Goal: Task Accomplishment & Management: Manage account settings

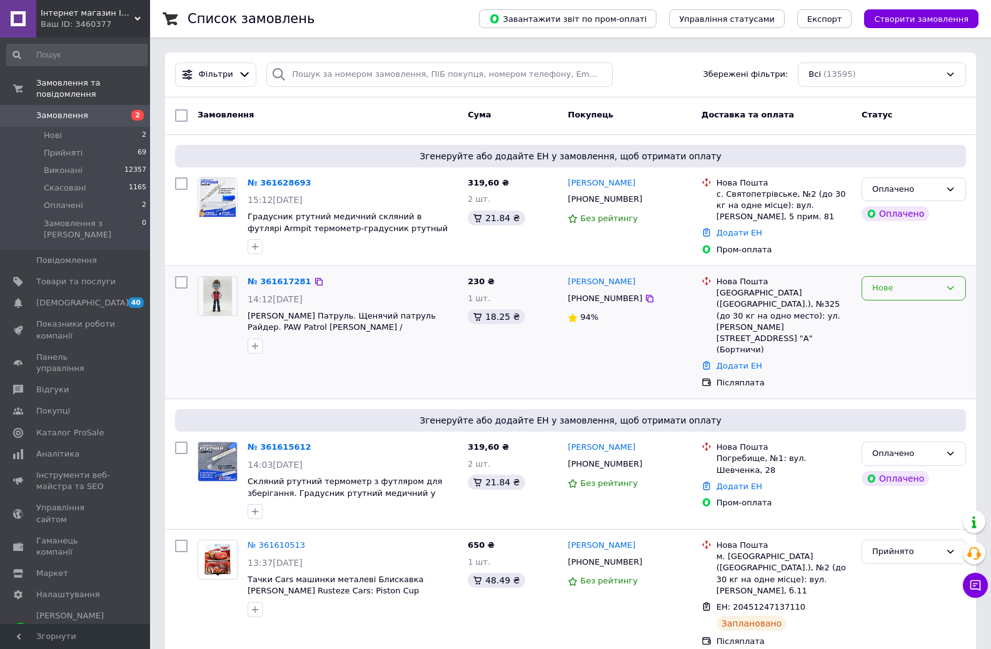
click at [902, 282] on div "Нове" at bounding box center [906, 288] width 68 height 13
click at [887, 312] on li "Прийнято" at bounding box center [913, 314] width 103 height 23
click at [911, 447] on div "Оплачено" at bounding box center [906, 453] width 68 height 13
click at [902, 469] on li "Прийнято" at bounding box center [913, 480] width 103 height 23
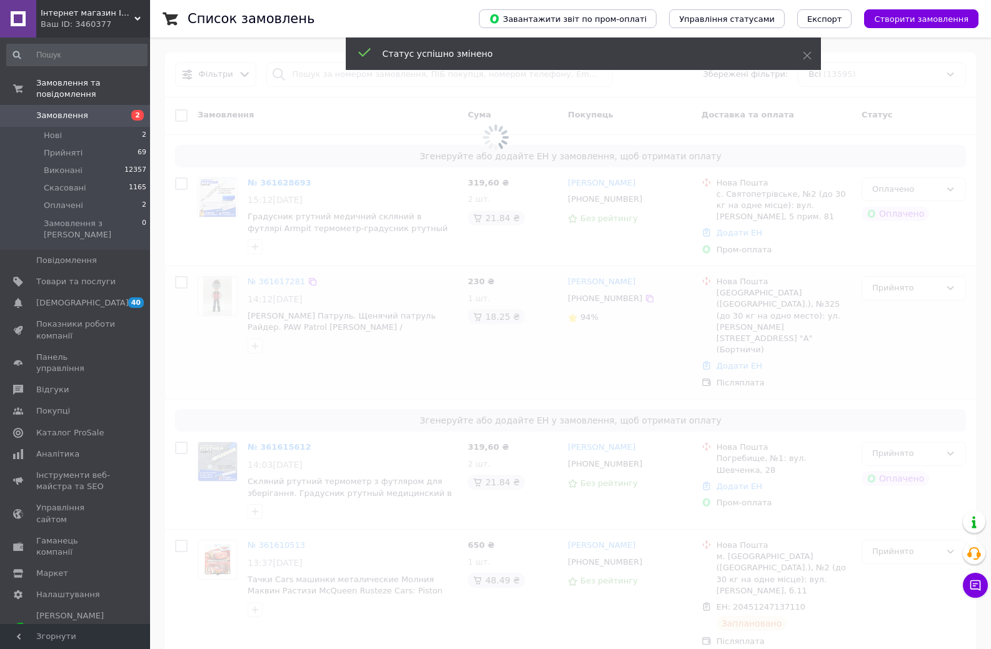
click at [935, 187] on span at bounding box center [495, 137] width 991 height 275
click at [920, 192] on span at bounding box center [495, 137] width 991 height 275
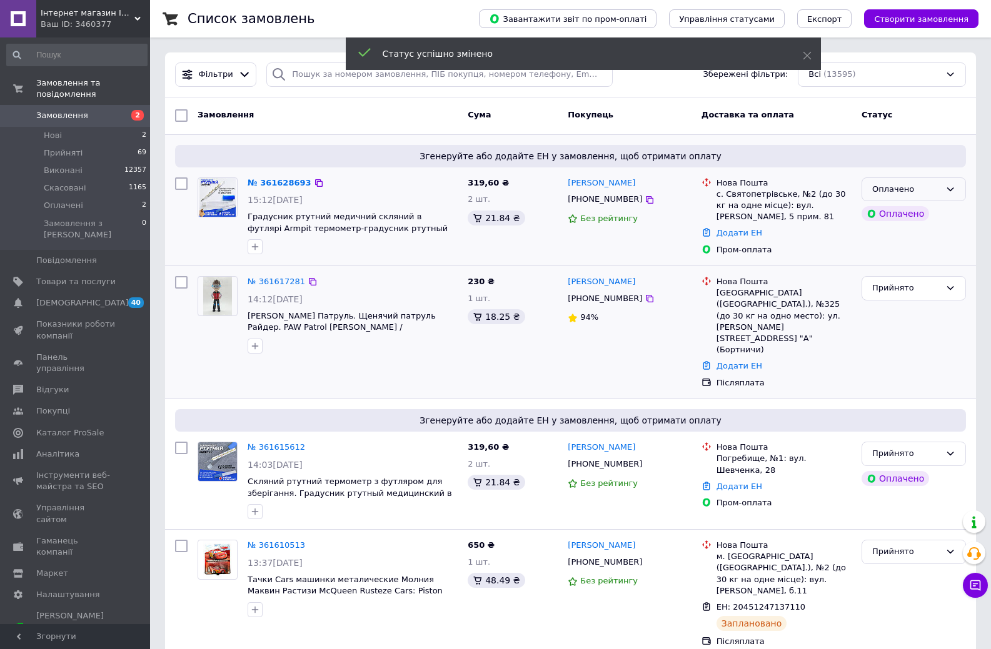
click at [899, 187] on div "Оплачено" at bounding box center [906, 189] width 68 height 13
click at [902, 214] on li "Прийнято" at bounding box center [913, 215] width 103 height 23
click at [278, 182] on link "№ 361628693" at bounding box center [275, 182] width 57 height 9
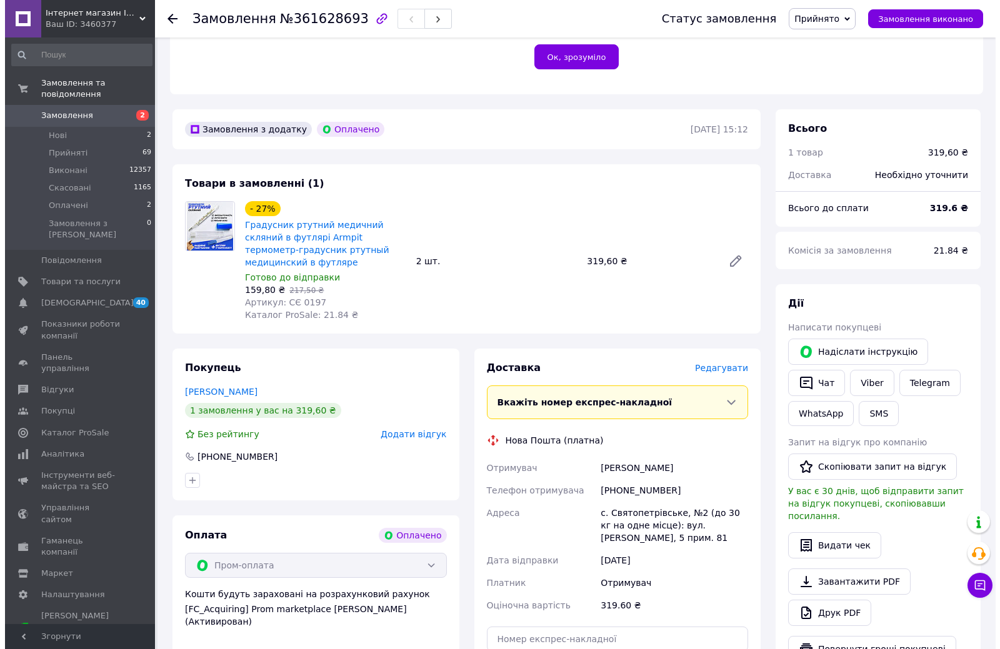
scroll to position [375, 0]
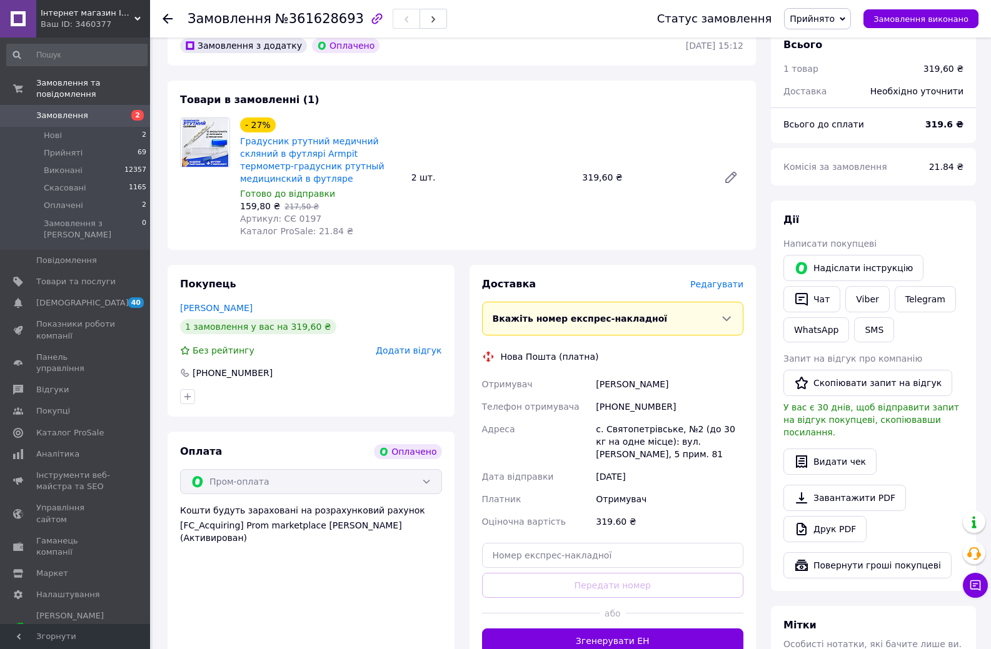
click at [711, 279] on span "Редагувати" at bounding box center [716, 284] width 53 height 10
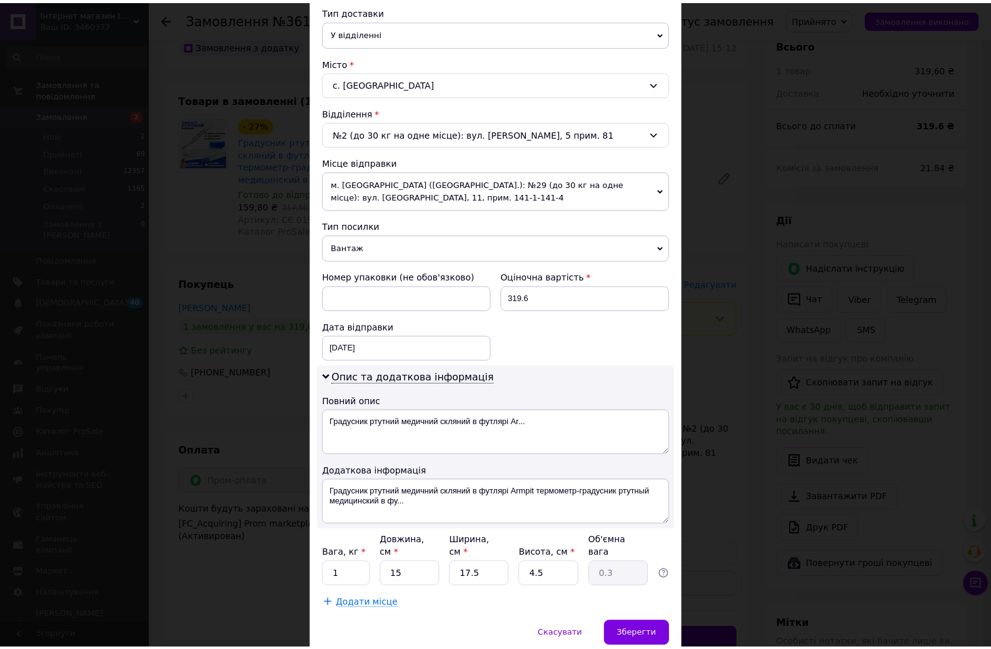
scroll to position [333, 0]
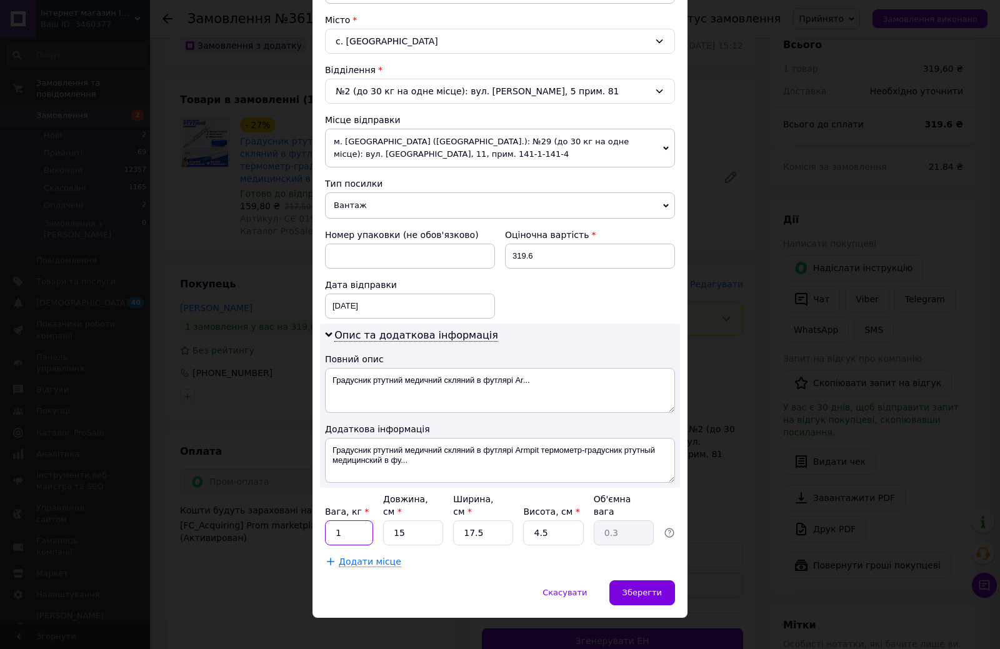
click at [343, 521] on input "1" at bounding box center [349, 533] width 48 height 25
type input "0.5"
drag, startPoint x: 371, startPoint y: 381, endPoint x: 403, endPoint y: 381, distance: 32.5
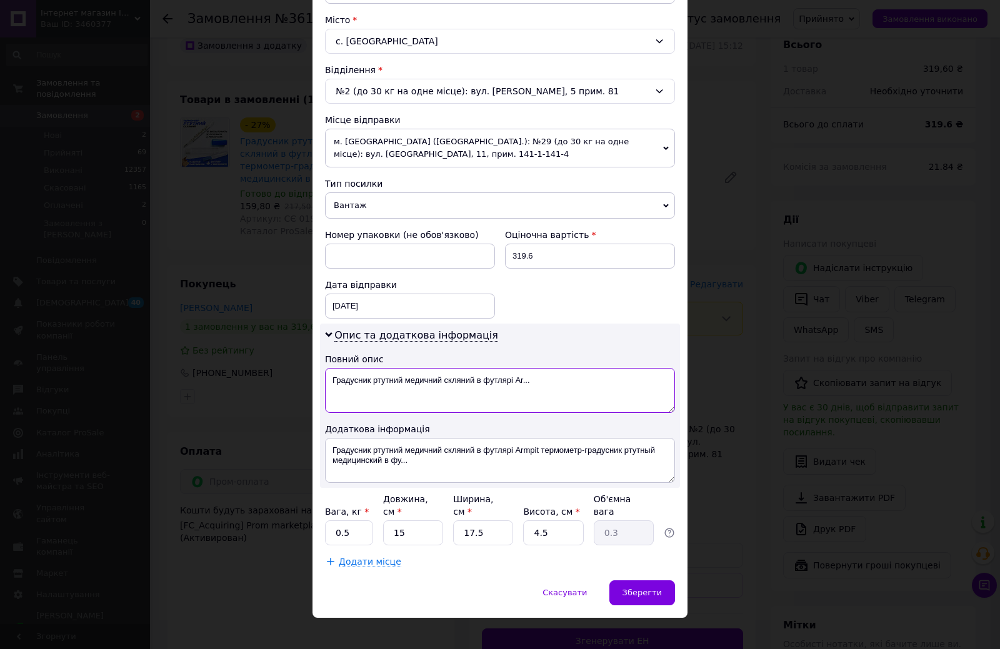
click at [403, 381] on textarea "Градусник ртутний медичний скляний в футлярі Ar..." at bounding box center [500, 390] width 350 height 45
drag, startPoint x: 514, startPoint y: 449, endPoint x: 539, endPoint y: 449, distance: 25.0
click at [539, 449] on textarea "Градусник ртутний медичний скляний в футлярі Armpit термометр-градусник ртутный…" at bounding box center [500, 460] width 350 height 45
drag, startPoint x: 482, startPoint y: 384, endPoint x: 495, endPoint y: 382, distance: 13.3
click at [495, 382] on textarea "Градусник медичний скляний в футлярі Ar..." at bounding box center [500, 390] width 350 height 45
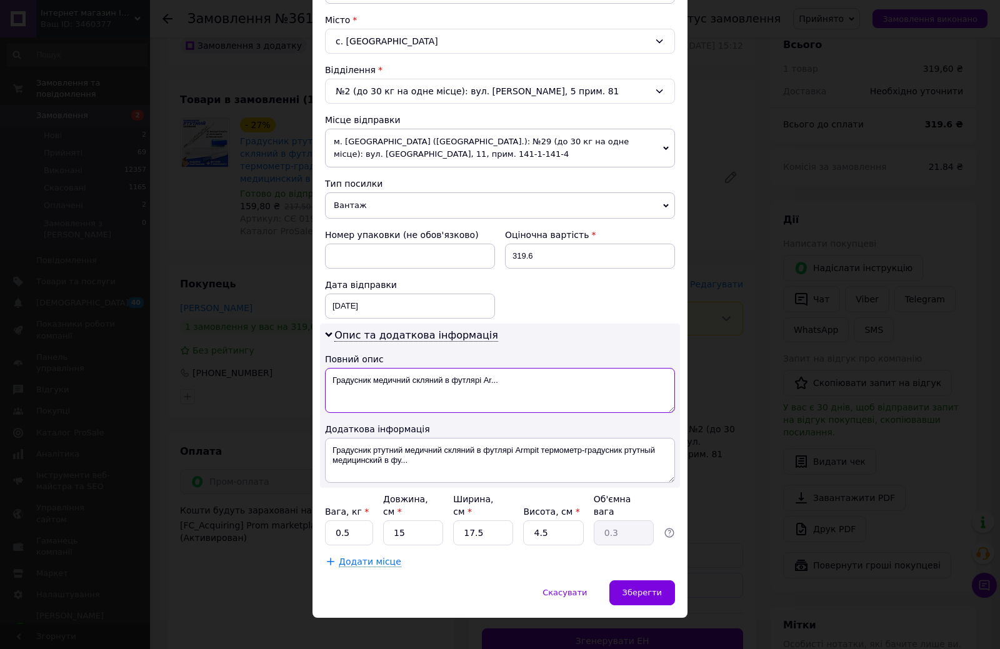
paste textarea "mpit"
click at [506, 377] on textarea "Градусник медичний скляний в футлярі Armpit - 2шт" at bounding box center [500, 390] width 350 height 45
click at [505, 377] on textarea "Градусник медичний скляний в футлярі Armpit - 2шт" at bounding box center [500, 390] width 350 height 45
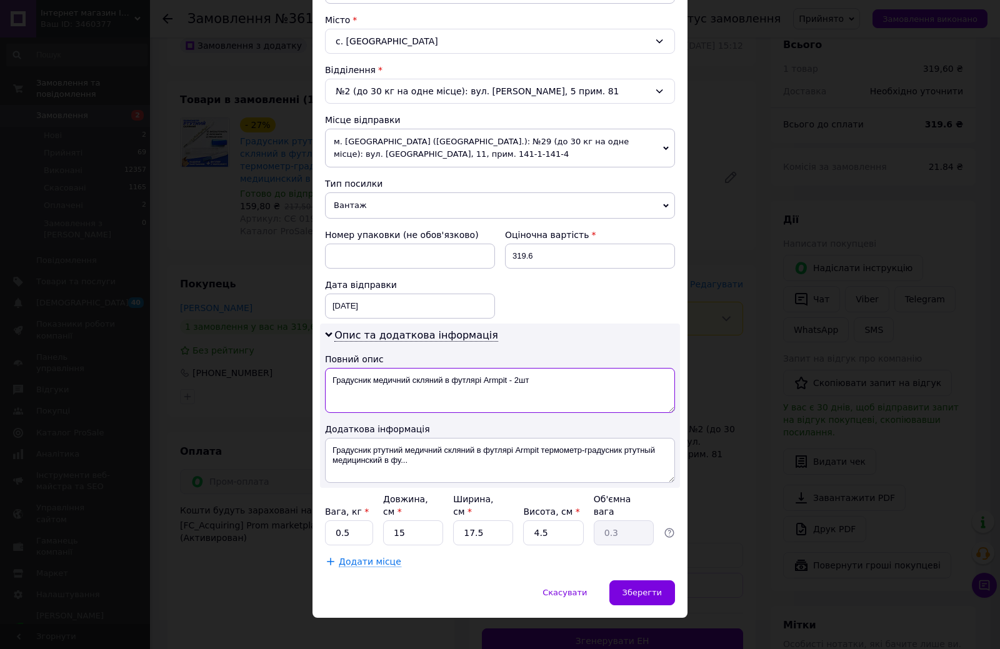
type textarea "Градусник медичний скляний в футлярі Armpit - 2шт"
click at [464, 446] on textarea "Градусник ртутний медичний скляний в футлярі Armpit термометр-градусник ртутный…" at bounding box center [500, 460] width 350 height 45
paste textarea "медичний скляний в футлярі Armpit - 2шт"
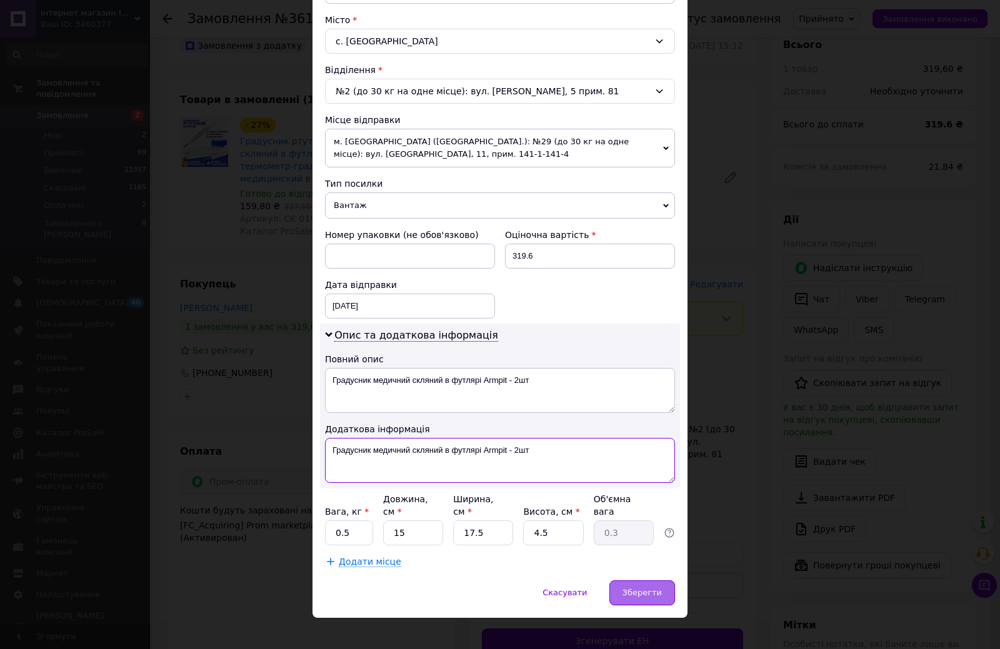
type textarea "Градусник медичний скляний в футлярі Armpit - 2шт"
click at [661, 581] on div "Зберегти" at bounding box center [642, 593] width 66 height 25
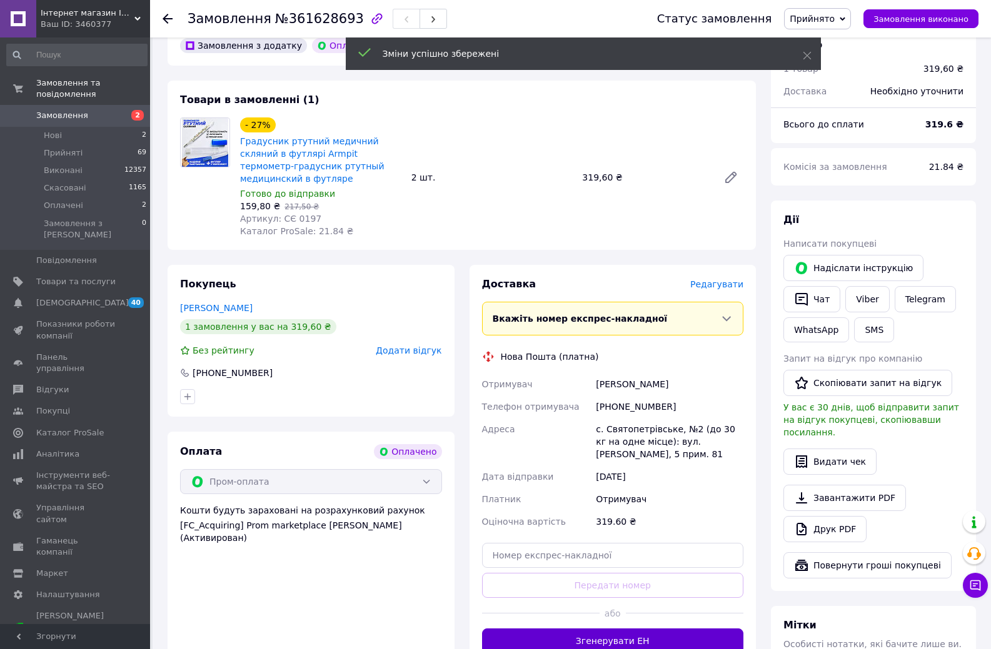
click at [642, 629] on button "Згенерувати ЕН" at bounding box center [613, 641] width 262 height 25
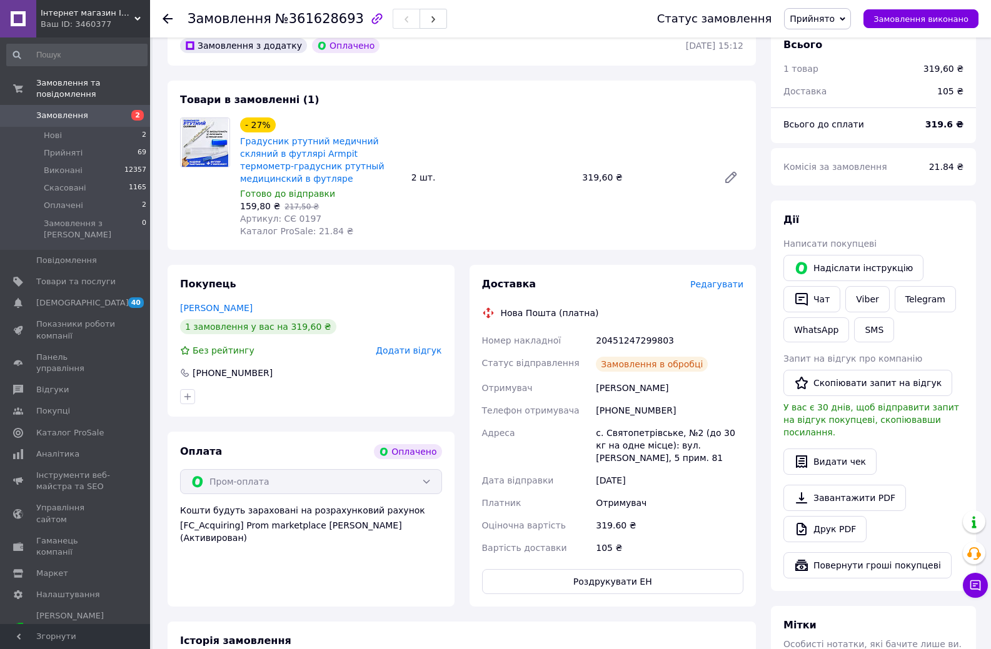
click at [79, 110] on span "Замовлення" at bounding box center [62, 115] width 52 height 11
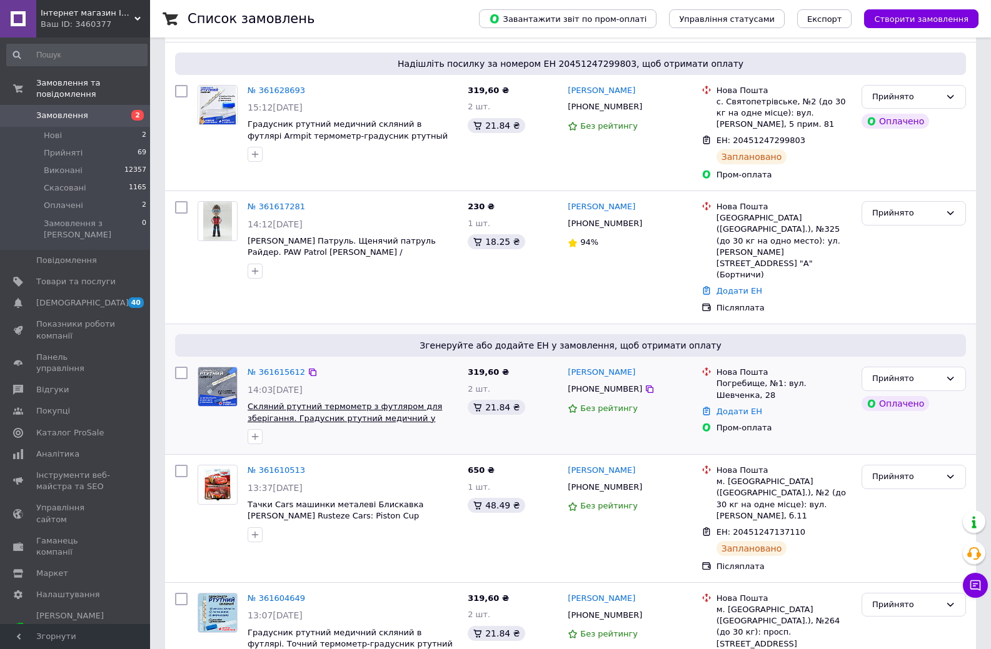
scroll to position [125, 0]
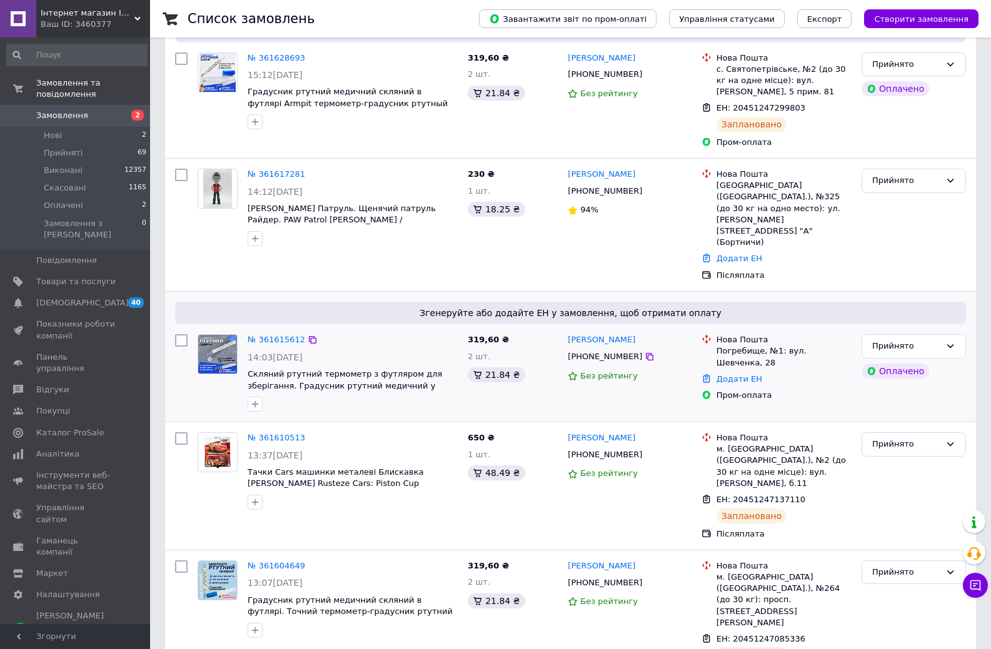
click at [285, 333] on div "№ 361615612" at bounding box center [276, 340] width 60 height 14
click at [283, 335] on link "№ 361615612" at bounding box center [275, 339] width 57 height 9
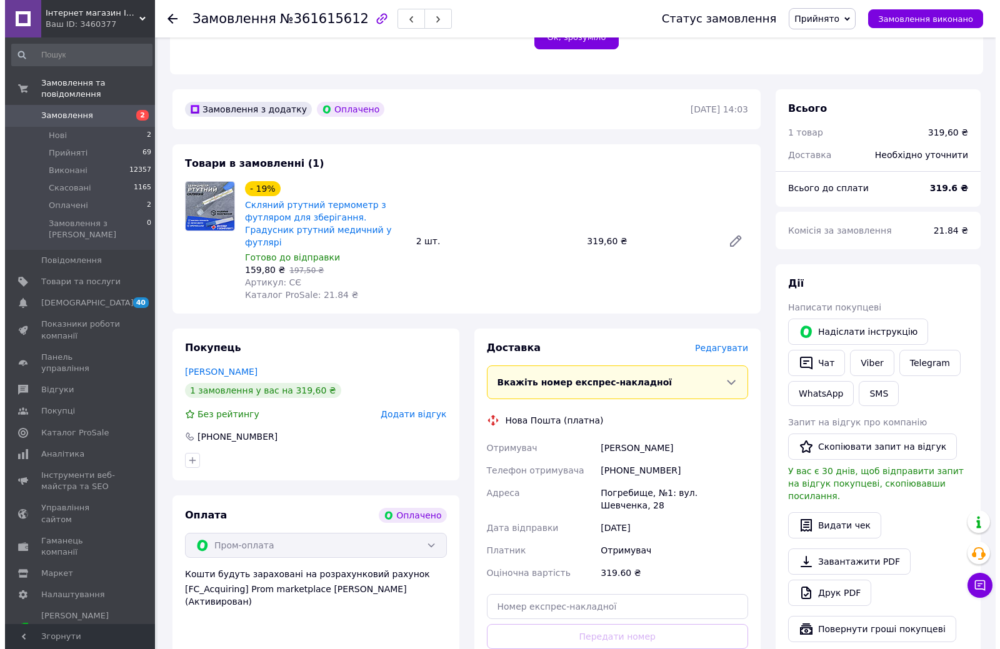
scroll to position [312, 0]
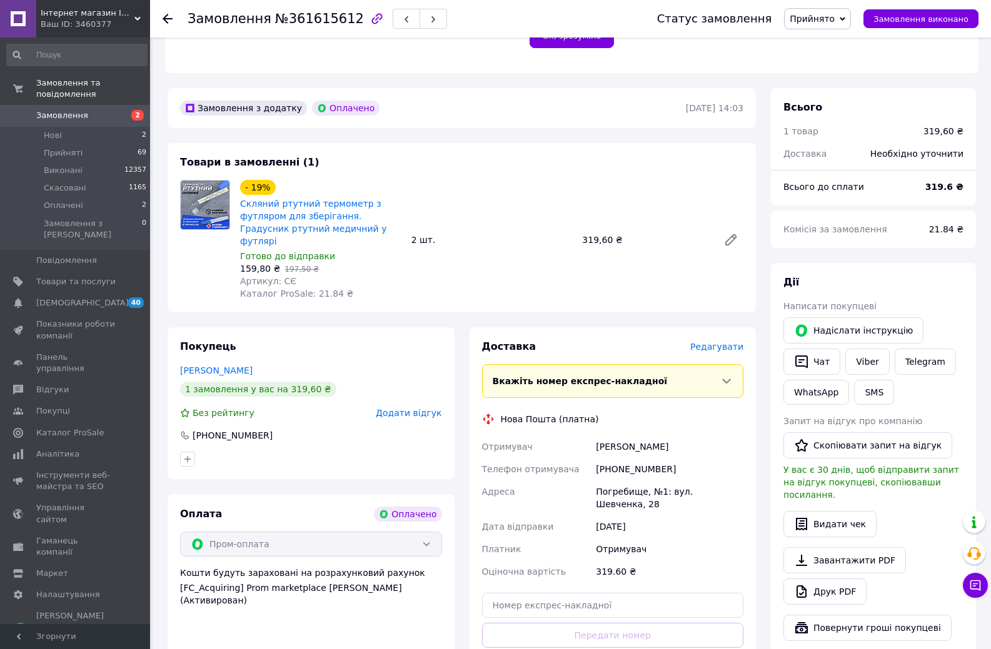
click at [723, 342] on span "Редагувати" at bounding box center [716, 347] width 53 height 10
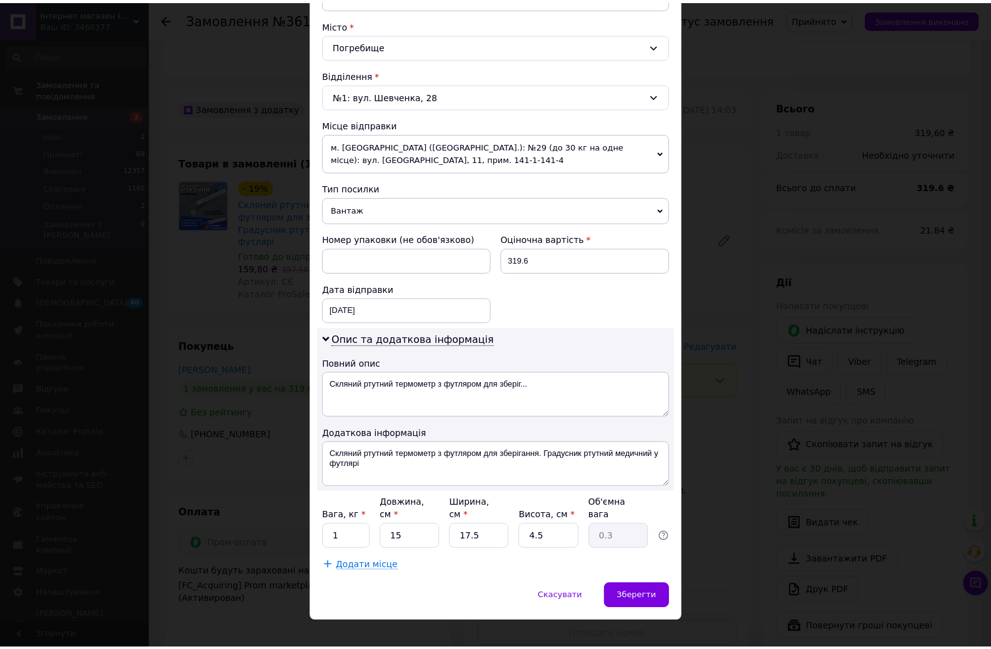
scroll to position [333, 0]
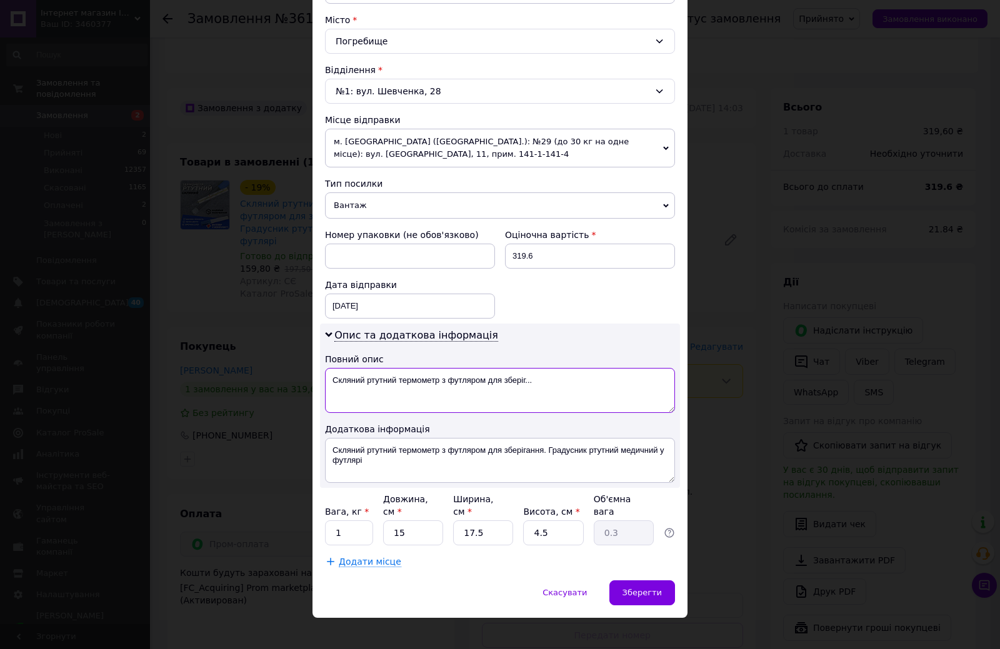
click at [419, 377] on textarea "Скляний ртутний термометр з футляром для зберіг..." at bounding box center [500, 390] width 350 height 45
paste textarea "радусник медичний скляний в футлярі Armpit - 2шт"
type textarea "Градусник медичний скляний в футлярі Armpit - 2шт"
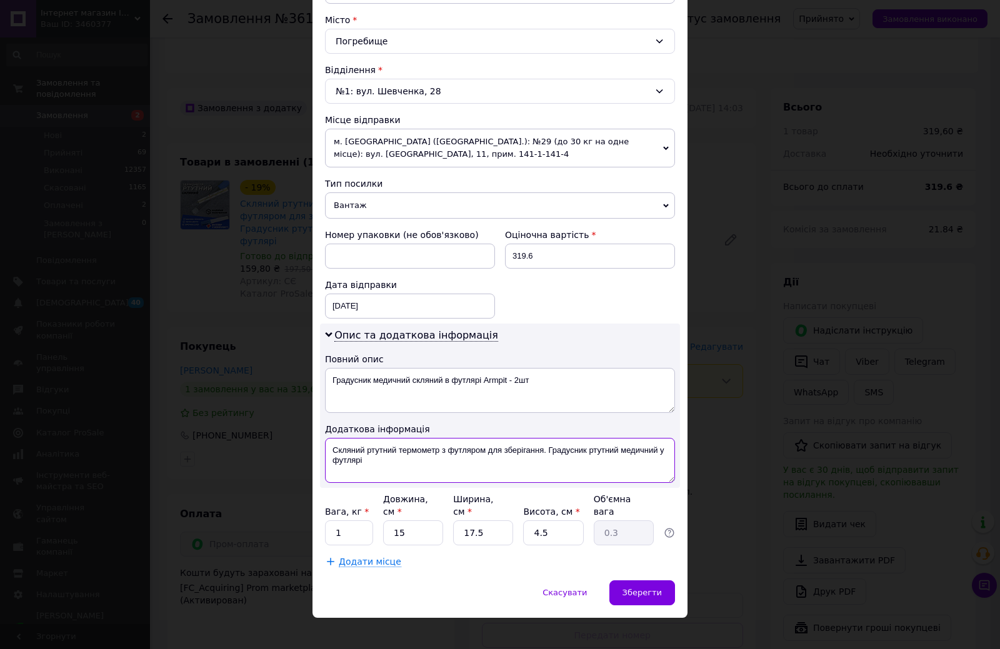
click at [417, 438] on textarea "Скляний ртутний термометр з футляром для зберігання. Градусник ртутний медичний…" at bounding box center [500, 460] width 350 height 45
paste textarea "радусник медичний скляний в футлярі Armpit - 2шт"
type textarea "Градусник медичний скляний в футлярі Armpit - 2шт"
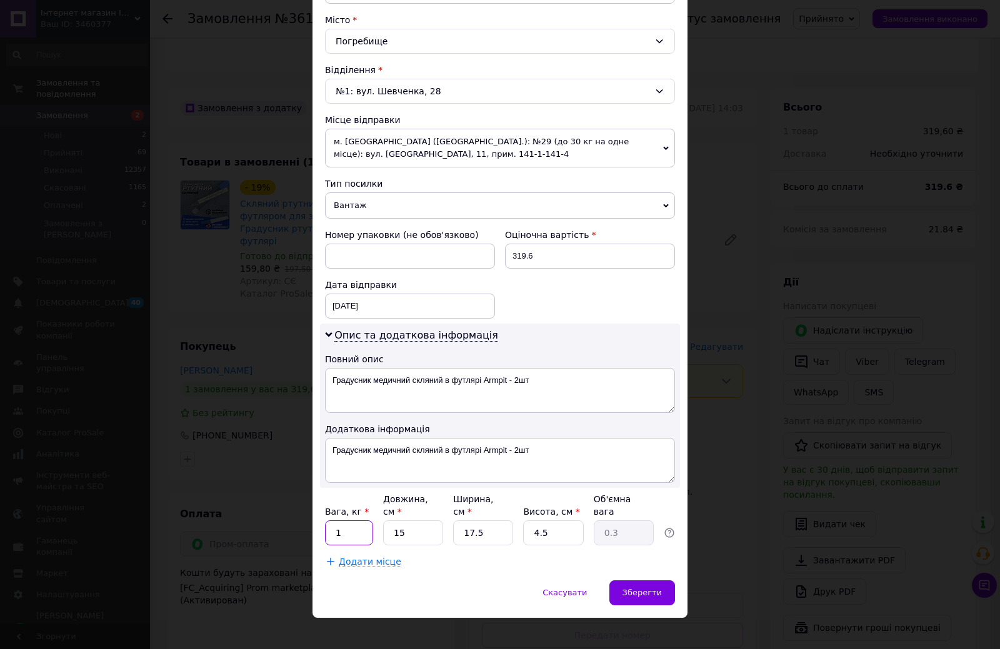
click at [355, 521] on input "1" at bounding box center [349, 533] width 48 height 25
type input "0.5"
click at [652, 588] on span "Зберегти" at bounding box center [641, 592] width 39 height 9
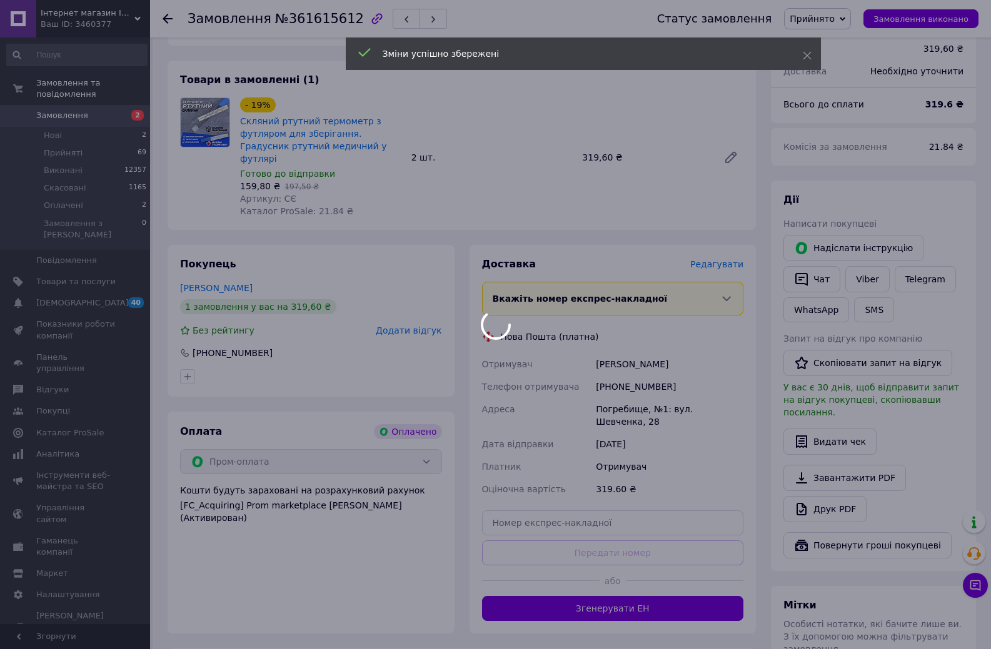
scroll to position [562, 0]
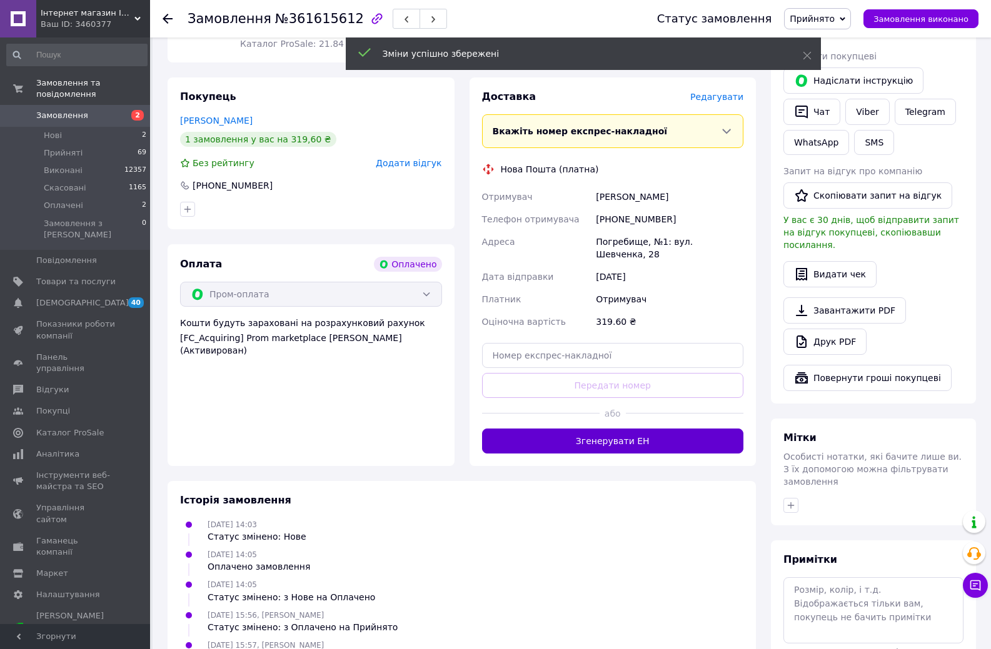
click at [653, 429] on button "Згенерувати ЕН" at bounding box center [613, 441] width 262 height 25
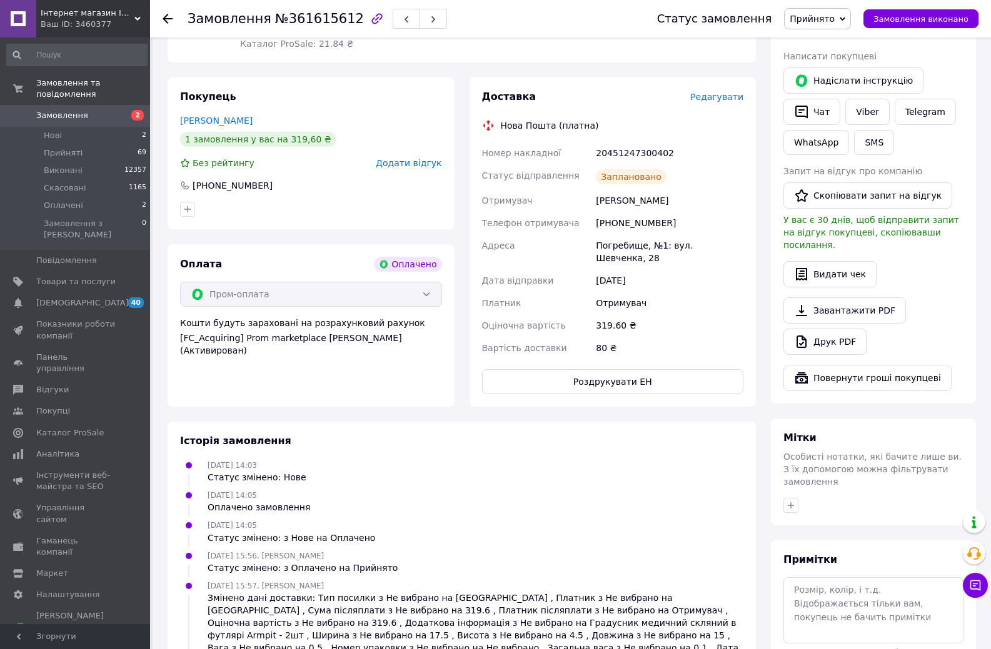
click at [76, 110] on span "Замовлення" at bounding box center [62, 115] width 52 height 11
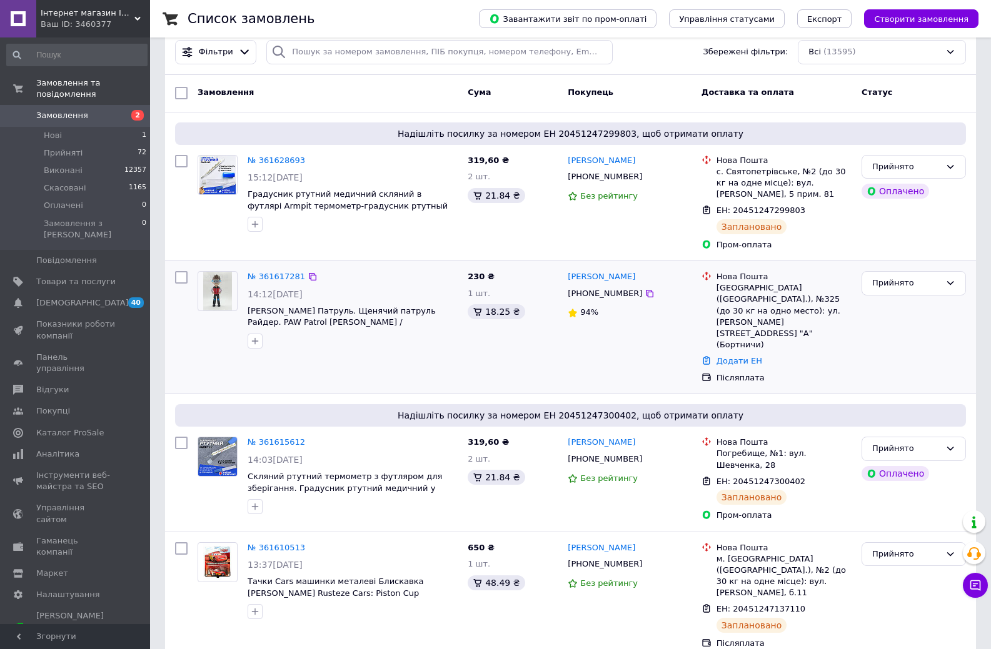
scroll to position [62, 0]
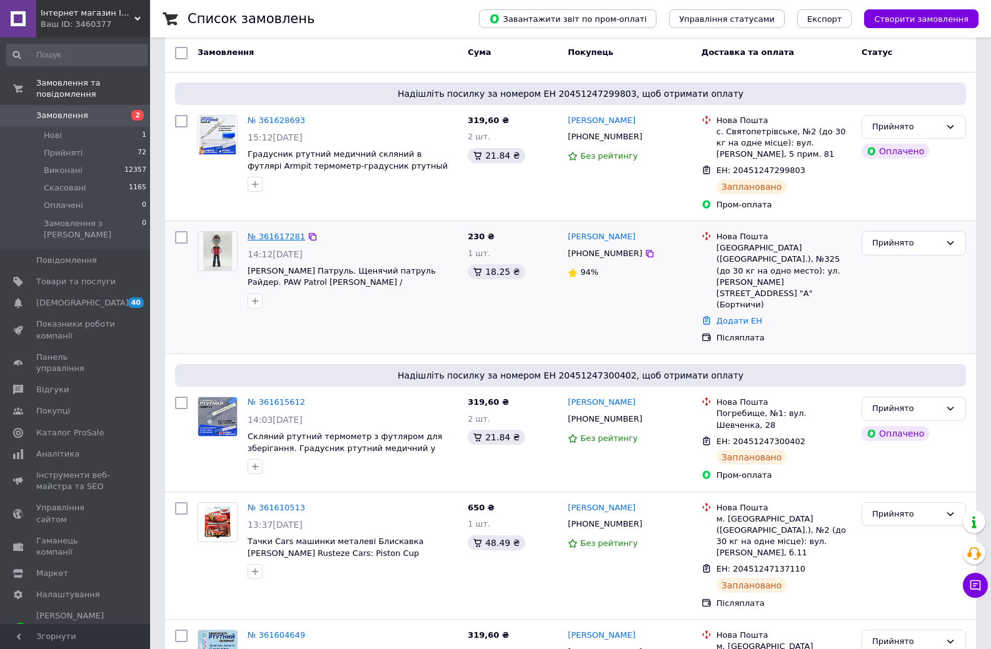
click at [288, 235] on link "№ 361617281" at bounding box center [275, 236] width 57 height 9
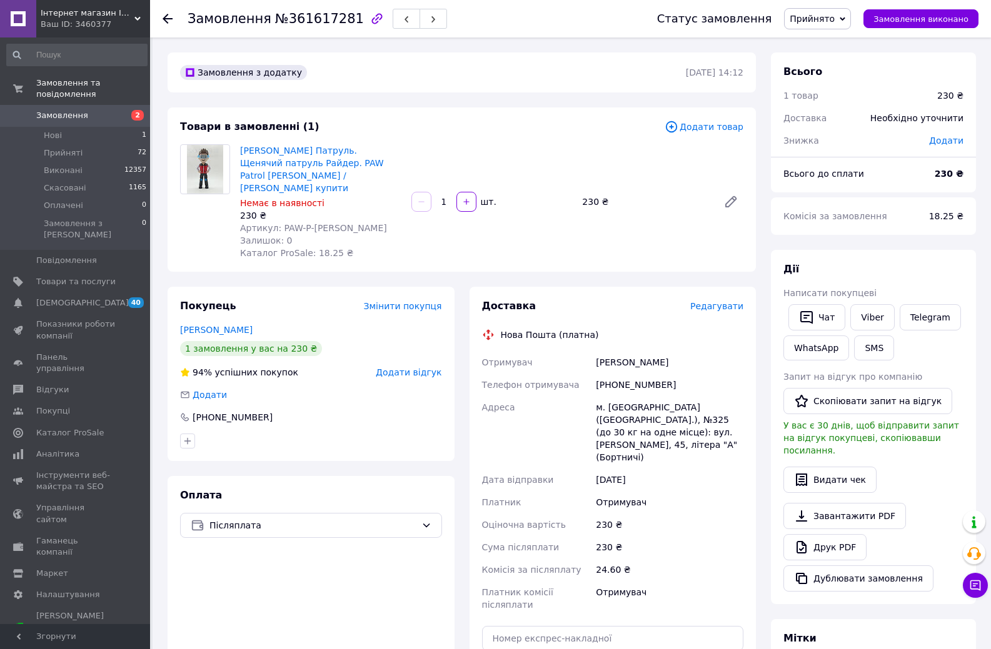
click at [712, 301] on span "Редагувати" at bounding box center [716, 306] width 53 height 10
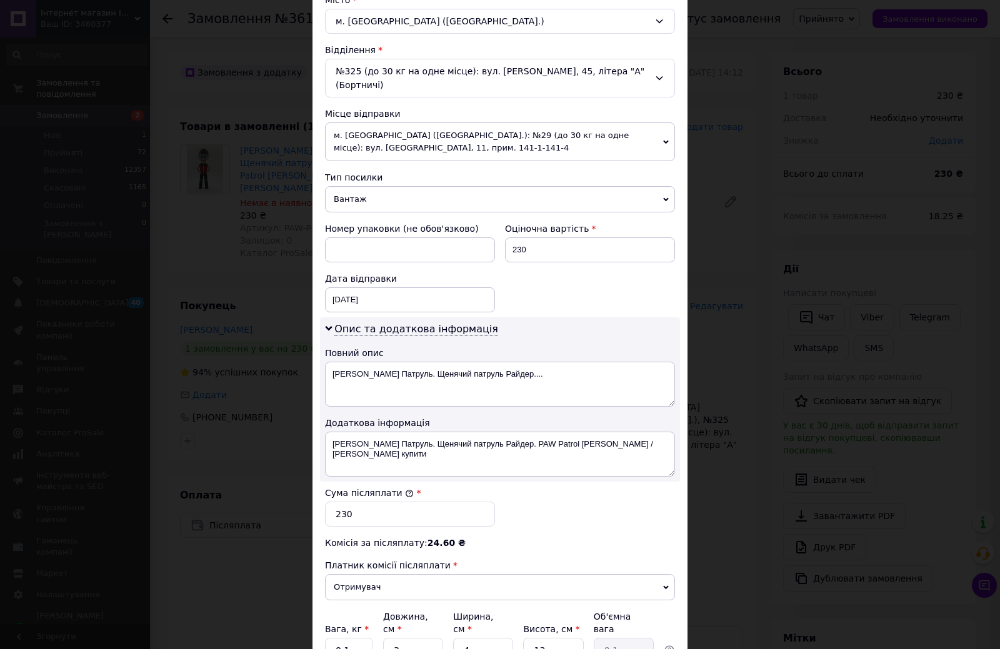
scroll to position [375, 0]
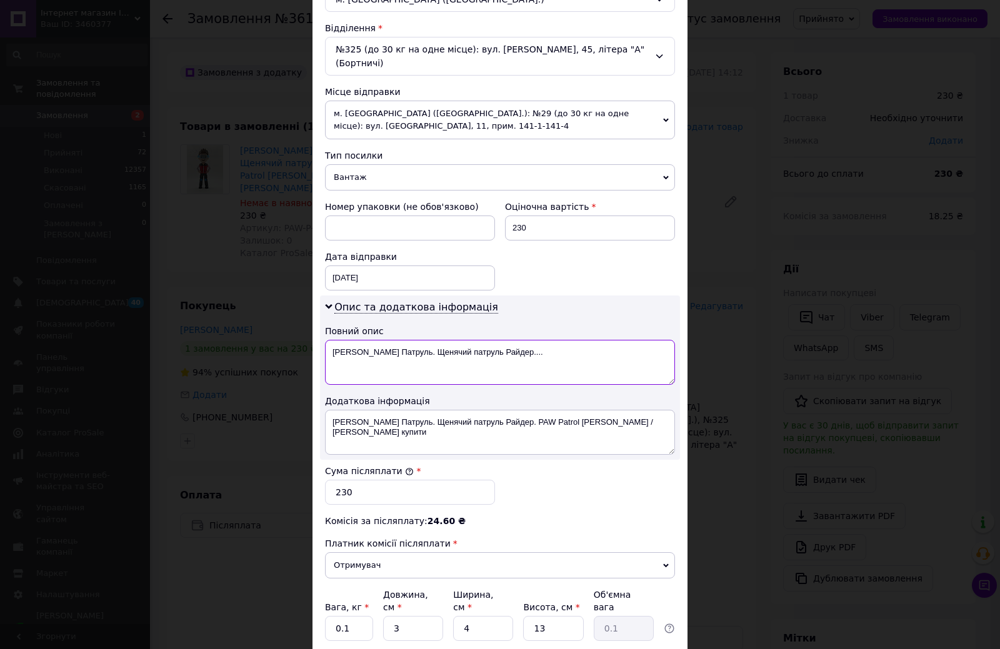
click at [547, 353] on textarea "[PERSON_NAME] Патруль. Щенячий патруль Райдер...." at bounding box center [500, 362] width 350 height 45
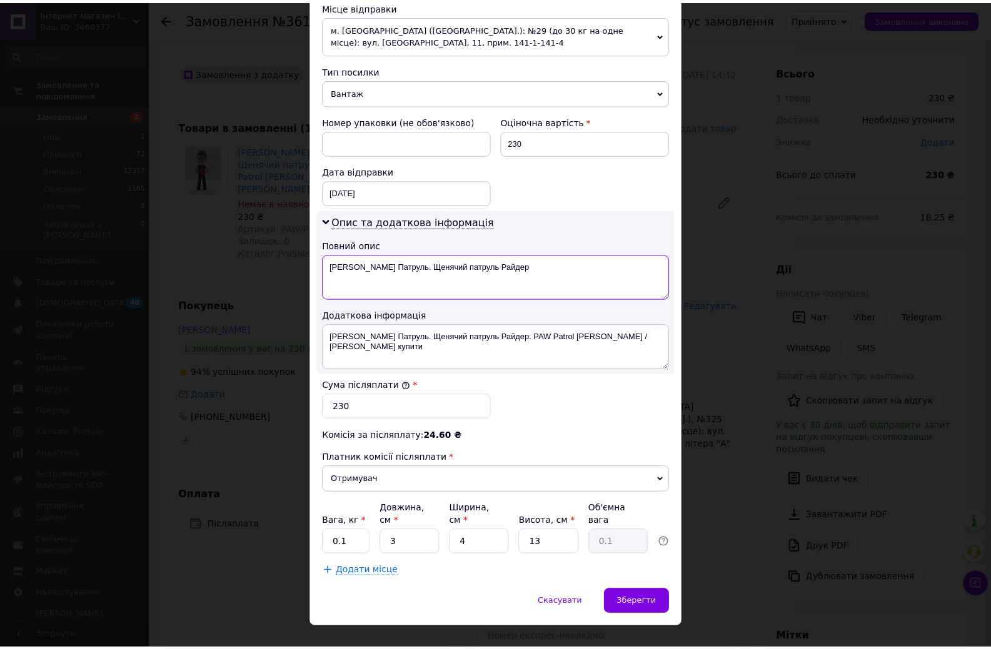
scroll to position [471, 0]
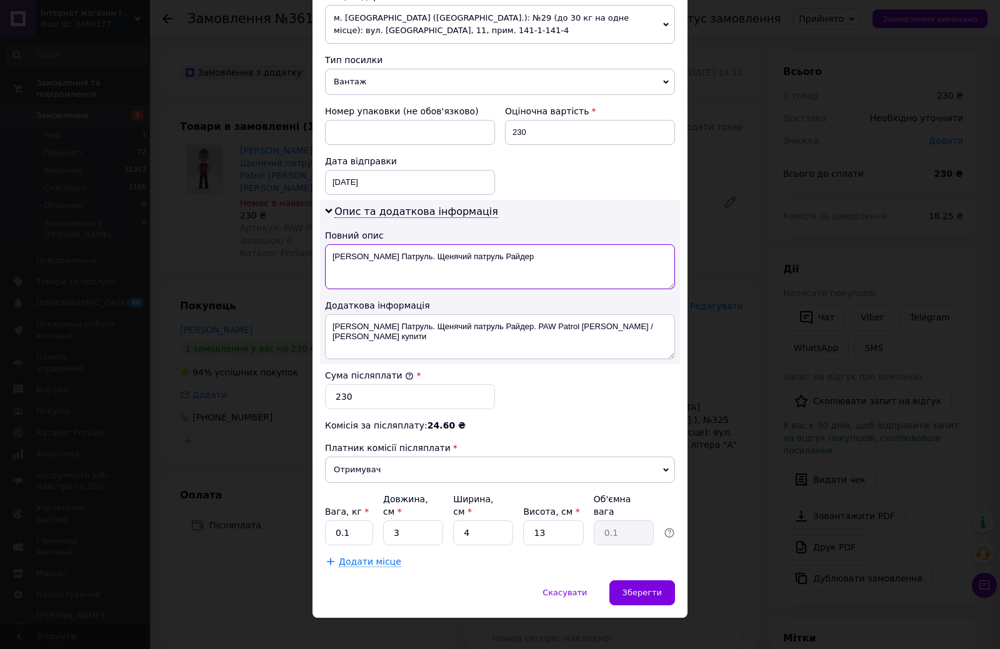
type textarea "[PERSON_NAME] Патруль. Щенячий патруль Райдер"
click at [342, 521] on input "0.1" at bounding box center [349, 533] width 48 height 25
type input "0.5"
click at [407, 521] on input "3" at bounding box center [413, 533] width 60 height 25
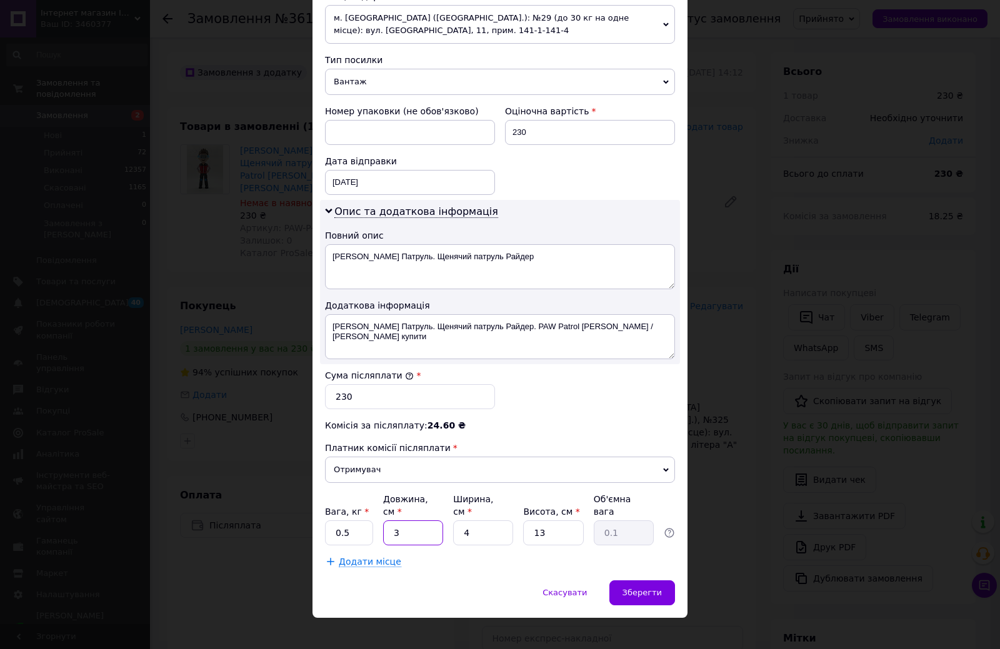
click at [407, 521] on input "3" at bounding box center [413, 533] width 60 height 25
type input "15"
type input "0.2"
type input "15"
click at [489, 521] on input "4" at bounding box center [483, 533] width 60 height 25
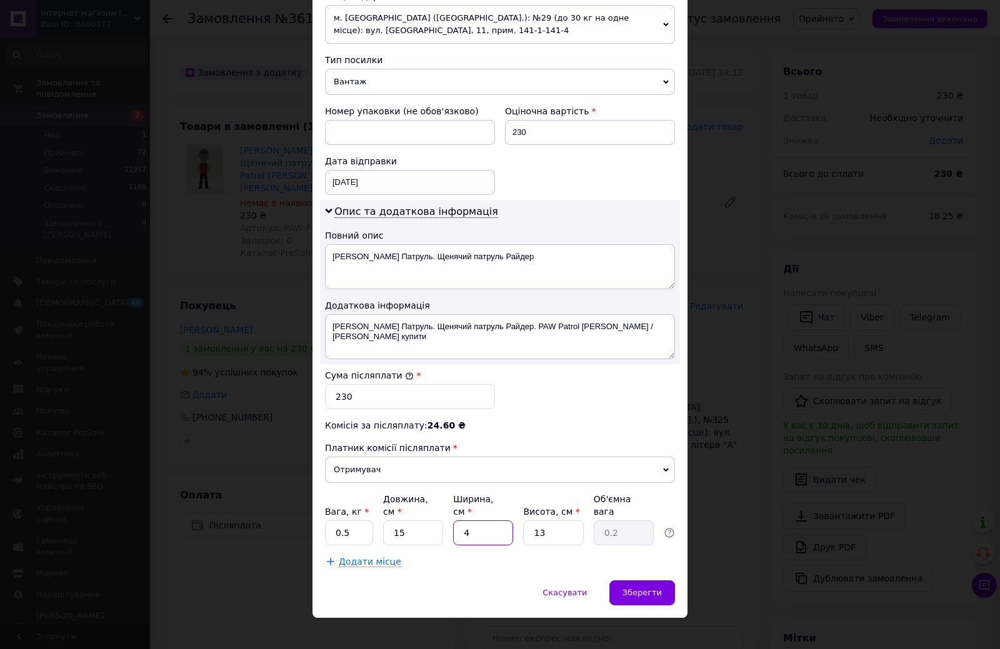
click at [489, 521] on input "4" at bounding box center [483, 533] width 60 height 25
type input "6"
type input "0.29"
type input "6"
click at [546, 521] on input "13" at bounding box center [553, 533] width 60 height 25
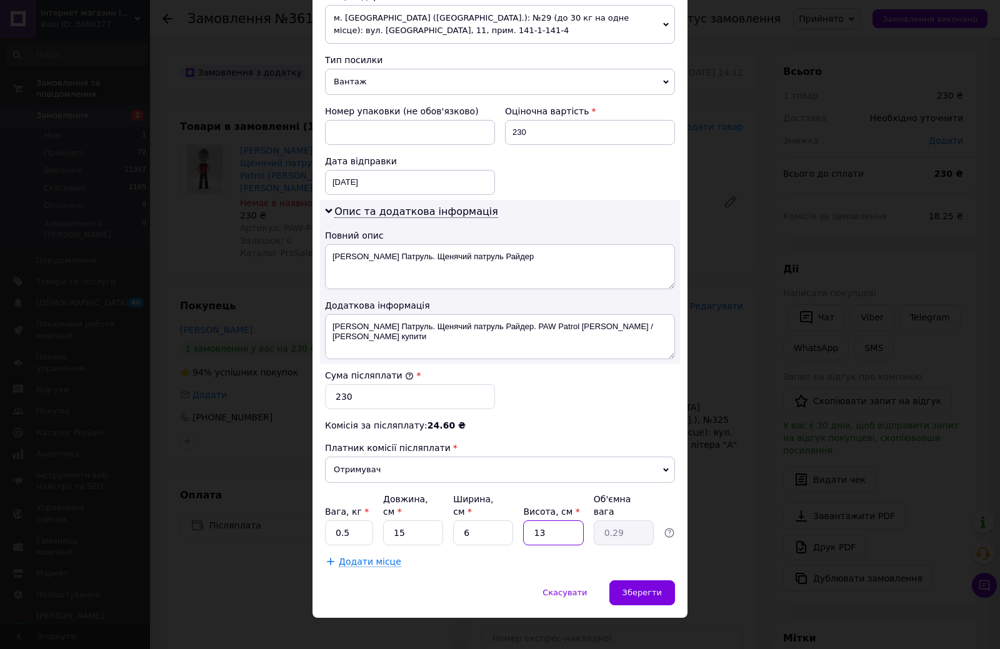
click at [546, 521] on input "13" at bounding box center [553, 533] width 60 height 25
type input "6"
type input "0.14"
type input "6"
click at [657, 588] on span "Зберегти" at bounding box center [641, 592] width 39 height 9
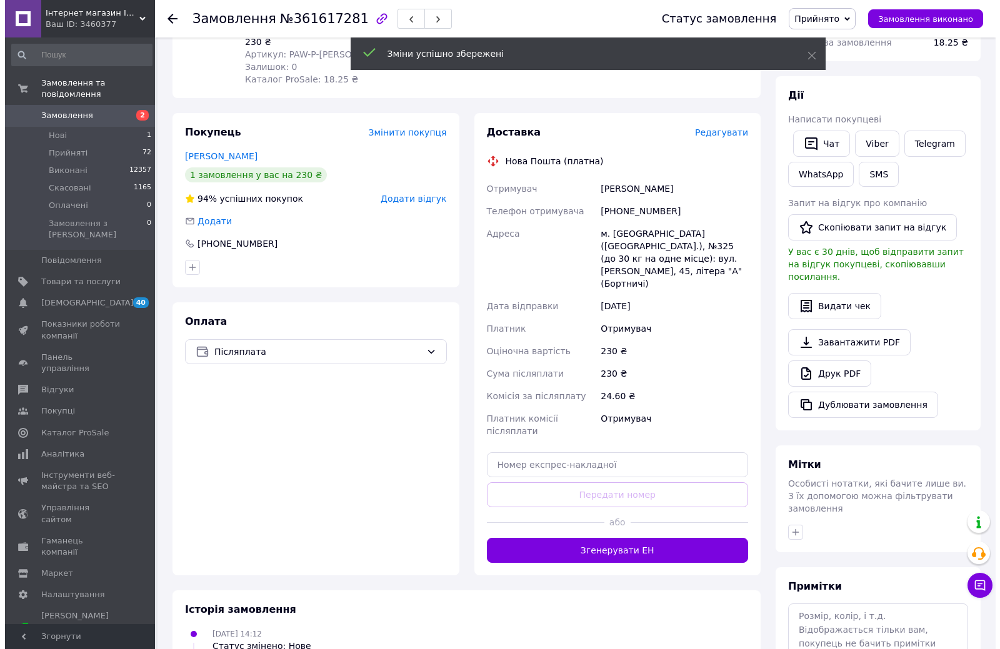
scroll to position [60, 0]
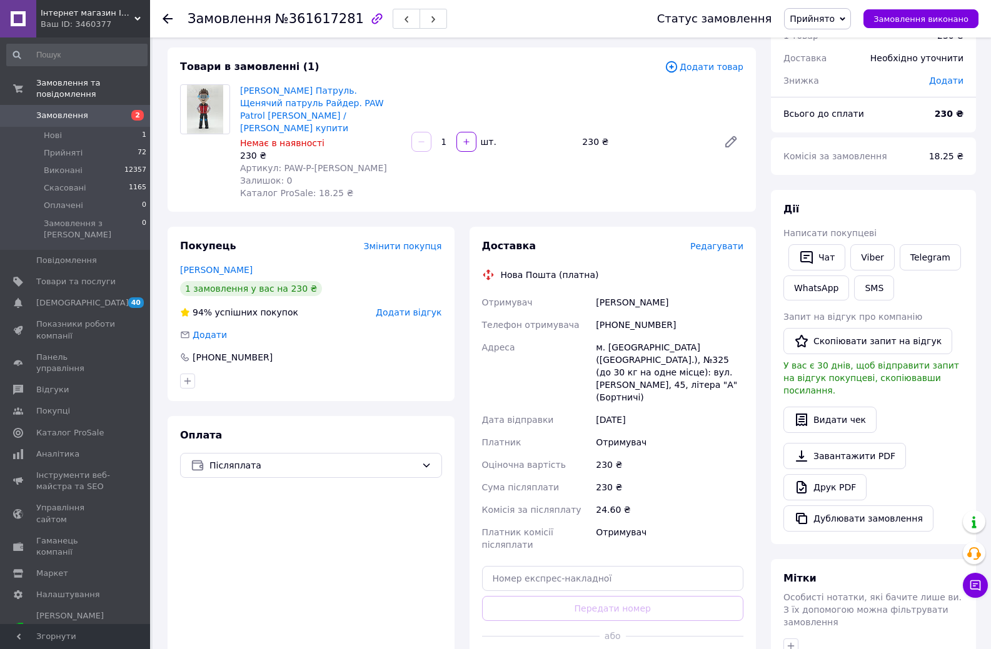
click at [727, 241] on span "Редагувати" at bounding box center [716, 246] width 53 height 10
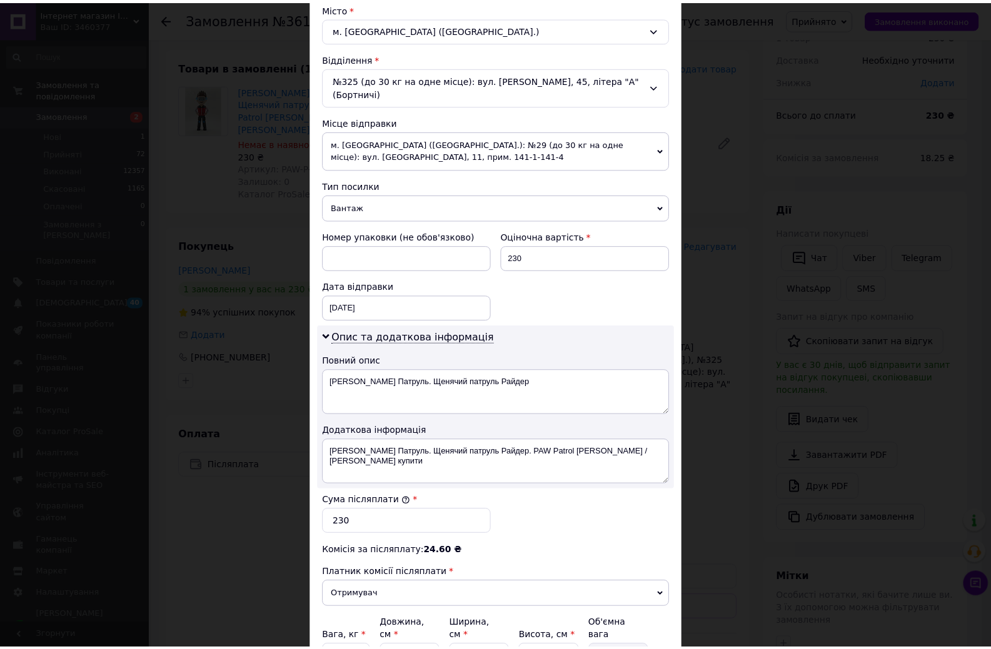
scroll to position [471, 0]
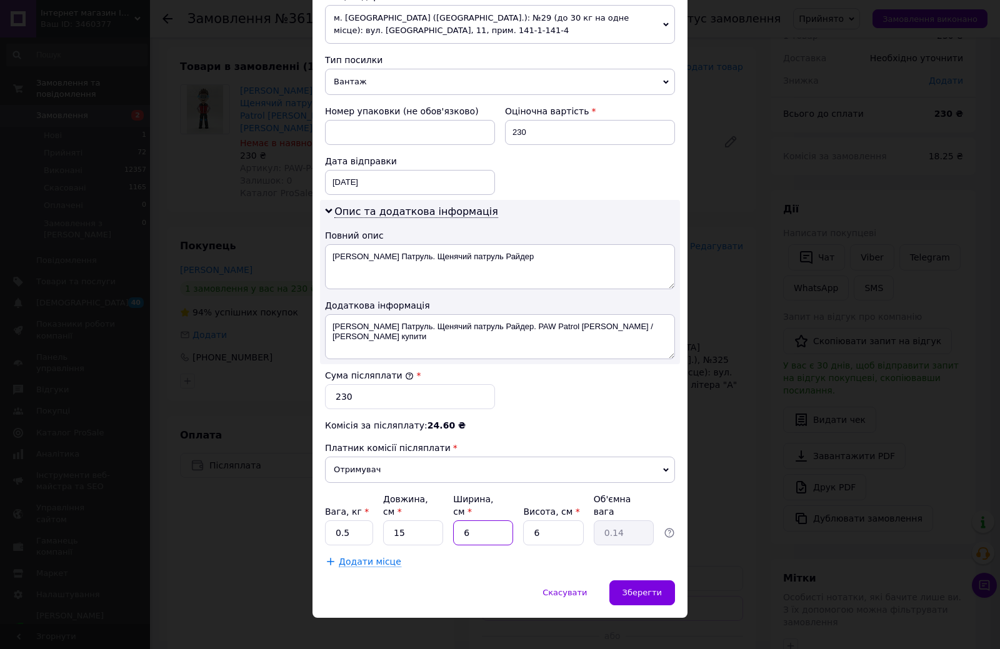
click at [475, 521] on input "6" at bounding box center [483, 533] width 60 height 25
type input "8"
type input "0.18"
type input "8"
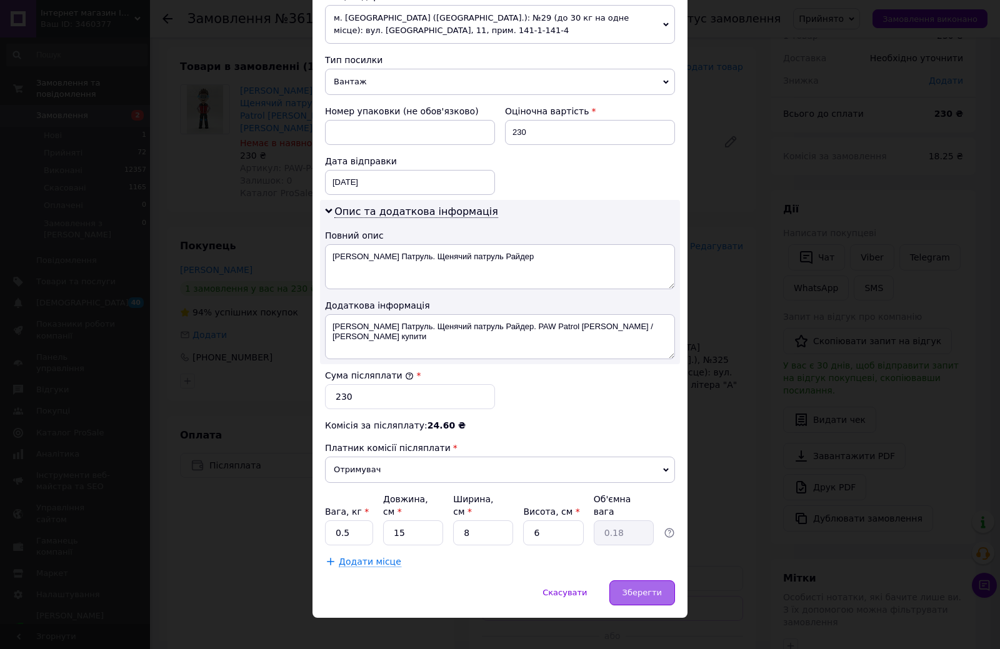
click at [654, 581] on div "Зберегти" at bounding box center [642, 593] width 66 height 25
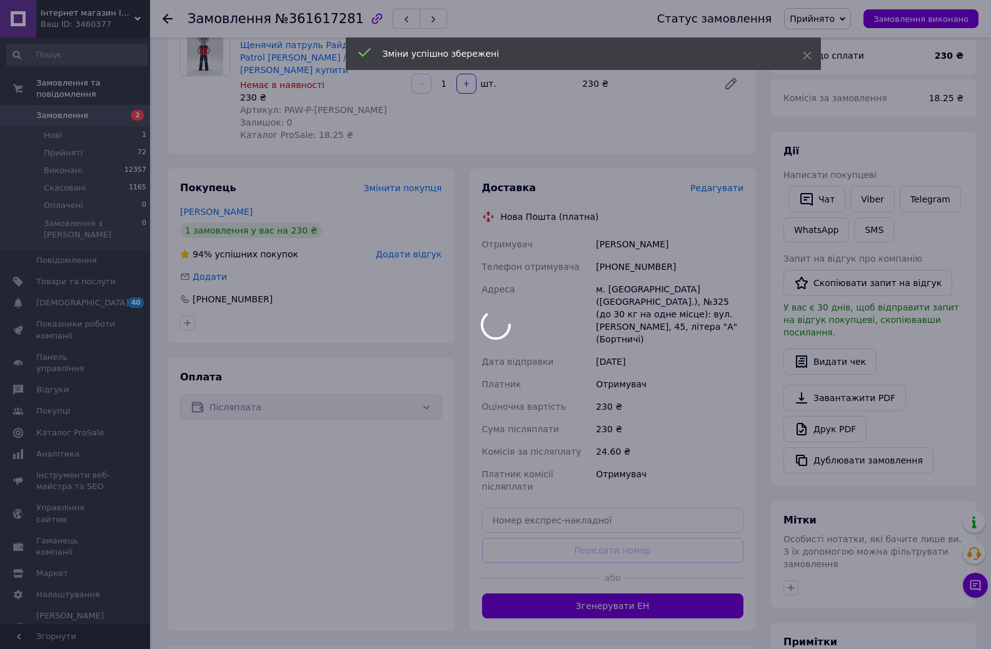
scroll to position [185, 0]
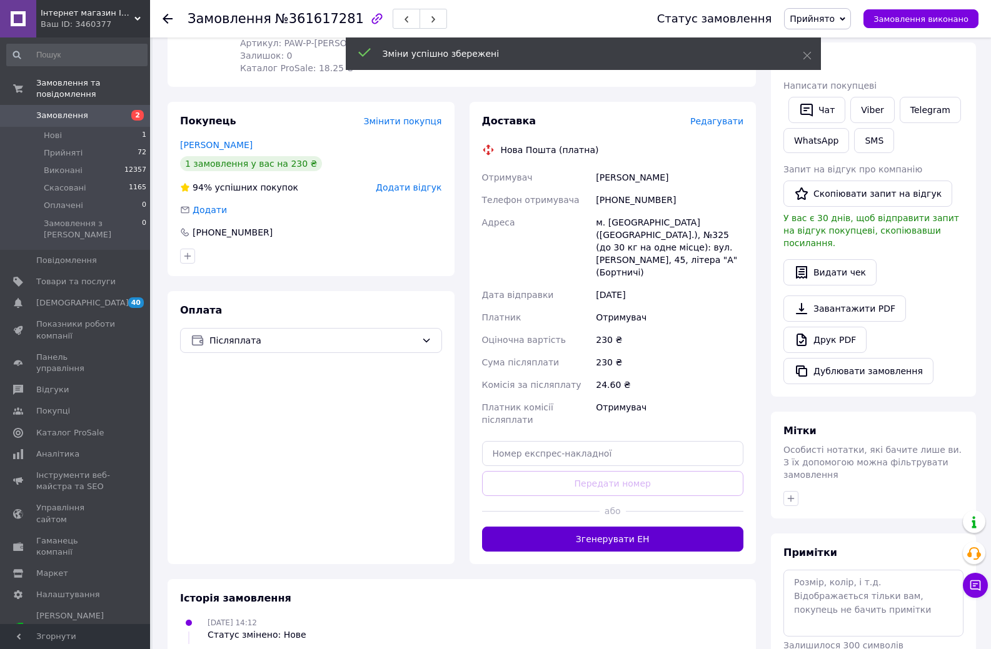
click at [634, 527] on button "Згенерувати ЕН" at bounding box center [613, 539] width 262 height 25
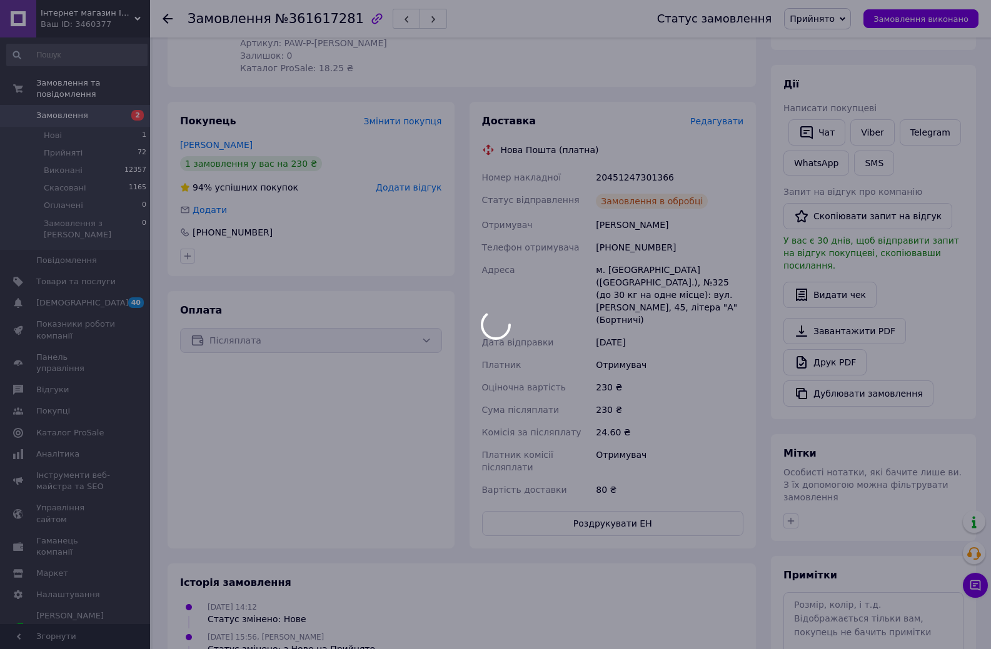
click at [66, 105] on body "Інтернет магазин IQ Rapid Ваш ID: 3460377 Сайт Інтернет магазин IQ Rapid Кабіне…" at bounding box center [495, 331] width 991 height 1033
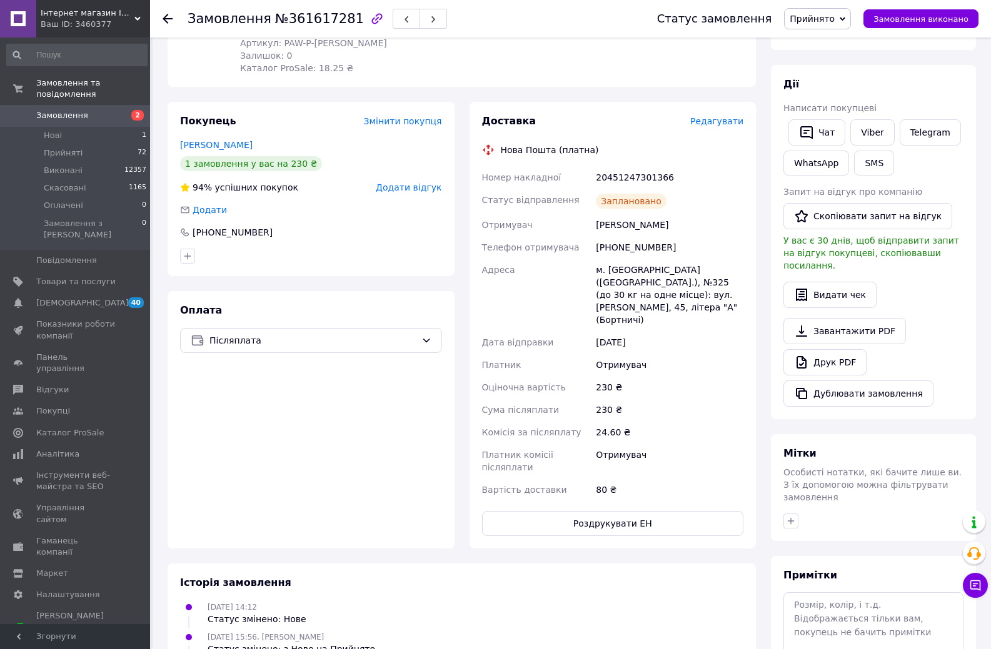
click at [69, 110] on span "Замовлення" at bounding box center [62, 115] width 52 height 11
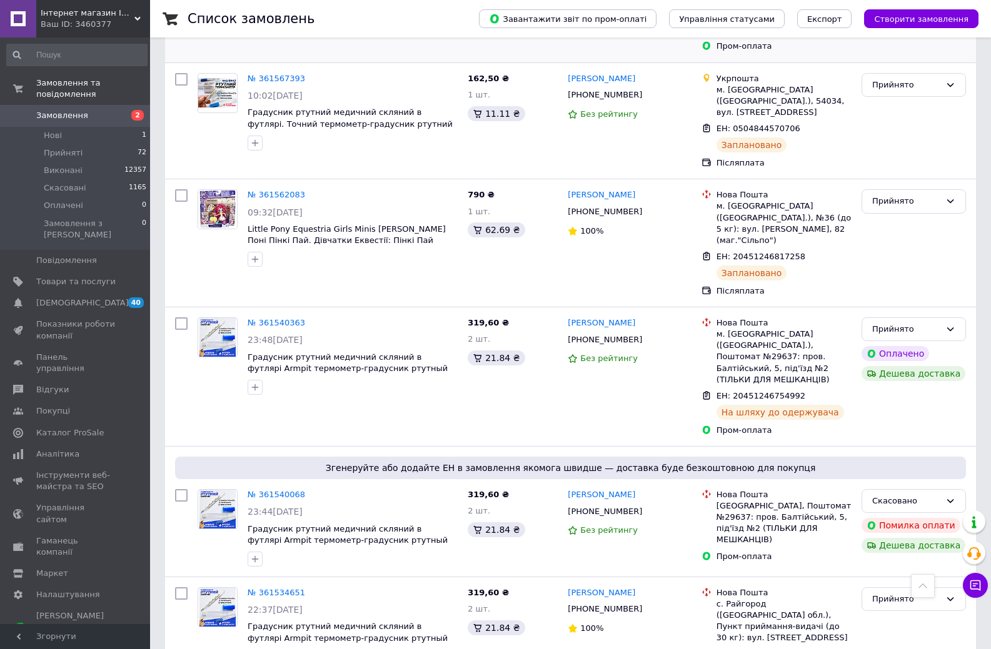
scroll to position [1187, 0]
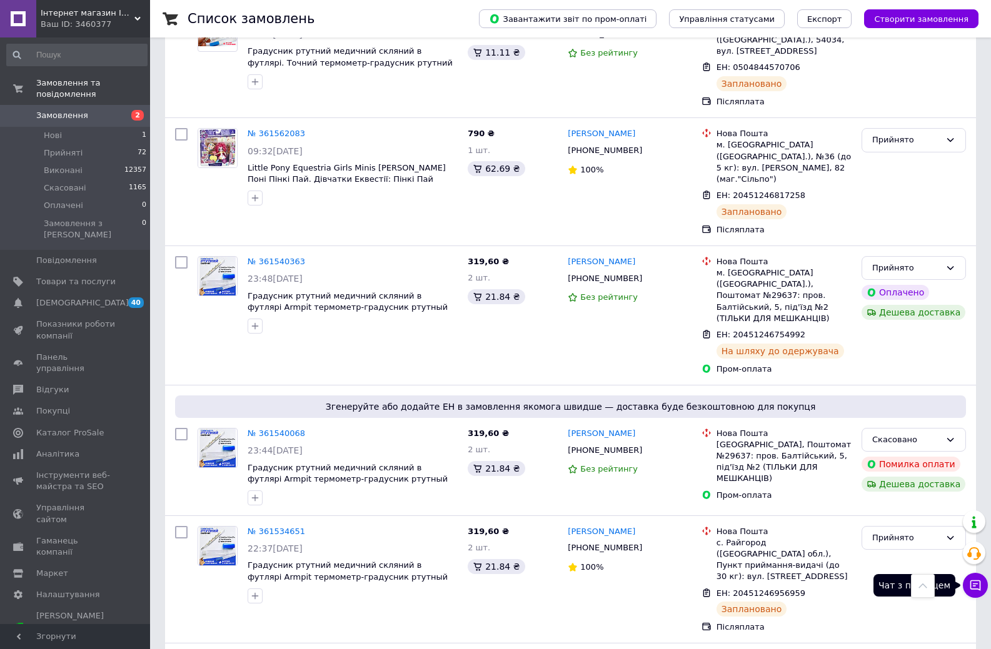
click at [974, 588] on icon at bounding box center [975, 585] width 12 height 12
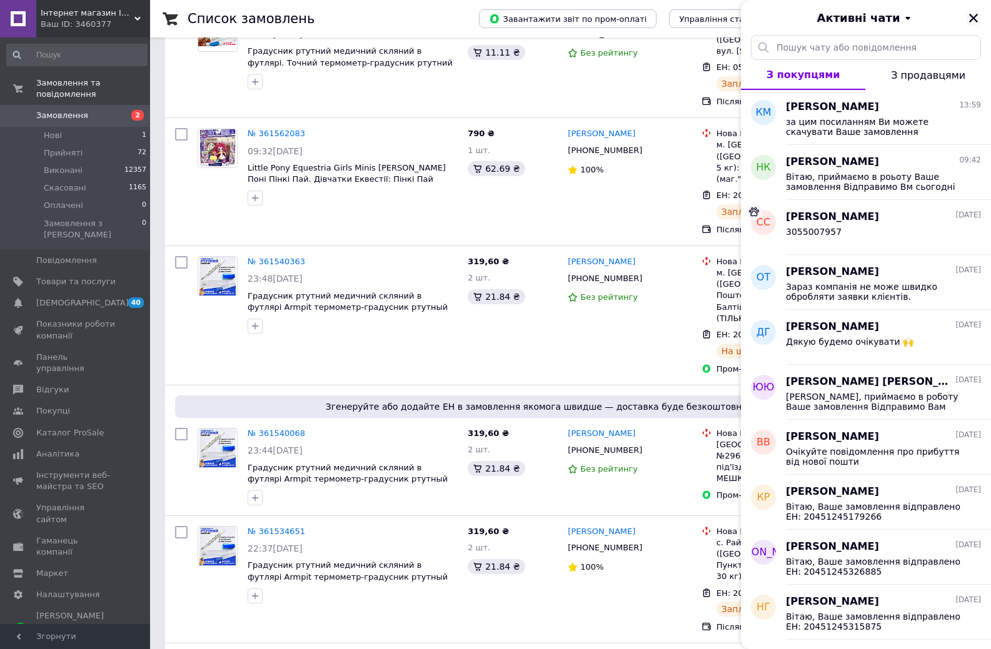
click at [969, 16] on icon "Закрити" at bounding box center [972, 17] width 11 height 11
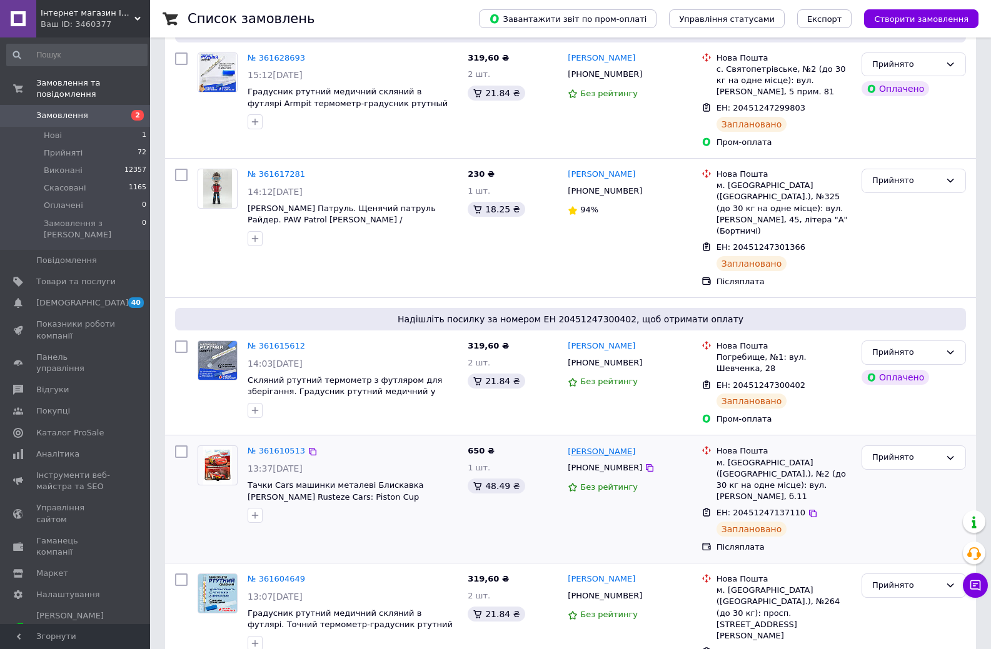
scroll to position [0, 0]
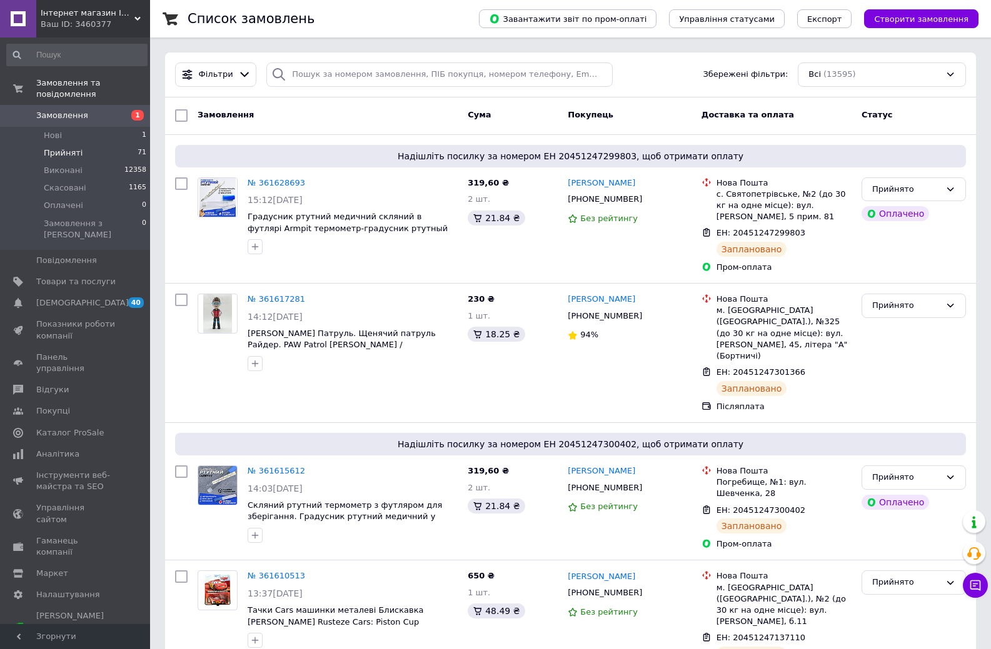
drag, startPoint x: 61, startPoint y: 142, endPoint x: 145, endPoint y: 114, distance: 88.9
click at [61, 147] on span "Прийняті" at bounding box center [63, 152] width 39 height 11
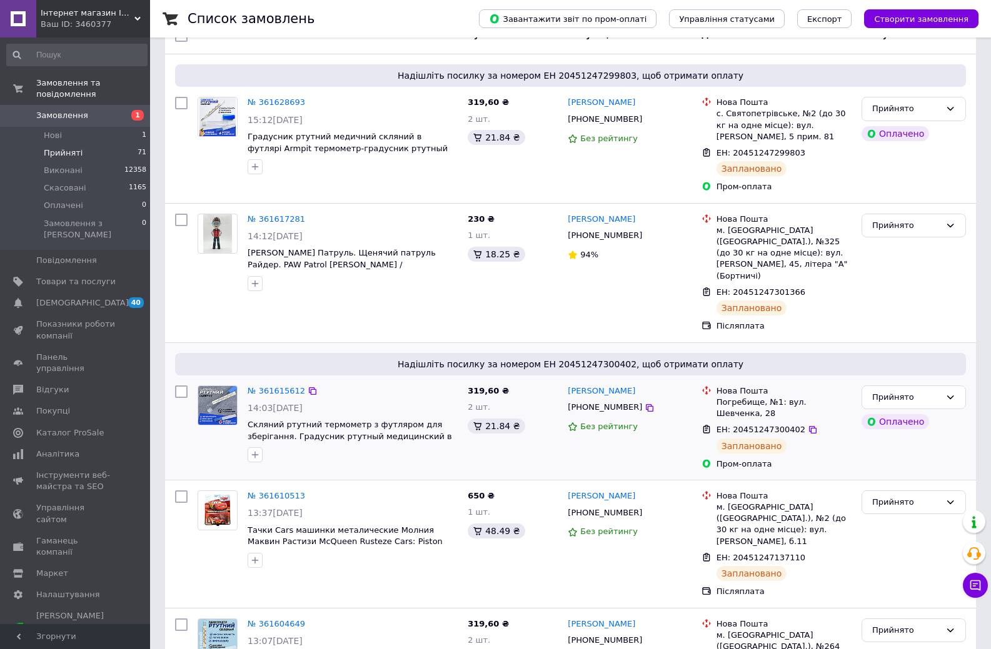
scroll to position [187, 0]
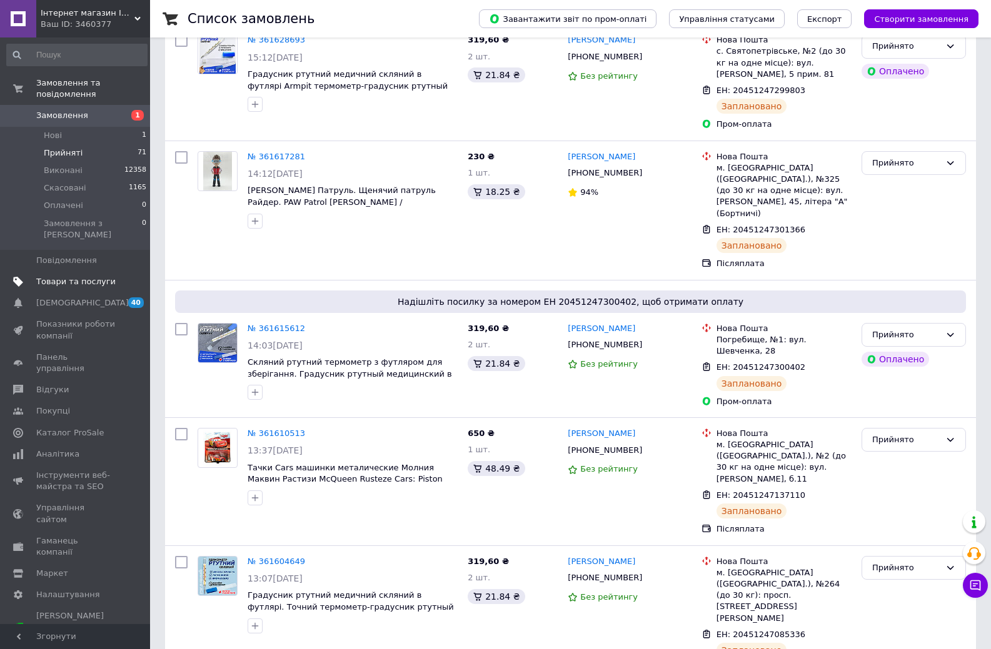
click at [64, 276] on span "Товари та послуги" at bounding box center [75, 281] width 79 height 11
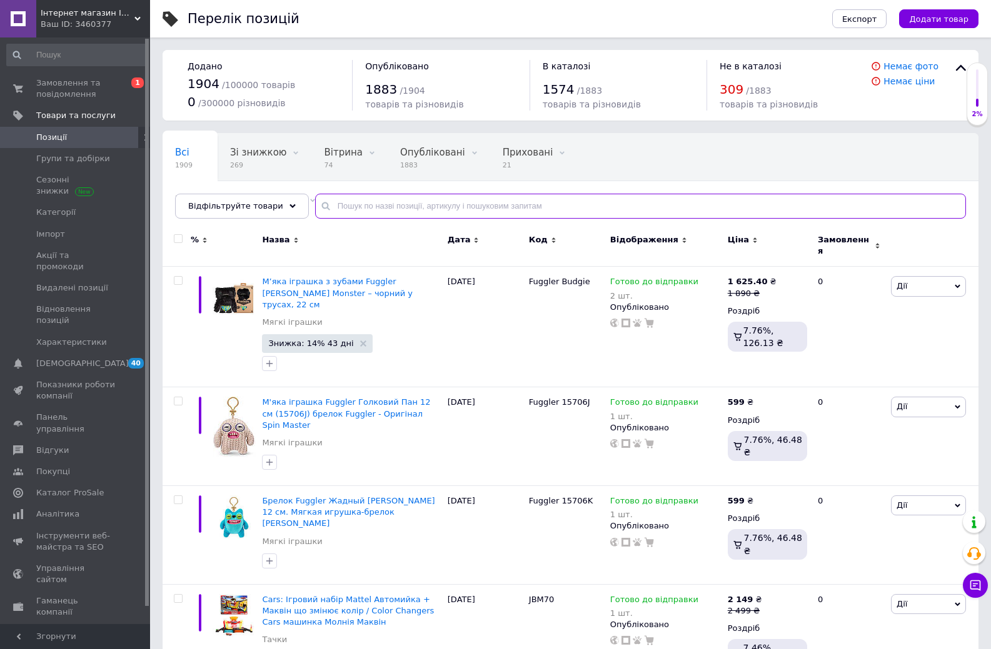
click at [394, 207] on input "text" at bounding box center [640, 206] width 651 height 25
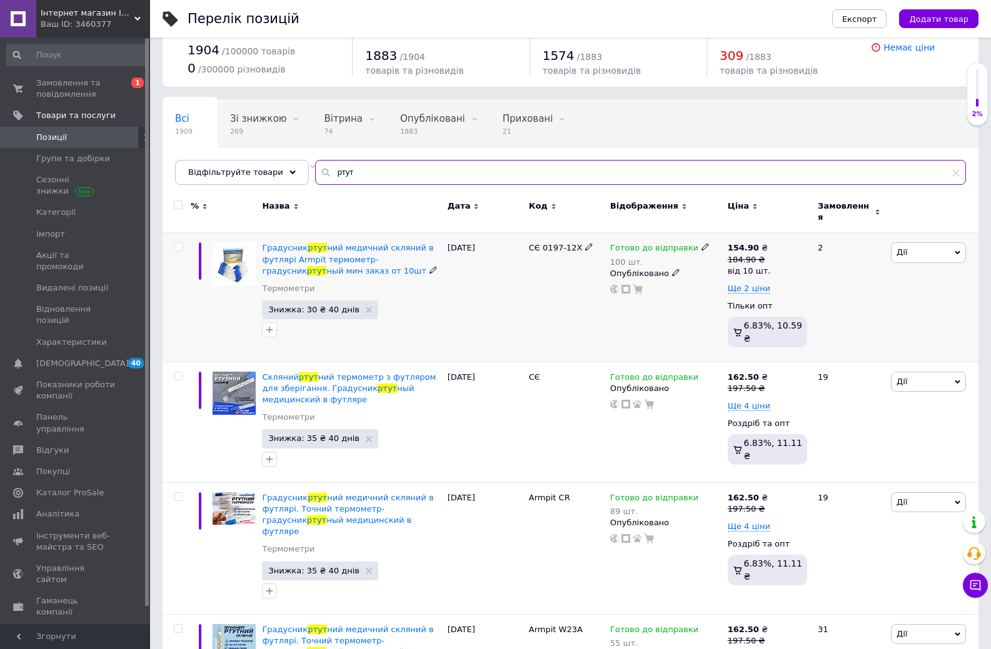
scroll to position [62, 0]
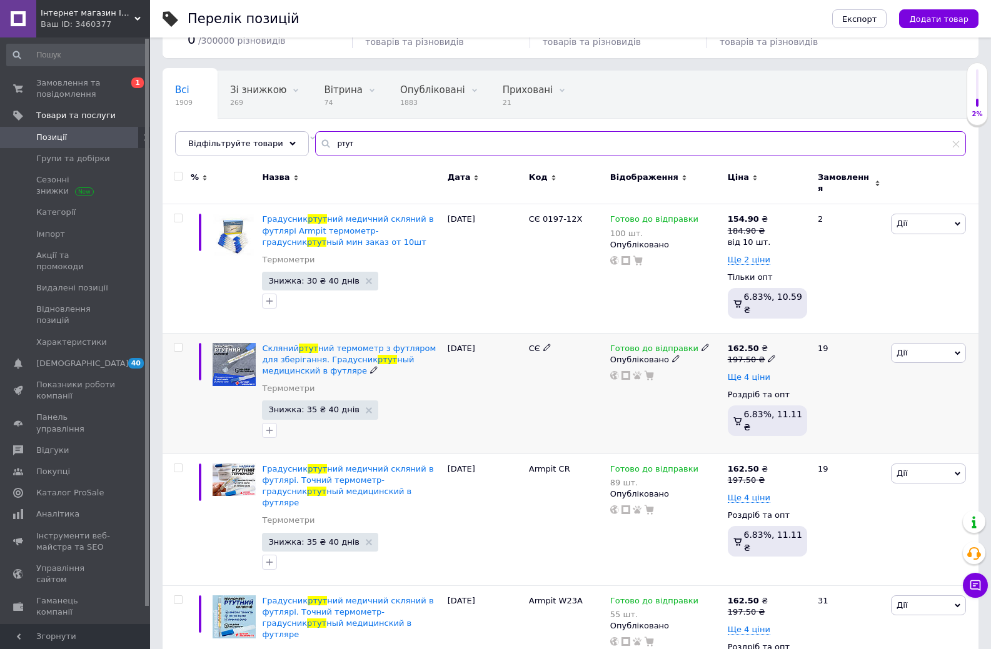
type input "ртут"
click at [739, 372] on span "Ще 4 ціни" at bounding box center [748, 377] width 42 height 10
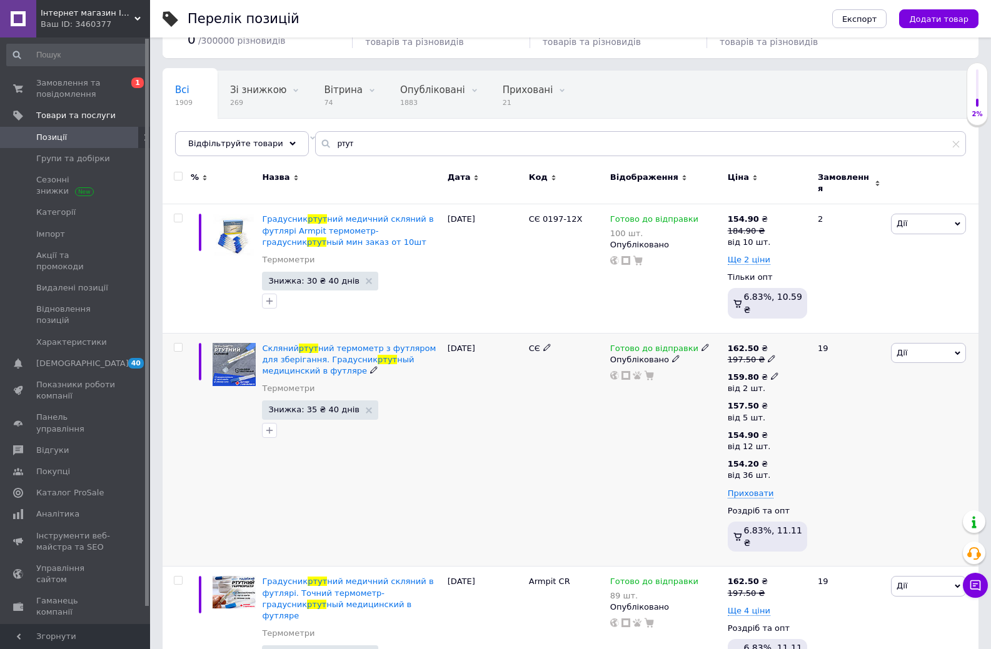
click at [771, 372] on icon at bounding box center [774, 375] width 7 height 7
click at [809, 337] on input "159.8" at bounding box center [841, 349] width 120 height 25
type input "159.25"
click at [691, 392] on div "Готово до відправки Опубліковано" at bounding box center [665, 450] width 117 height 234
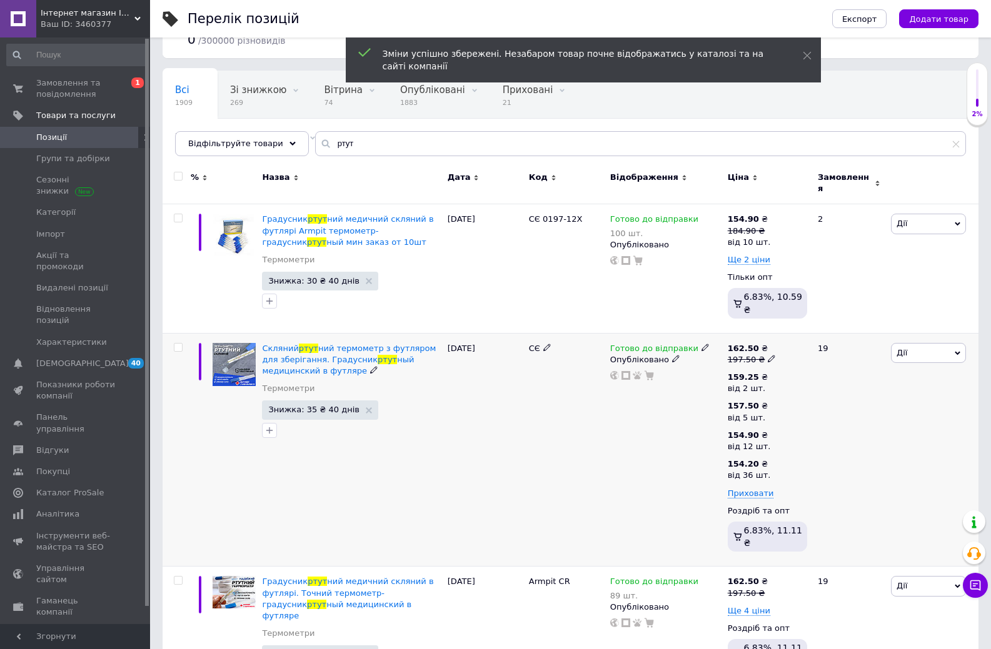
click at [334, 406] on span "Знижка: 35 ₴ 40 днів" at bounding box center [313, 410] width 91 height 8
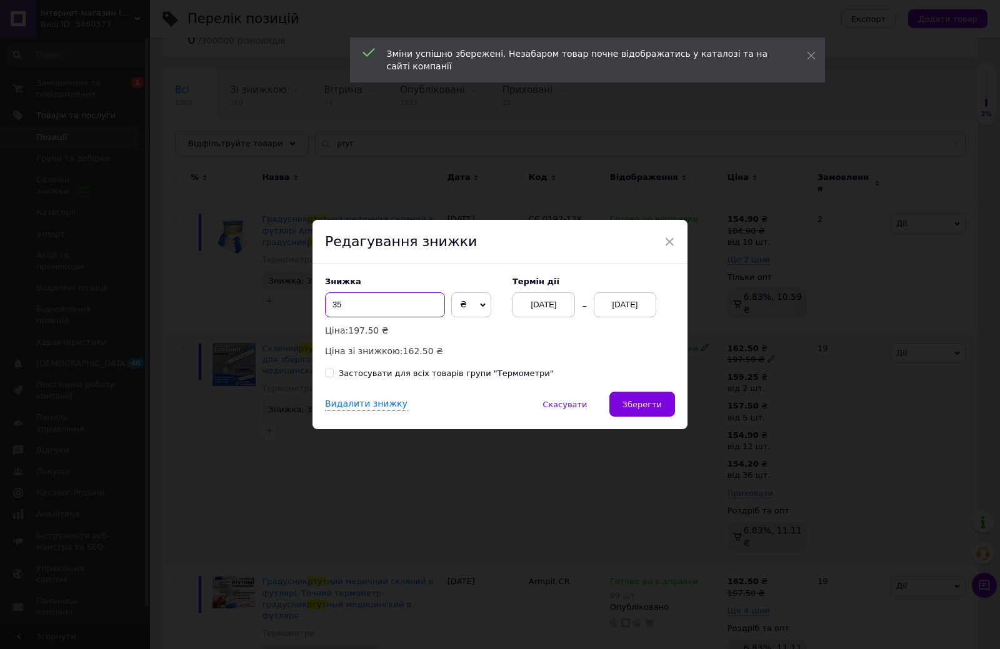
click at [374, 311] on input "35" at bounding box center [385, 304] width 120 height 25
click at [374, 310] on input "35" at bounding box center [385, 304] width 120 height 25
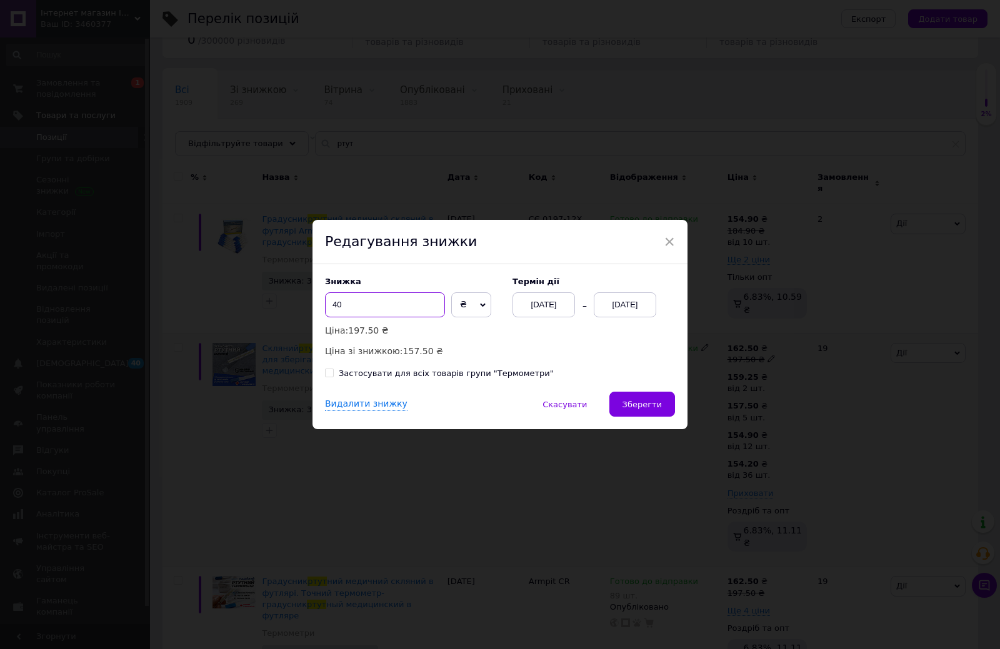
click at [372, 309] on input "40" at bounding box center [385, 304] width 120 height 25
click at [376, 309] on input "40" at bounding box center [385, 304] width 120 height 25
type input "38"
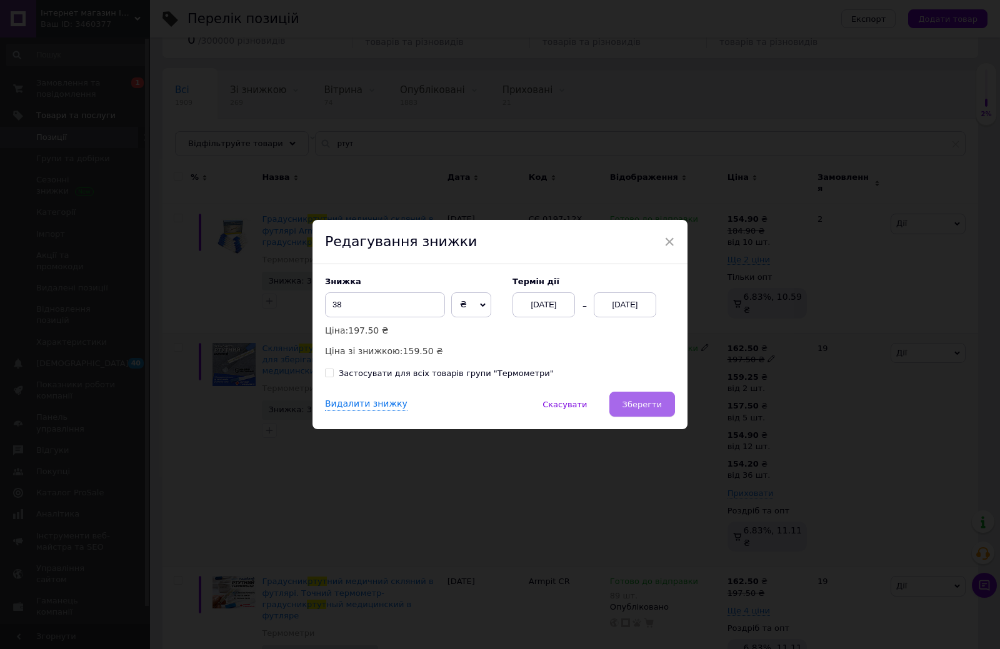
click at [639, 401] on span "Зберегти" at bounding box center [641, 404] width 39 height 9
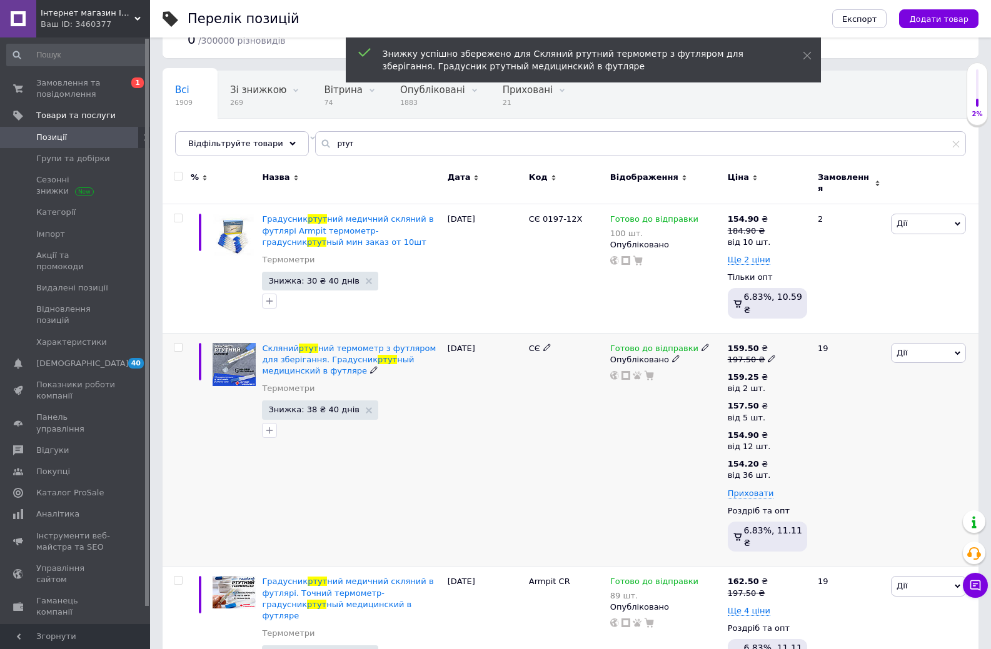
click at [767, 356] on use at bounding box center [770, 359] width 7 height 7
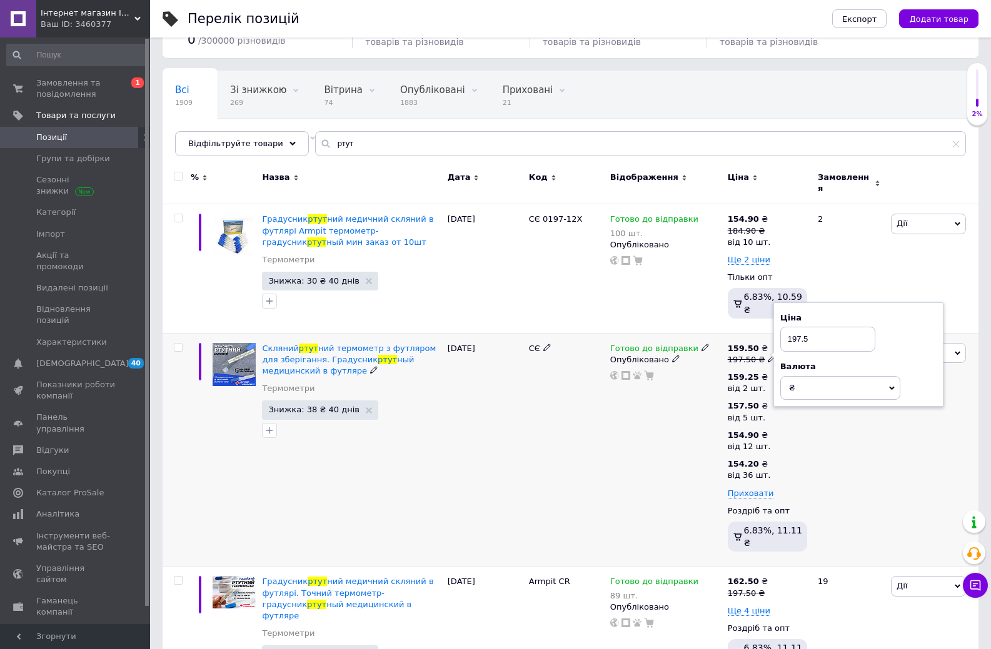
click at [811, 327] on input "197.5" at bounding box center [827, 339] width 95 height 25
type input "197.90"
click at [692, 391] on div "Готово до відправки Опубліковано" at bounding box center [665, 450] width 117 height 234
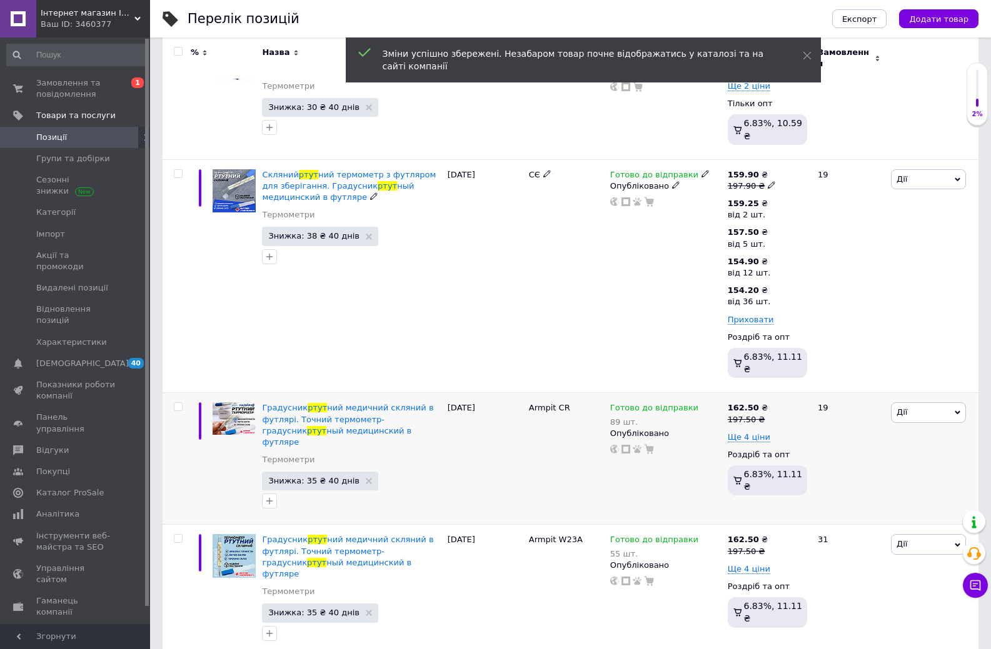
scroll to position [250, 0]
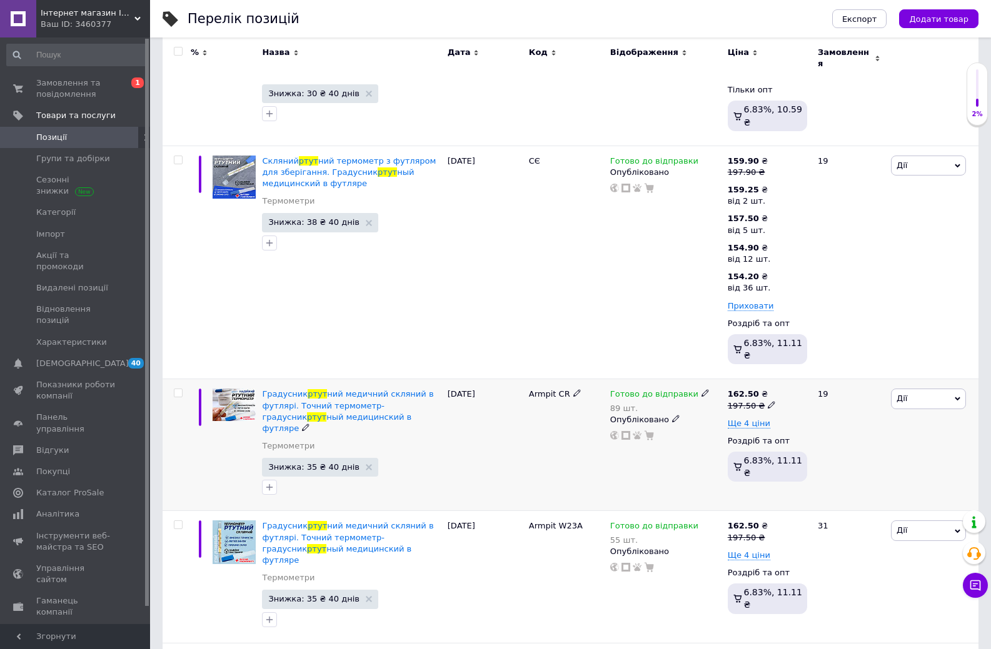
click at [767, 401] on icon at bounding box center [770, 404] width 7 height 7
click at [706, 414] on div "Опубліковано" at bounding box center [665, 419] width 111 height 11
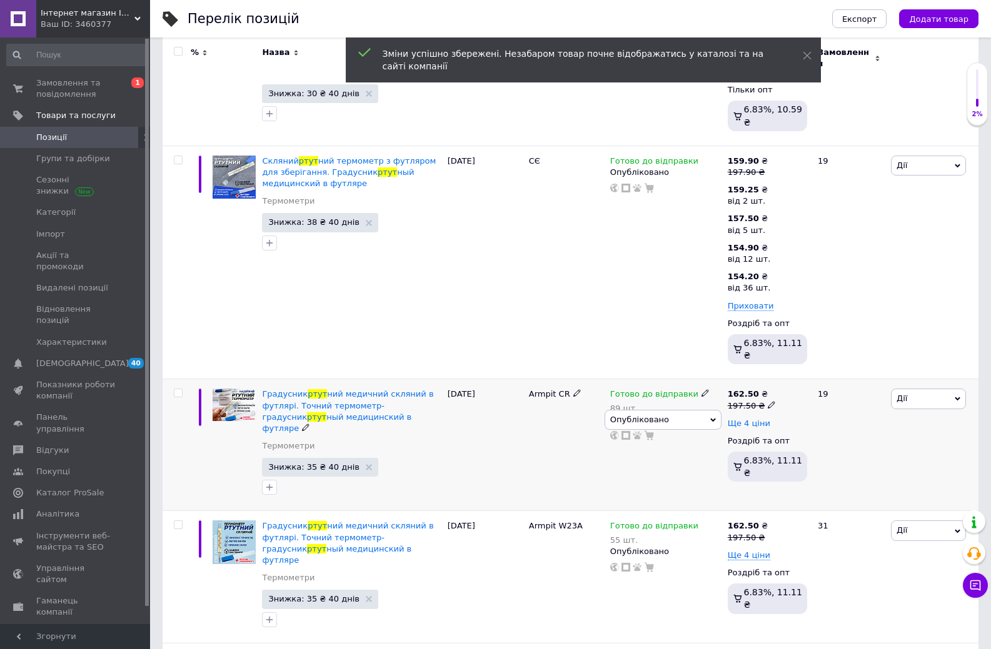
click at [742, 419] on span "Ще 4 ціни" at bounding box center [748, 424] width 42 height 10
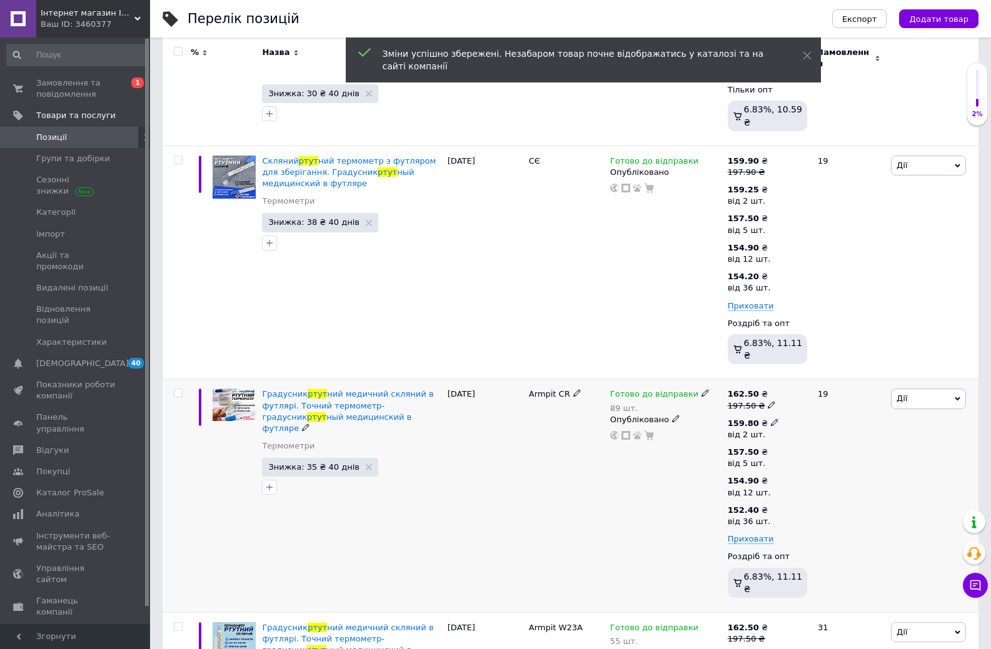
click at [771, 419] on icon at bounding box center [774, 422] width 7 height 7
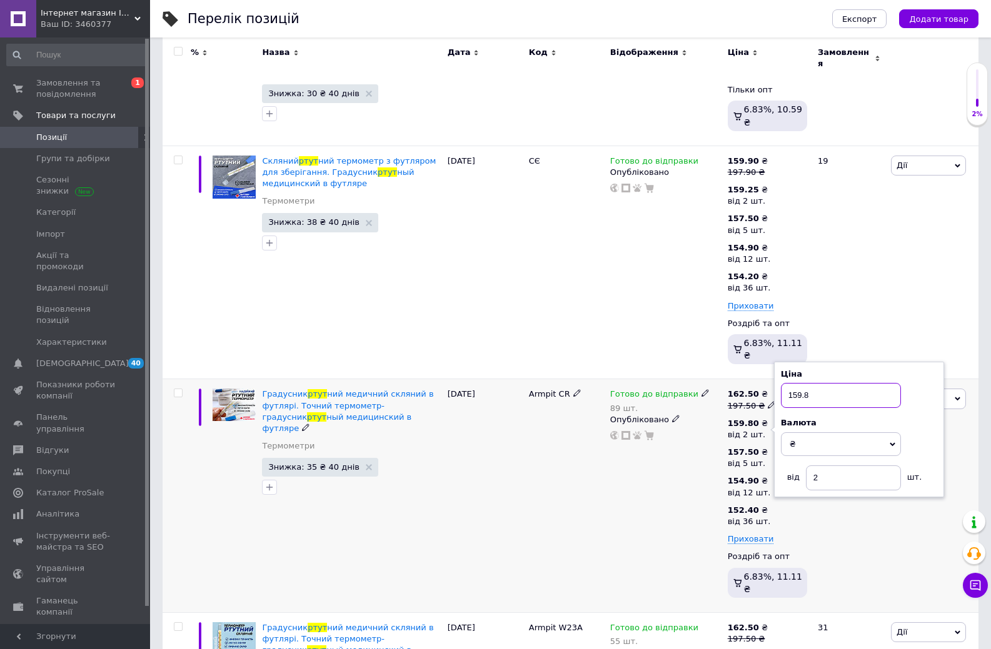
click at [806, 383] on input "159.8" at bounding box center [841, 395] width 120 height 25
type input "159.25"
click at [696, 428] on div "Готово до відправки 89 шт. Опубліковано" at bounding box center [665, 496] width 117 height 234
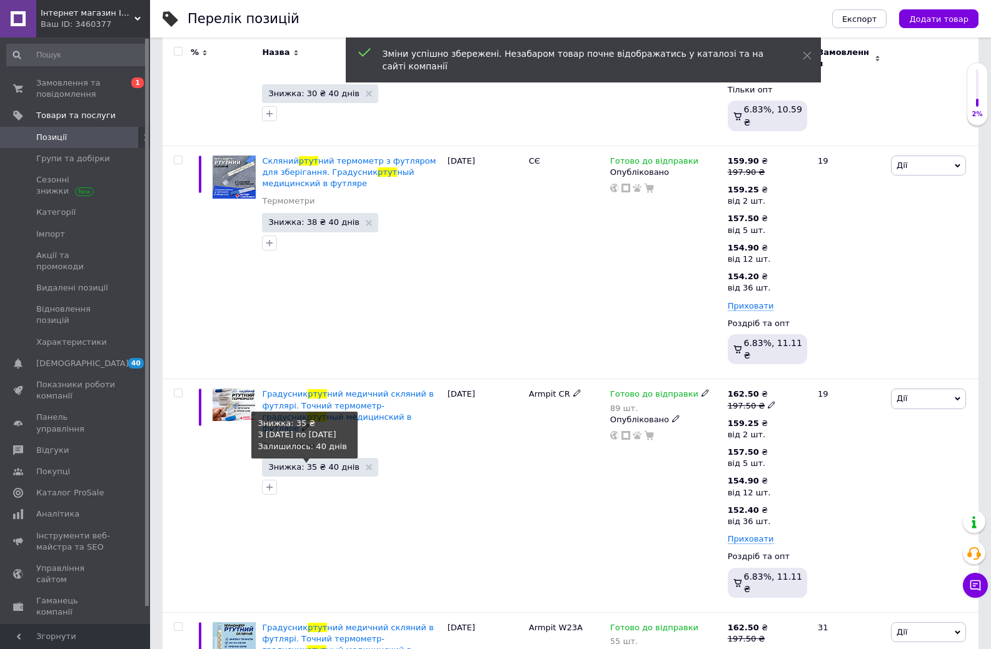
click at [334, 463] on span "Знижка: 35 ₴ 40 днів" at bounding box center [313, 467] width 91 height 8
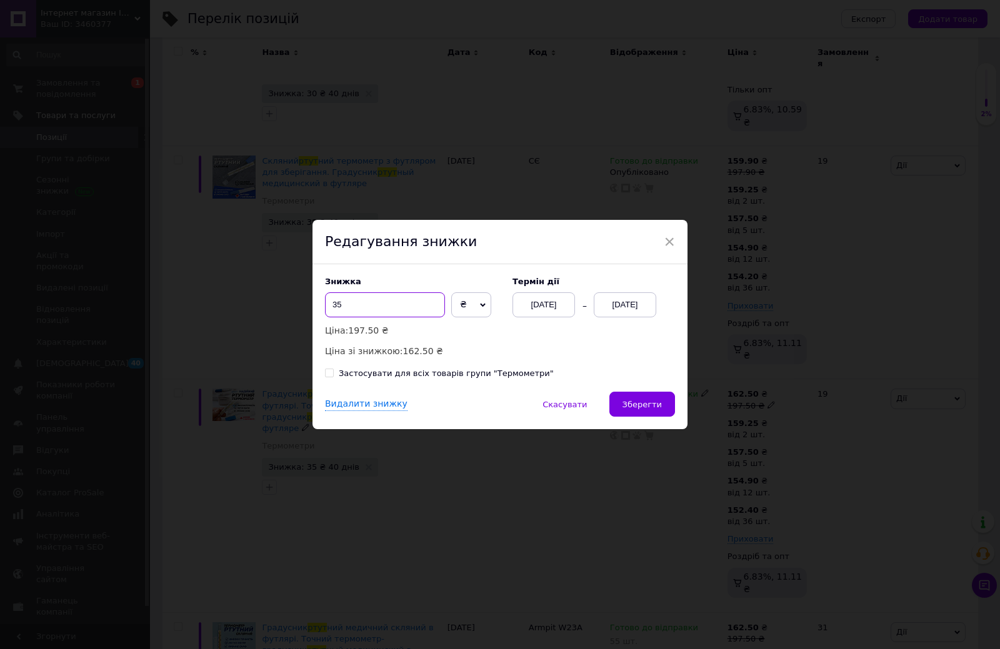
click at [389, 315] on input "35" at bounding box center [385, 304] width 120 height 25
type input "38"
click at [644, 399] on button "Зберегти" at bounding box center [642, 404] width 66 height 25
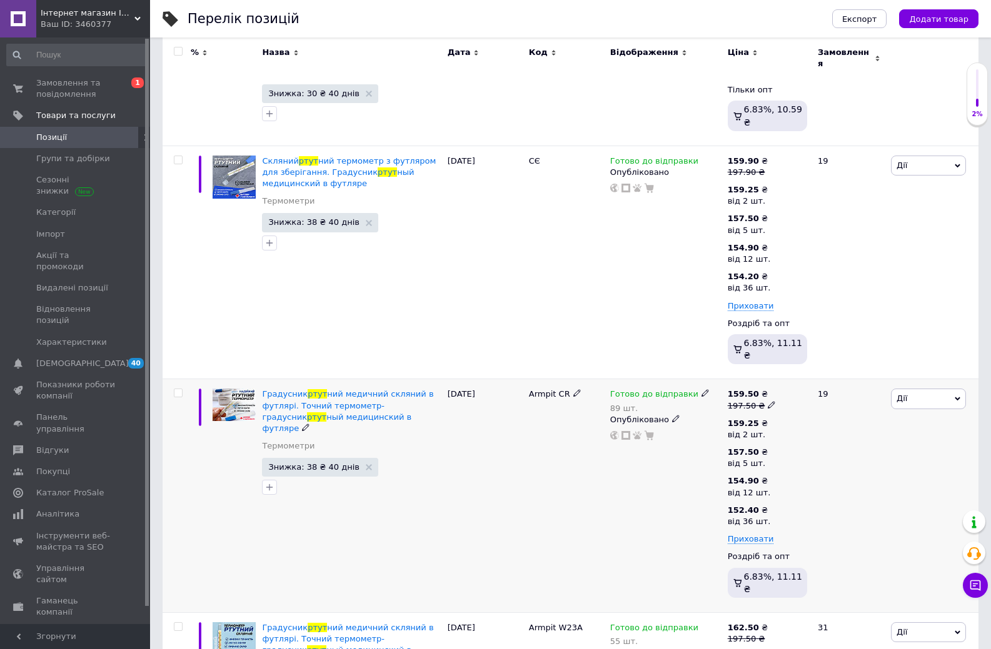
click at [767, 401] on icon at bounding box center [770, 404] width 7 height 7
click at [804, 373] on input "197.5" at bounding box center [827, 385] width 95 height 25
type input "197.90"
click at [668, 455] on div "Готово до відправки 89 шт. Опубліковано" at bounding box center [665, 496] width 117 height 234
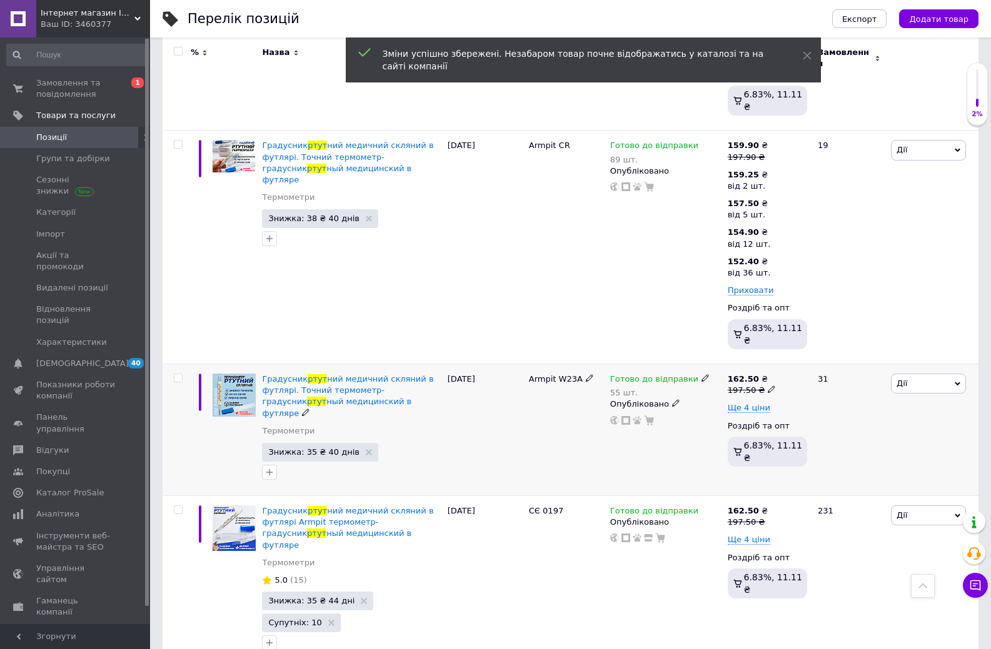
scroll to position [500, 0]
click at [767, 384] on icon at bounding box center [770, 387] width 7 height 7
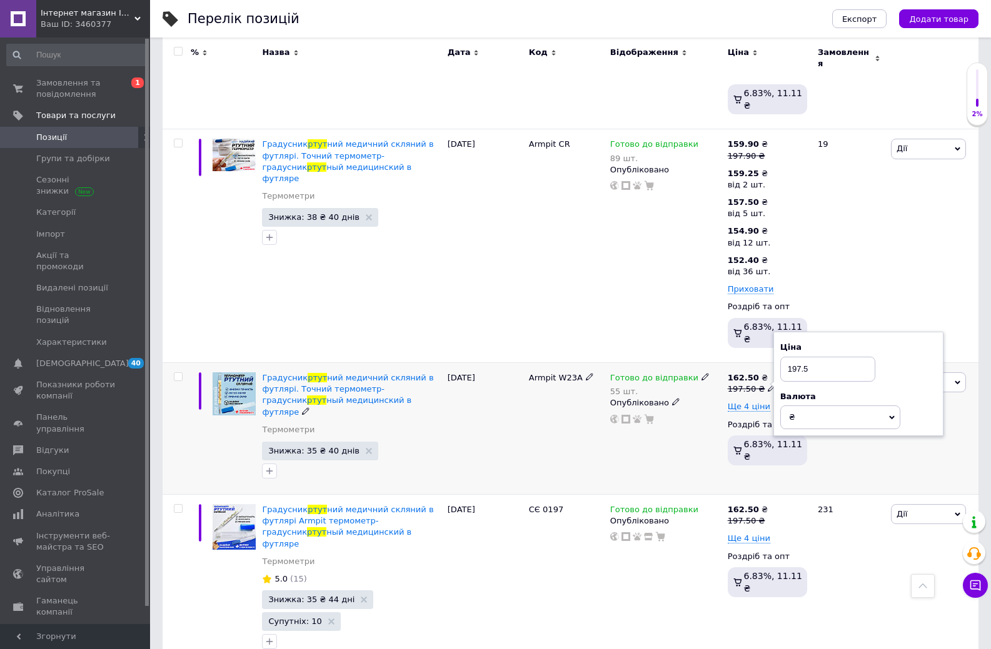
drag, startPoint x: 804, startPoint y: 327, endPoint x: 811, endPoint y: 327, distance: 6.9
click at [811, 357] on input "197.5" at bounding box center [827, 369] width 95 height 25
type input "197.90"
click at [691, 411] on div "Готово до відправки 55 шт. Опубліковано" at bounding box center [665, 428] width 117 height 132
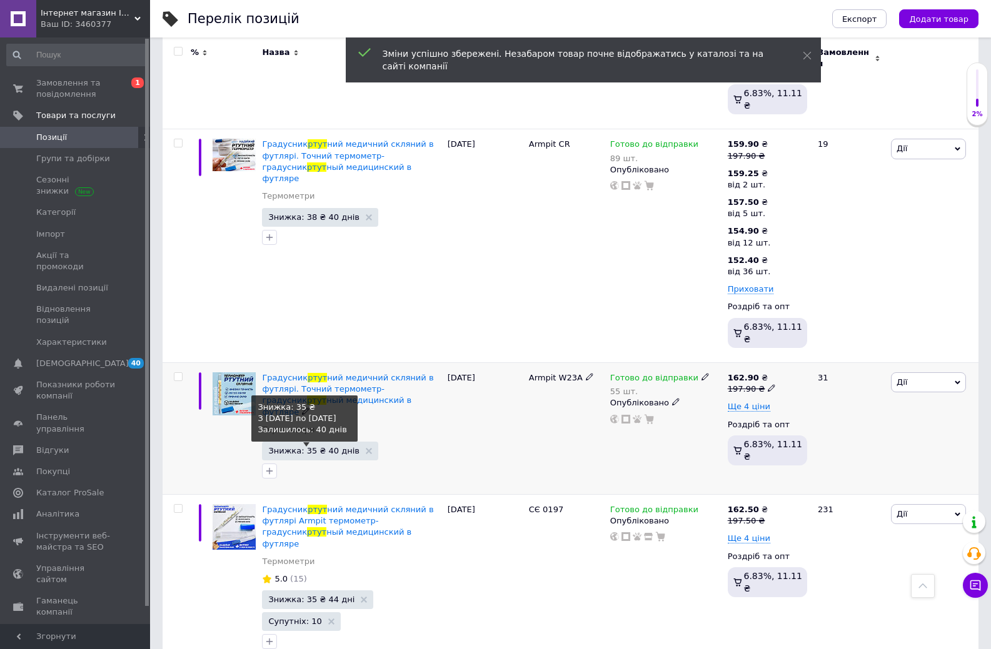
click at [317, 447] on span "Знижка: 35 ₴ 40 днів" at bounding box center [313, 451] width 91 height 8
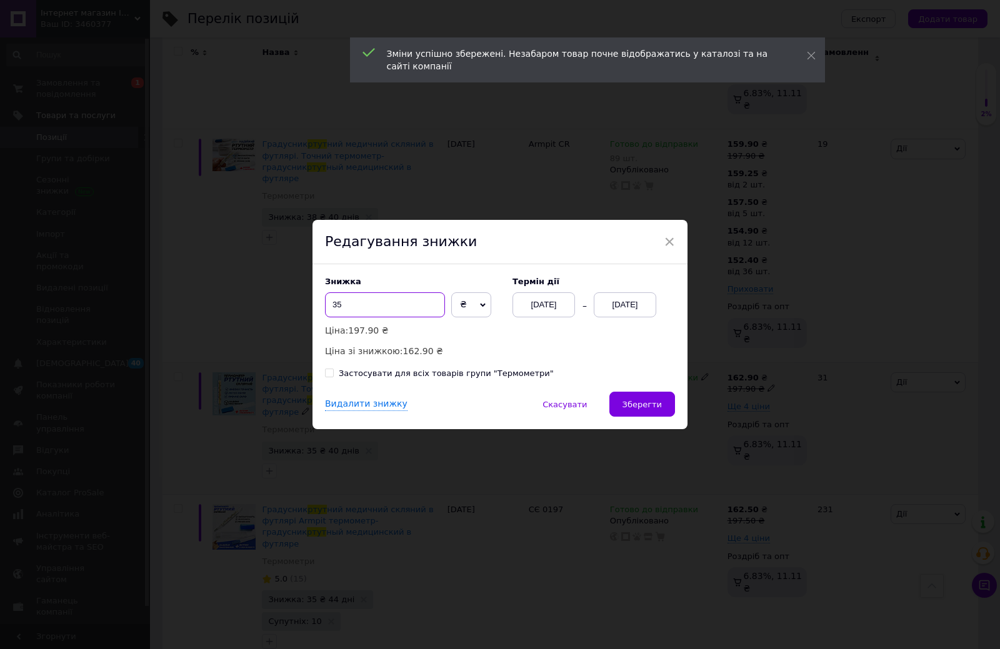
click at [387, 309] on input "35" at bounding box center [385, 304] width 120 height 25
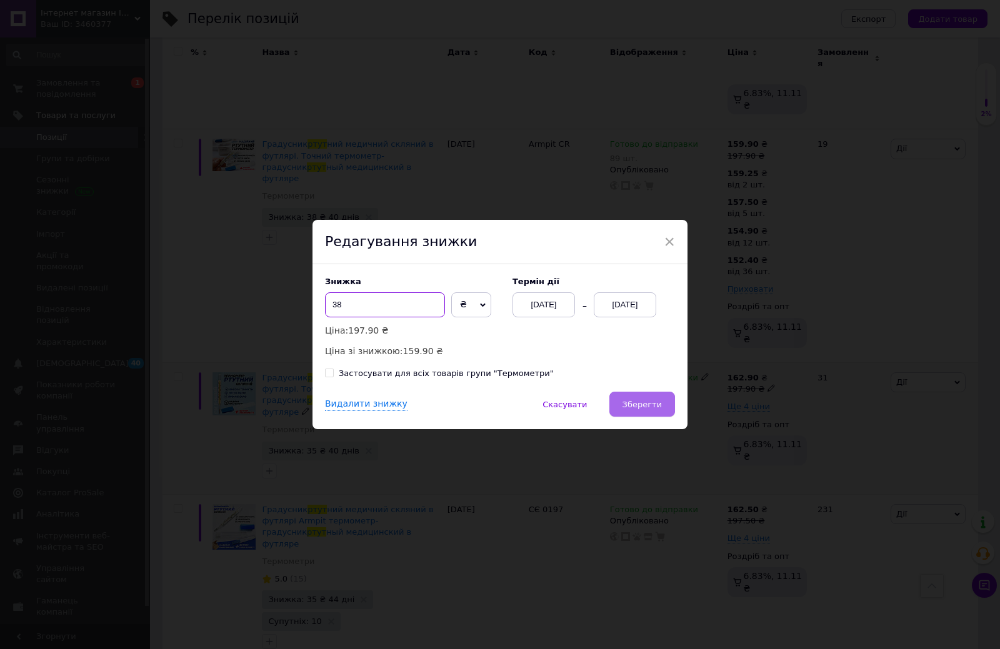
type input "38"
click at [641, 404] on span "Зберегти" at bounding box center [641, 404] width 39 height 9
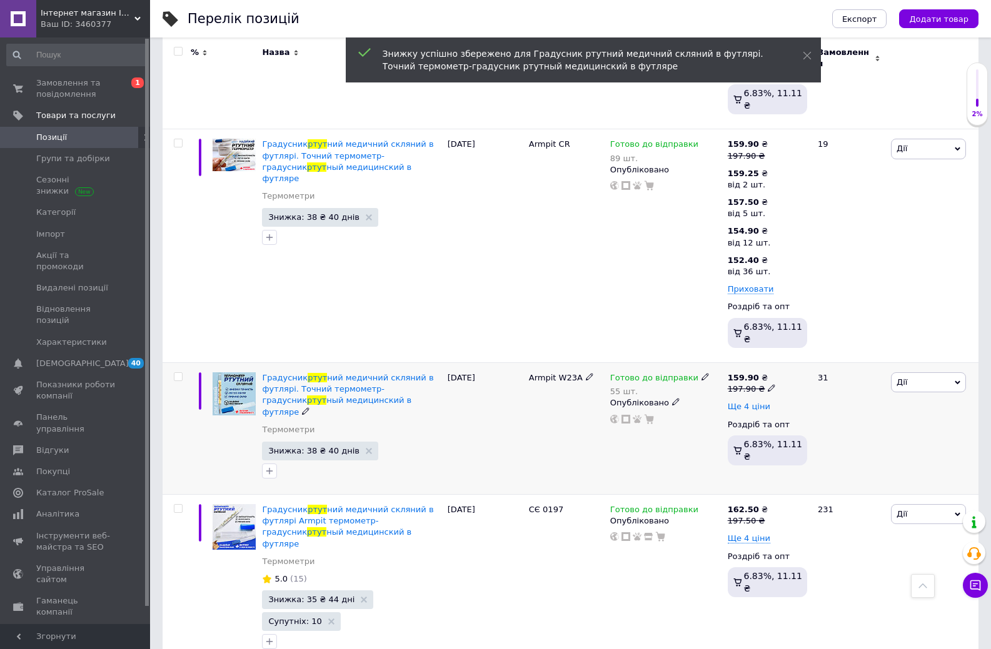
click at [759, 402] on span "Ще 4 ціни" at bounding box center [748, 407] width 42 height 10
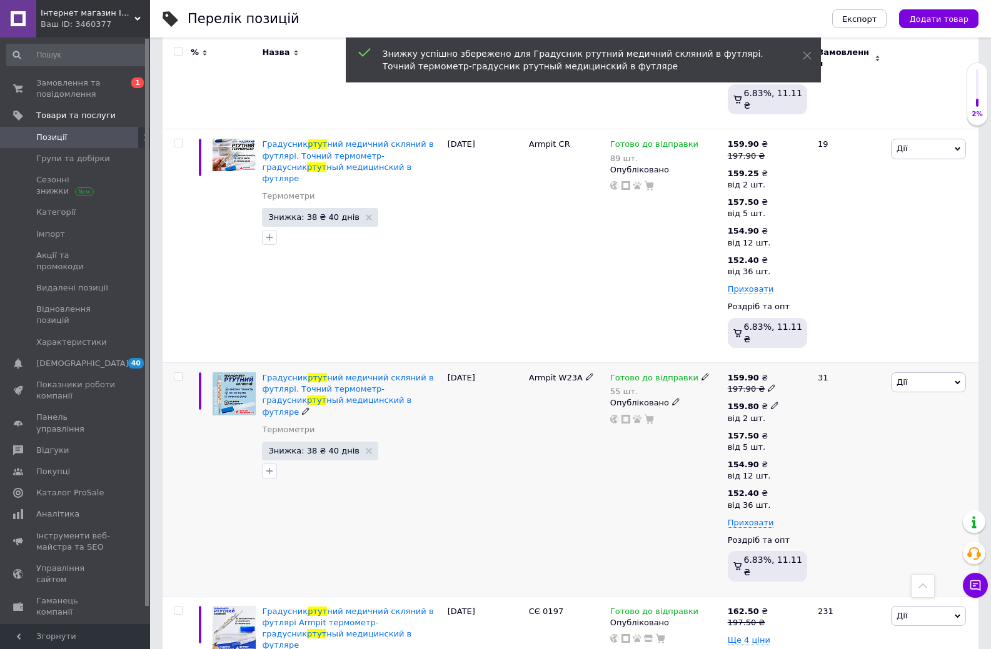
click at [771, 402] on icon at bounding box center [774, 405] width 7 height 7
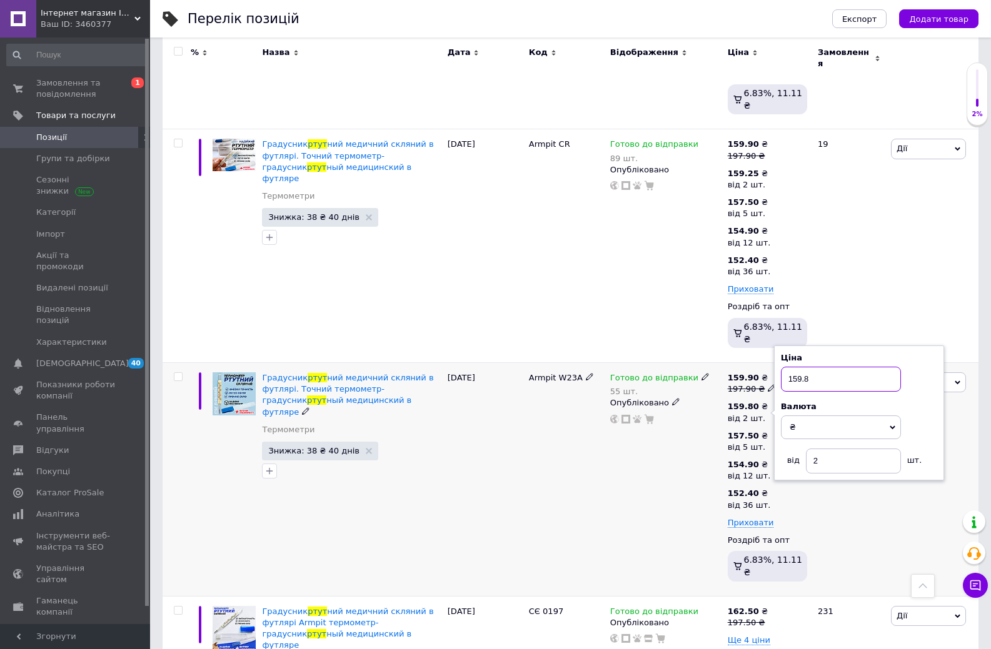
click at [809, 367] on input "159.8" at bounding box center [841, 379] width 120 height 25
type input "159.25"
click at [669, 426] on div "Готово до відправки 55 шт. Опубліковано" at bounding box center [665, 479] width 117 height 234
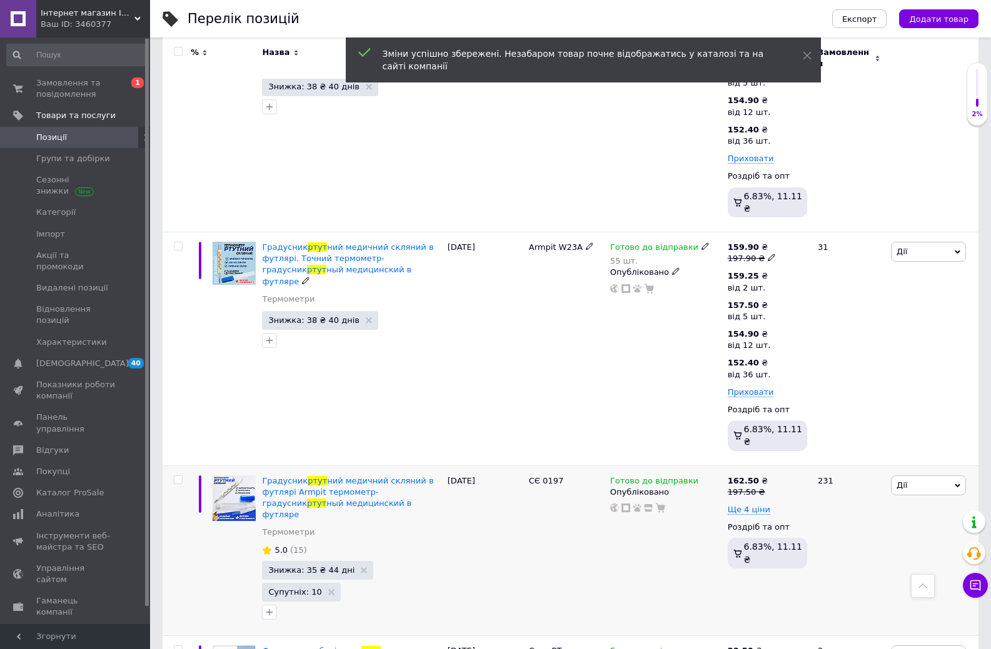
scroll to position [651, 0]
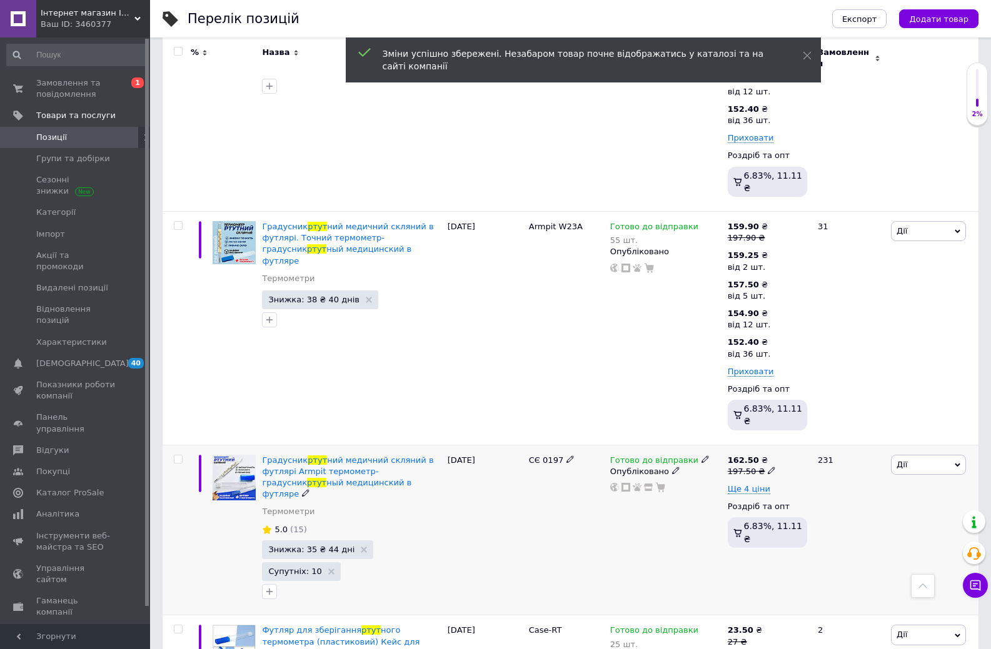
click at [767, 467] on icon at bounding box center [770, 470] width 7 height 7
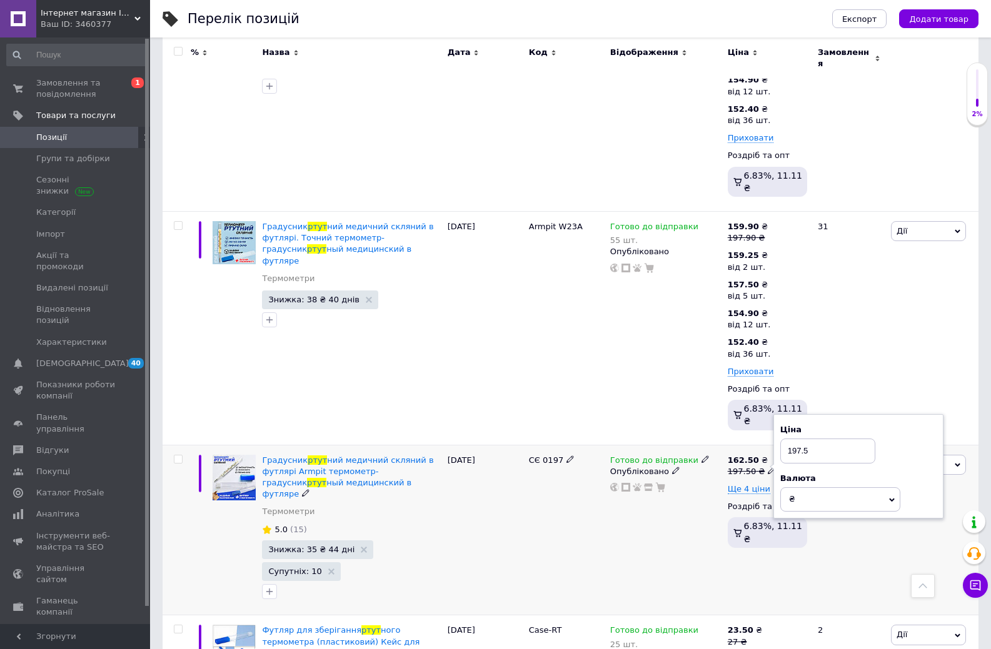
click at [807, 439] on input "197.5" at bounding box center [827, 451] width 95 height 25
type input "197.90"
click at [649, 483] on div "Готово до відправки Опубліковано" at bounding box center [665, 530] width 117 height 171
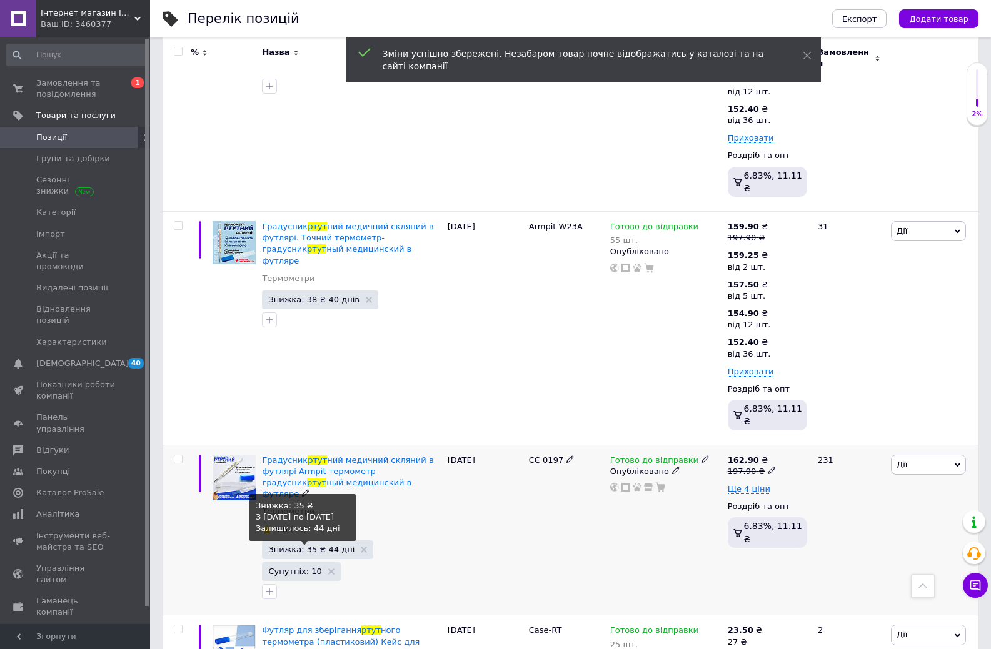
click at [296, 546] on span "Знижка: 35 ₴ 44 дні" at bounding box center [311, 550] width 86 height 8
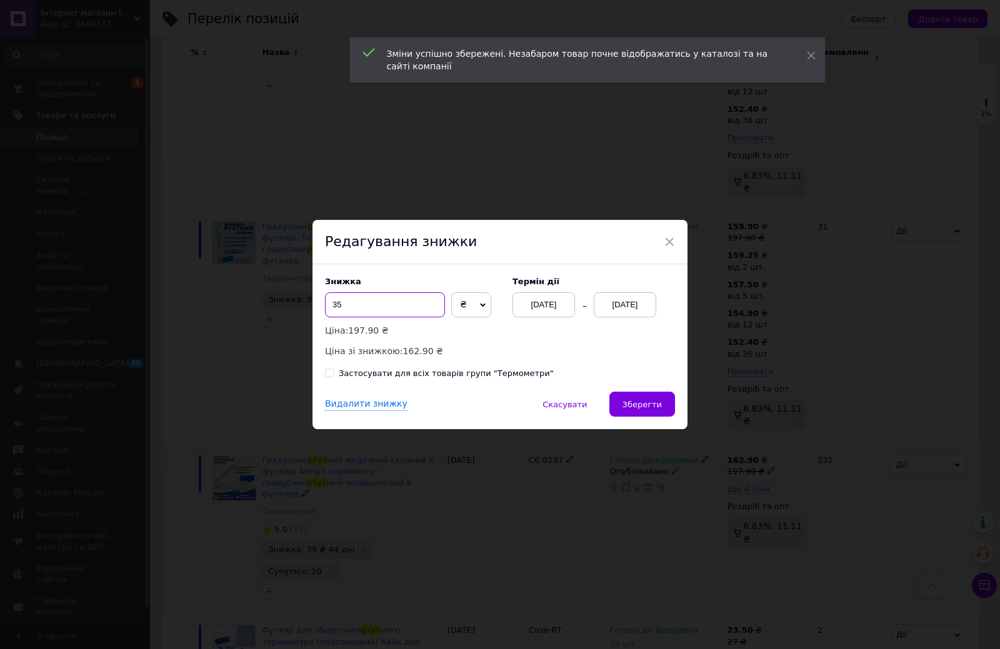
click at [362, 306] on input "35" at bounding box center [385, 304] width 120 height 25
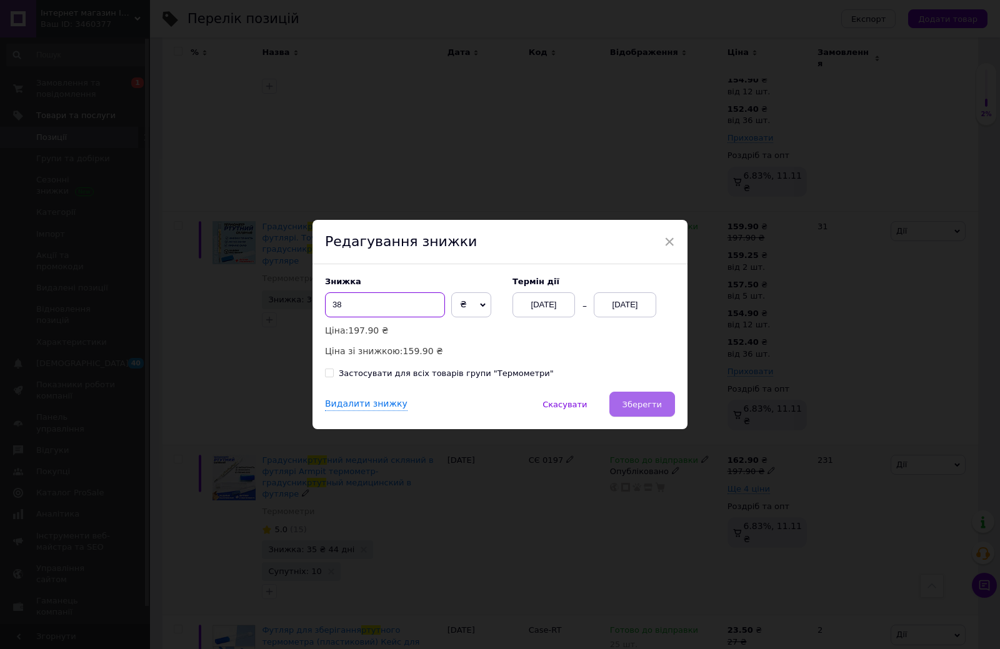
type input "38"
click at [637, 408] on span "Зберегти" at bounding box center [641, 404] width 39 height 9
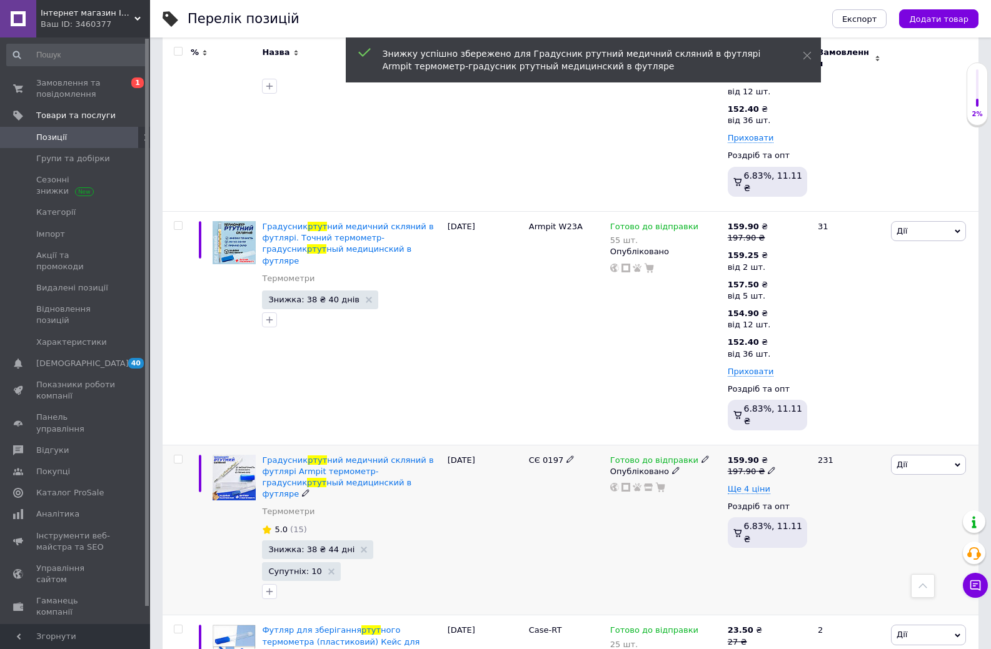
click at [767, 467] on use at bounding box center [770, 470] width 7 height 7
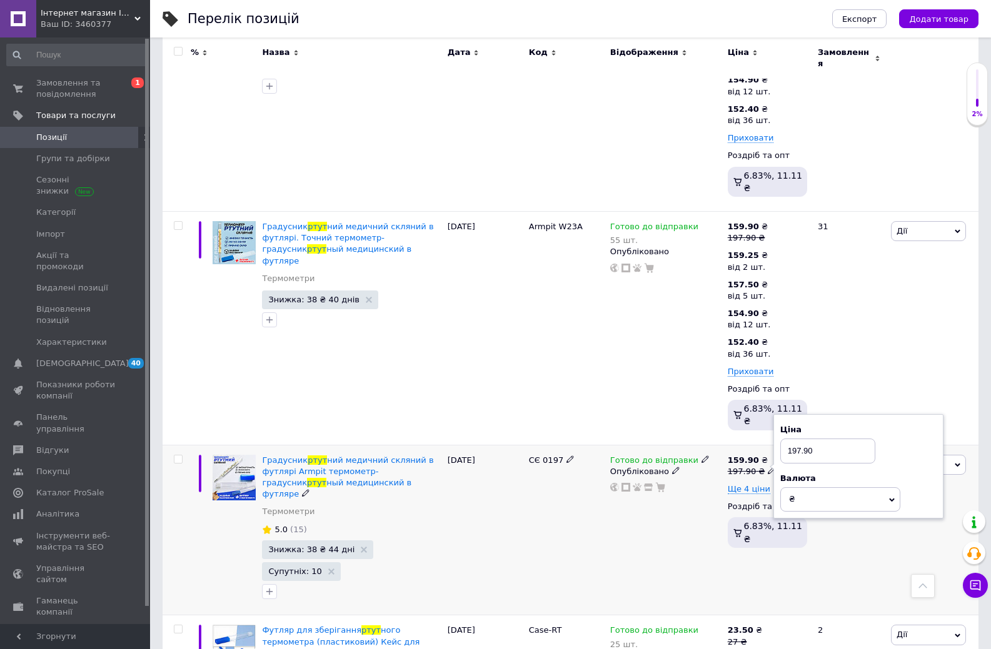
click at [685, 482] on div at bounding box center [666, 487] width 114 height 10
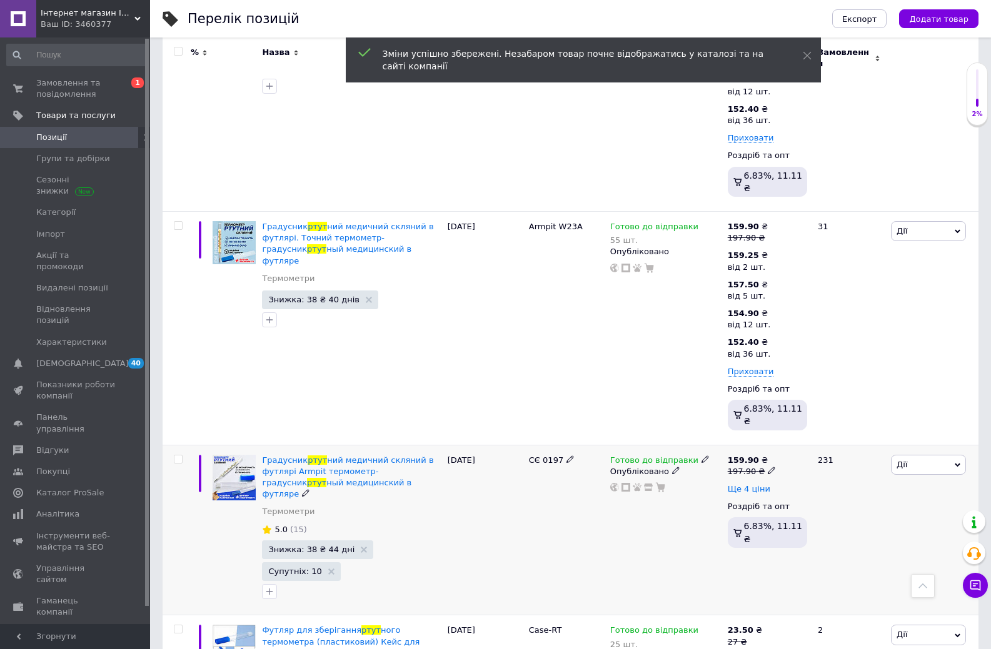
click at [744, 484] on span "Ще 4 ціни" at bounding box center [748, 489] width 42 height 10
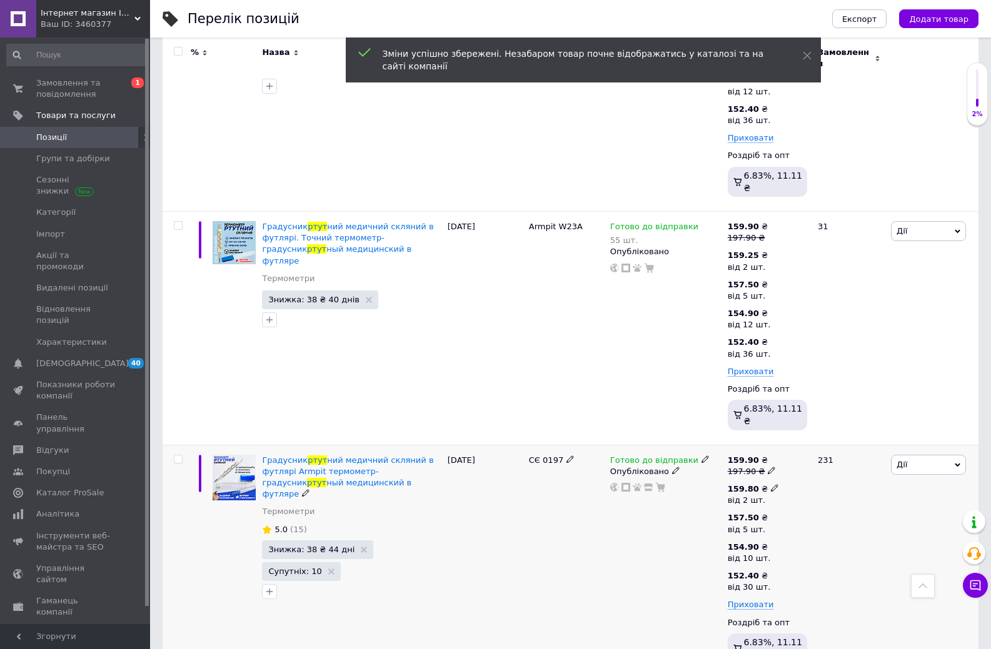
click at [771, 484] on icon at bounding box center [774, 487] width 7 height 7
drag, startPoint x: 805, startPoint y: 407, endPoint x: 816, endPoint y: 407, distance: 11.3
click at [816, 449] on input "159.8" at bounding box center [841, 461] width 120 height 25
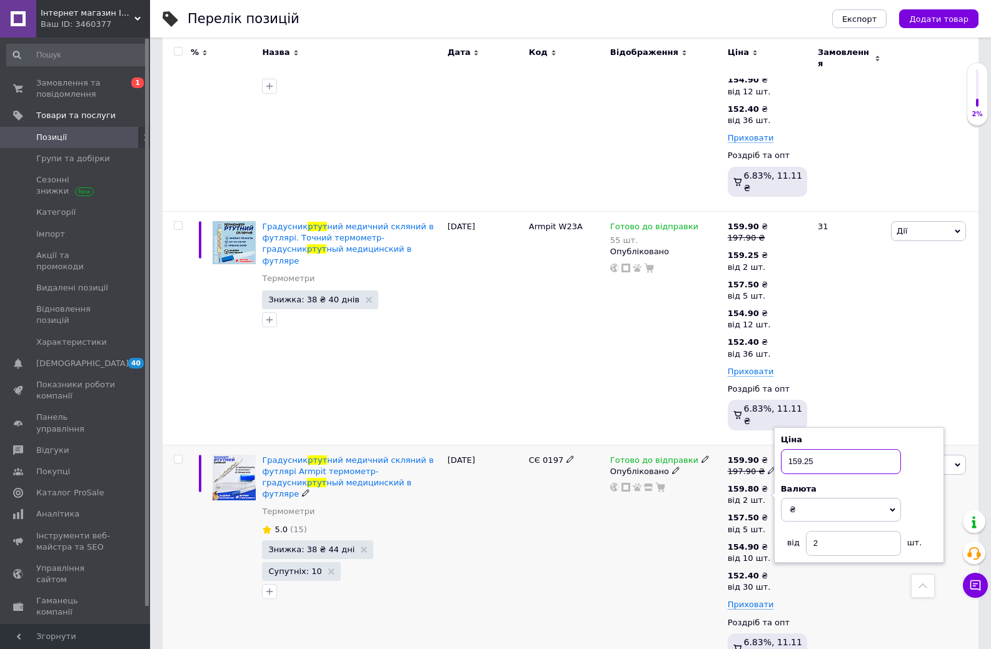
type input "159.25"
click at [689, 479] on div "Готово до відправки Опубліковано" at bounding box center [665, 562] width 117 height 234
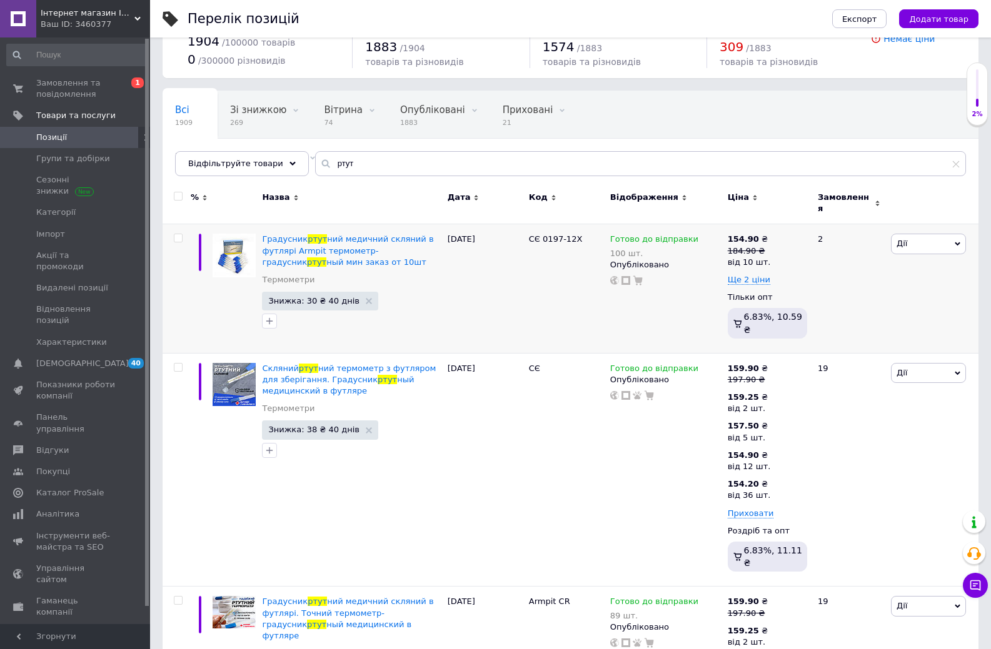
scroll to position [62, 0]
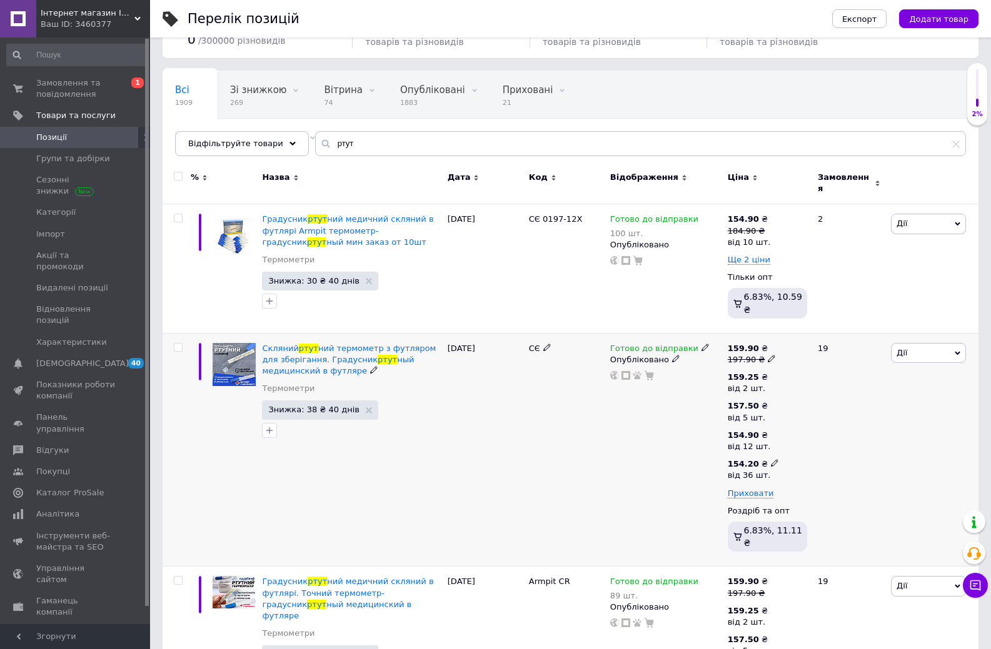
click at [771, 459] on icon at bounding box center [774, 462] width 7 height 7
click at [799, 424] on input "154.2" at bounding box center [844, 436] width 120 height 25
drag, startPoint x: 807, startPoint y: 419, endPoint x: 814, endPoint y: 418, distance: 6.4
click at [814, 424] on input "152.2" at bounding box center [844, 436] width 120 height 25
type input "152.40"
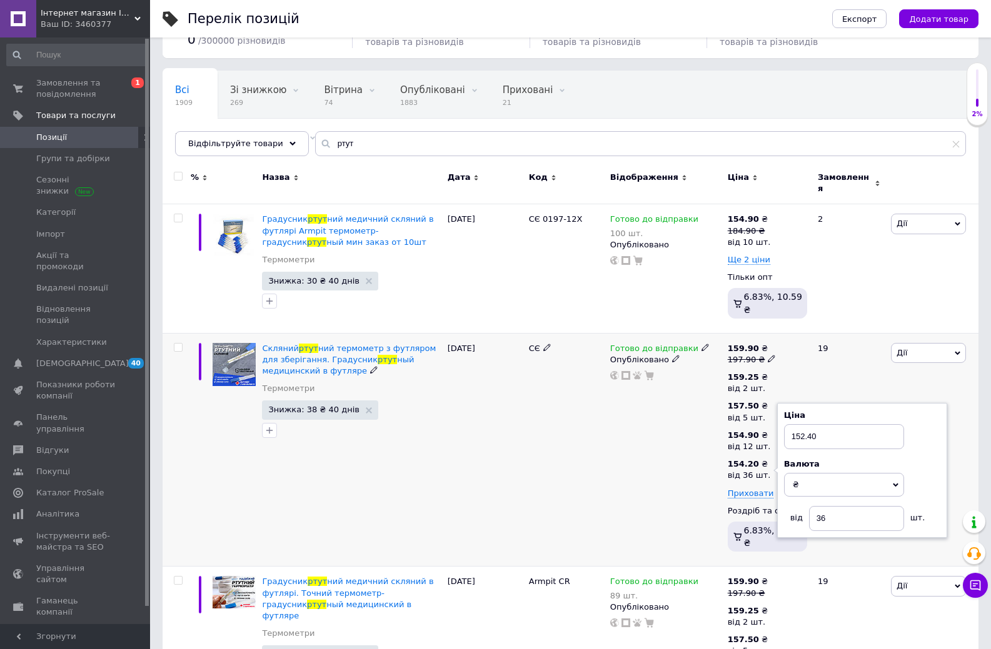
click at [667, 467] on div "Готово до відправки Опубліковано" at bounding box center [665, 450] width 117 height 234
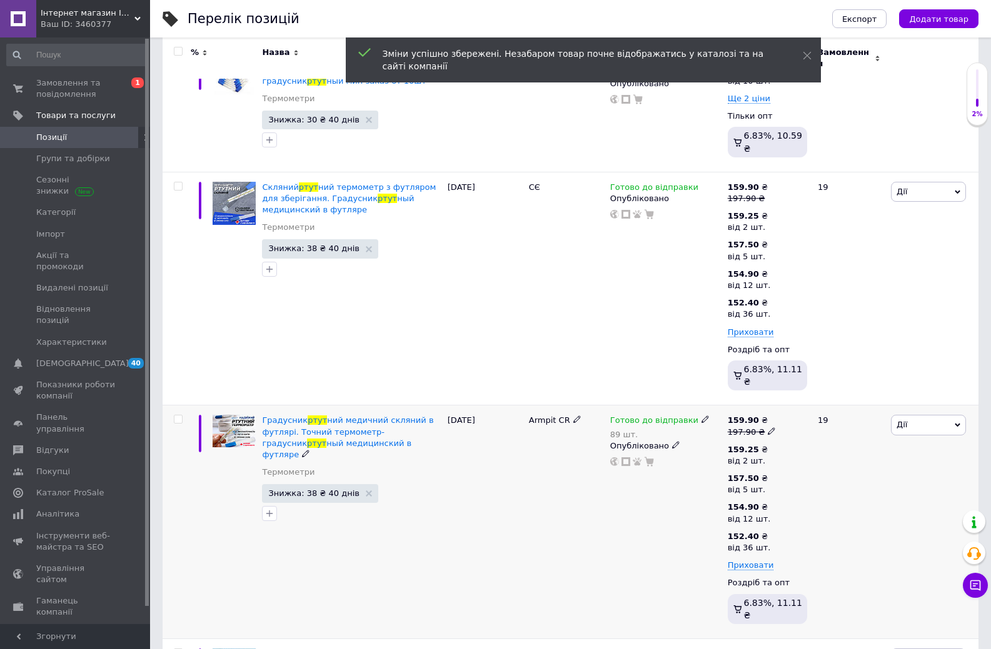
scroll to position [250, 0]
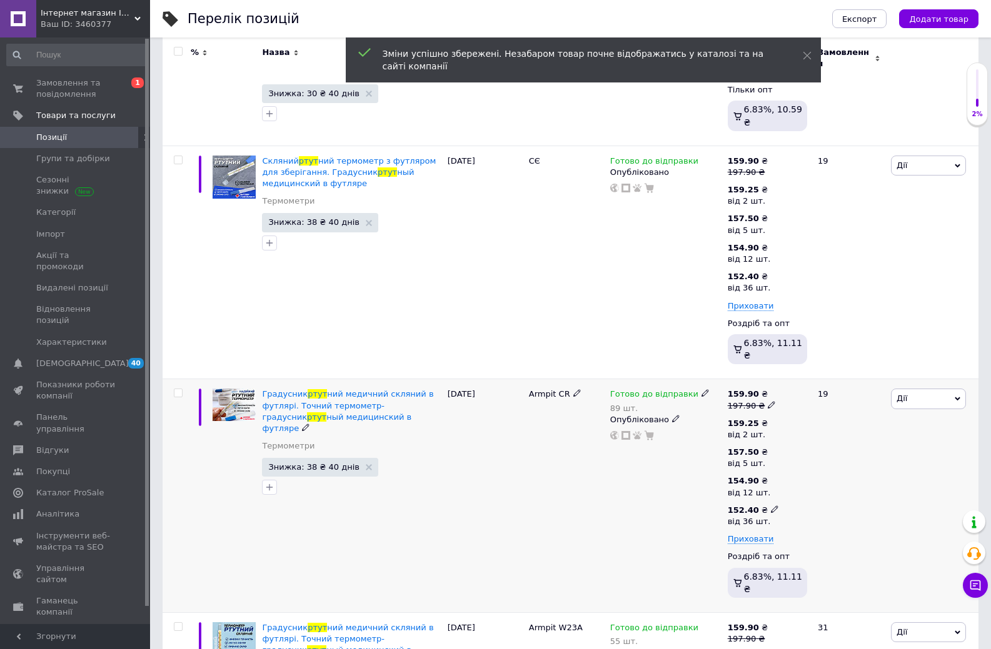
click at [771, 506] on icon at bounding box center [774, 509] width 7 height 7
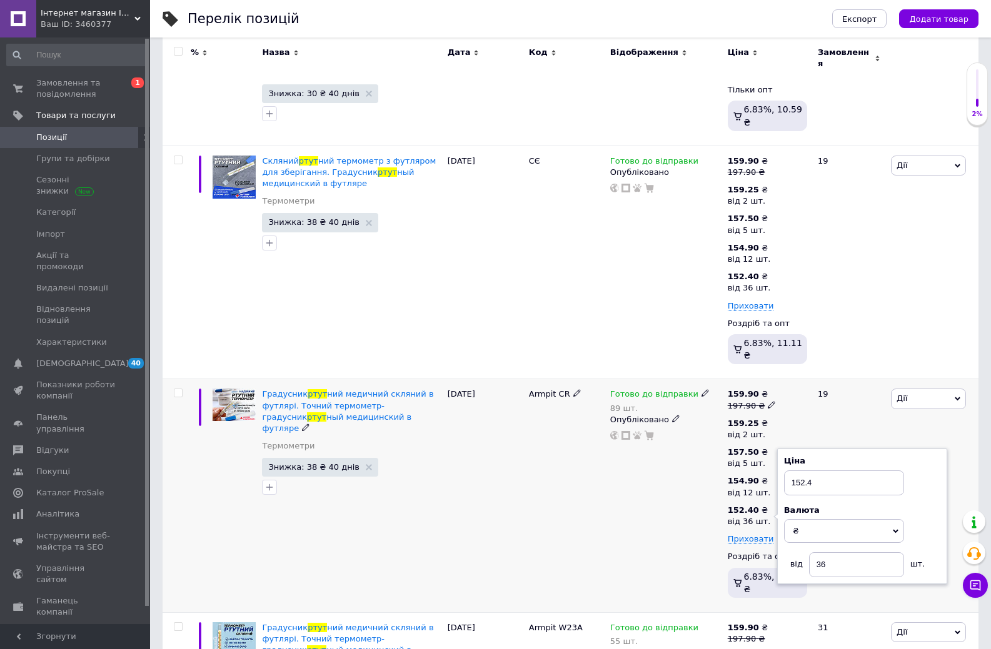
click at [689, 481] on div "Готово до відправки 89 шт. Опубліковано" at bounding box center [665, 496] width 117 height 234
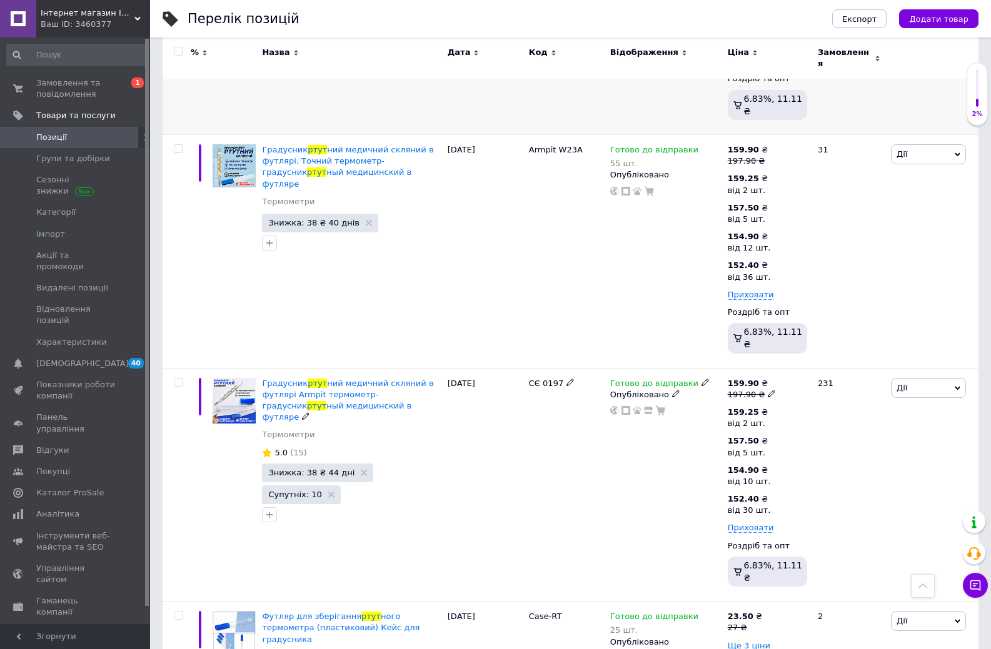
scroll to position [735, 0]
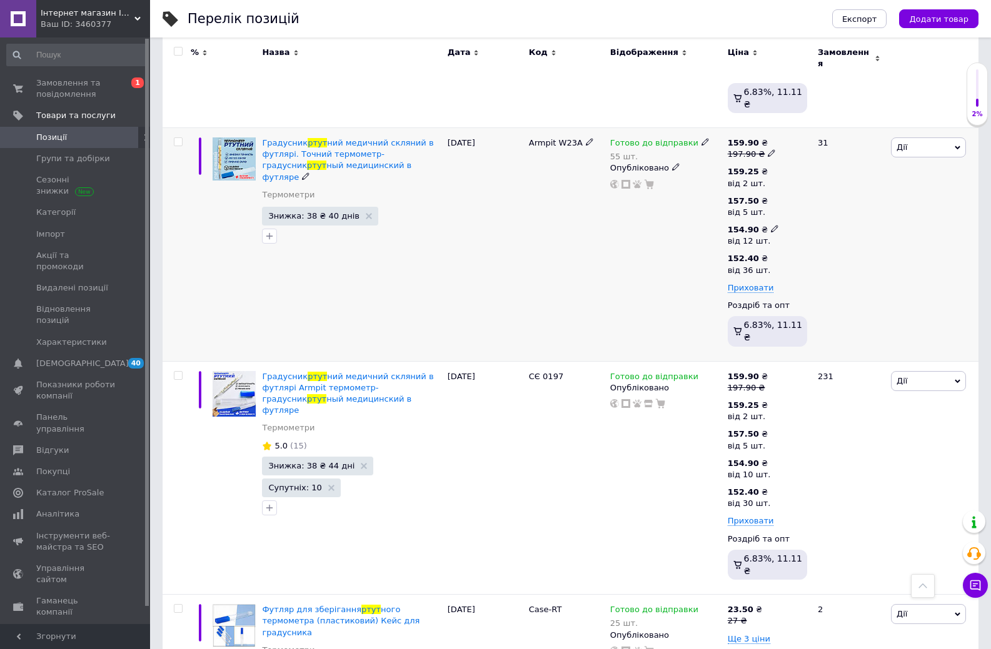
click at [771, 226] on use at bounding box center [774, 229] width 7 height 7
click at [804, 190] on input "154.9" at bounding box center [844, 202] width 120 height 25
type input "153.9"
click at [676, 246] on div "Готово до відправки 55 шт. Опубліковано" at bounding box center [665, 244] width 117 height 234
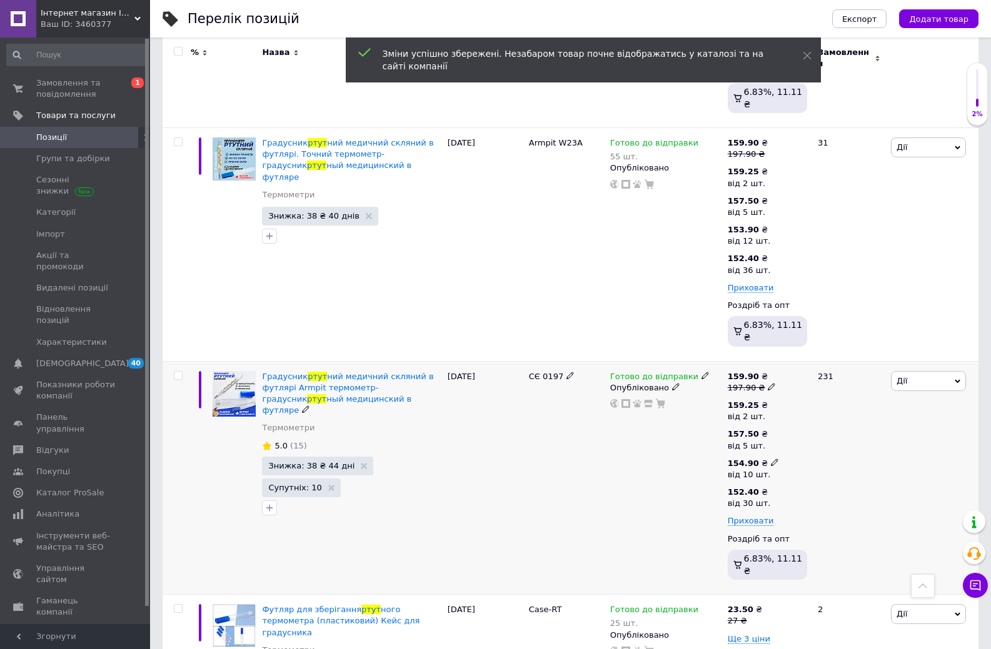
click at [771, 459] on icon at bounding box center [774, 462] width 7 height 7
click at [801, 423] on input "154.9" at bounding box center [844, 435] width 120 height 25
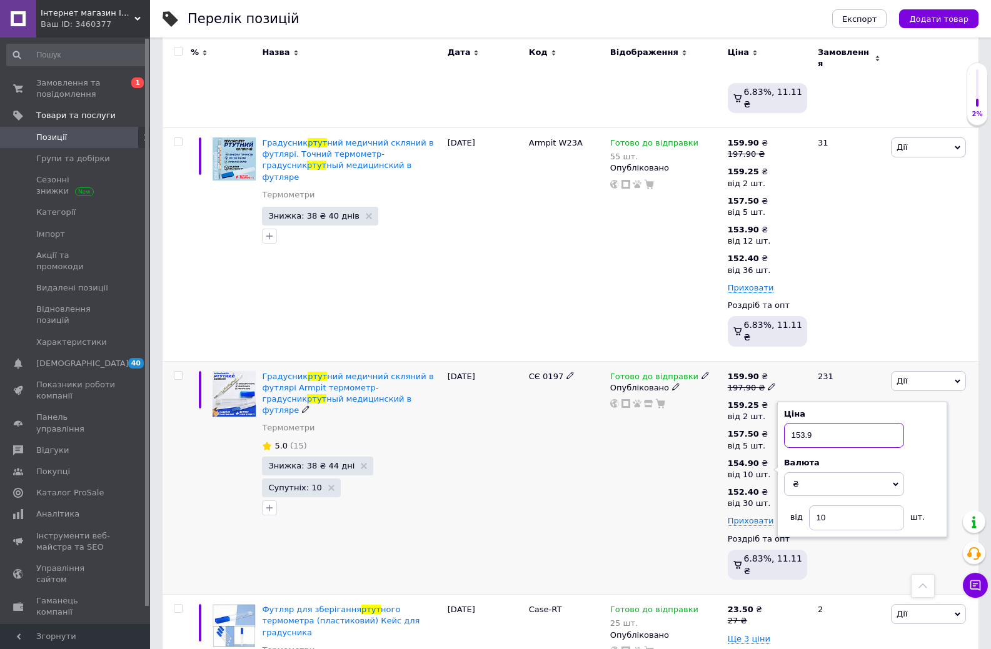
type input "153.9"
click at [689, 424] on div "Готово до відправки Опубліковано" at bounding box center [665, 478] width 117 height 234
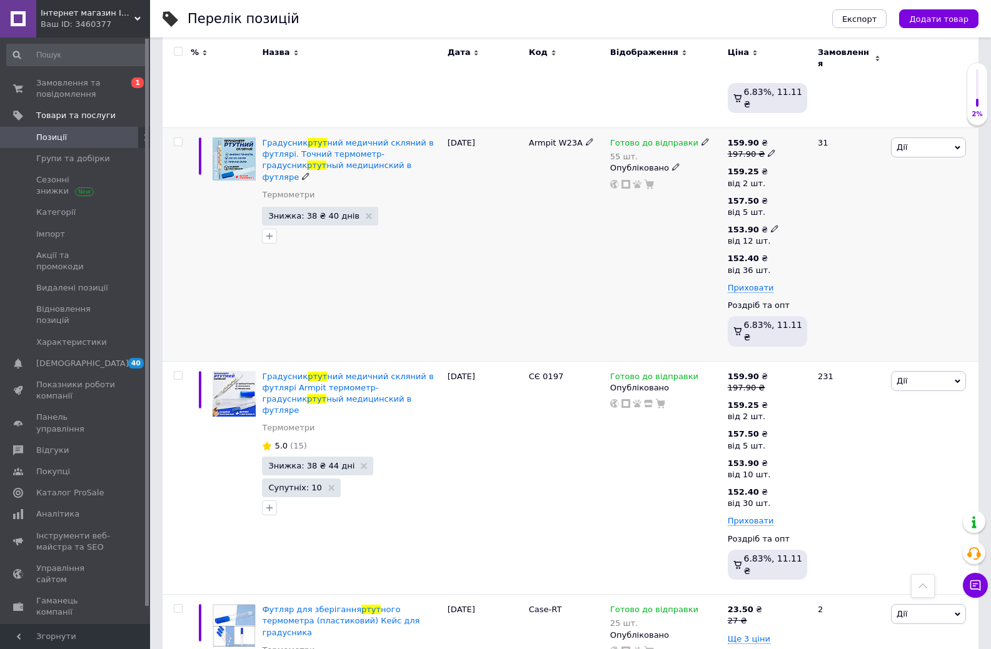
click at [771, 225] on icon at bounding box center [774, 228] width 7 height 7
click at [827, 272] on input "12" at bounding box center [856, 284] width 95 height 25
type input "10"
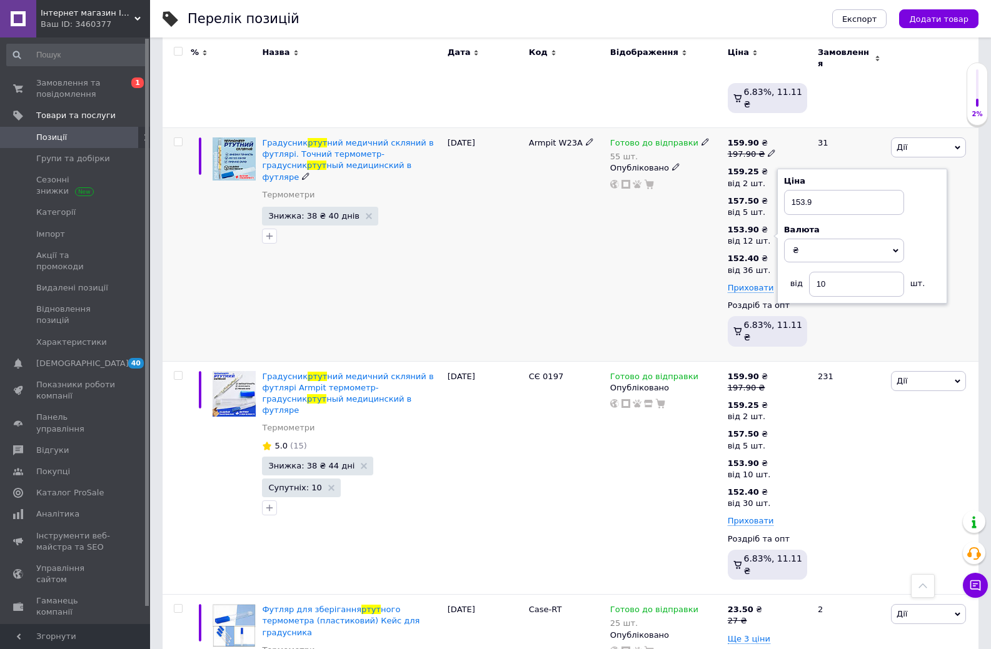
click at [682, 248] on div "Готово до відправки 55 шт. Опубліковано" at bounding box center [665, 244] width 117 height 234
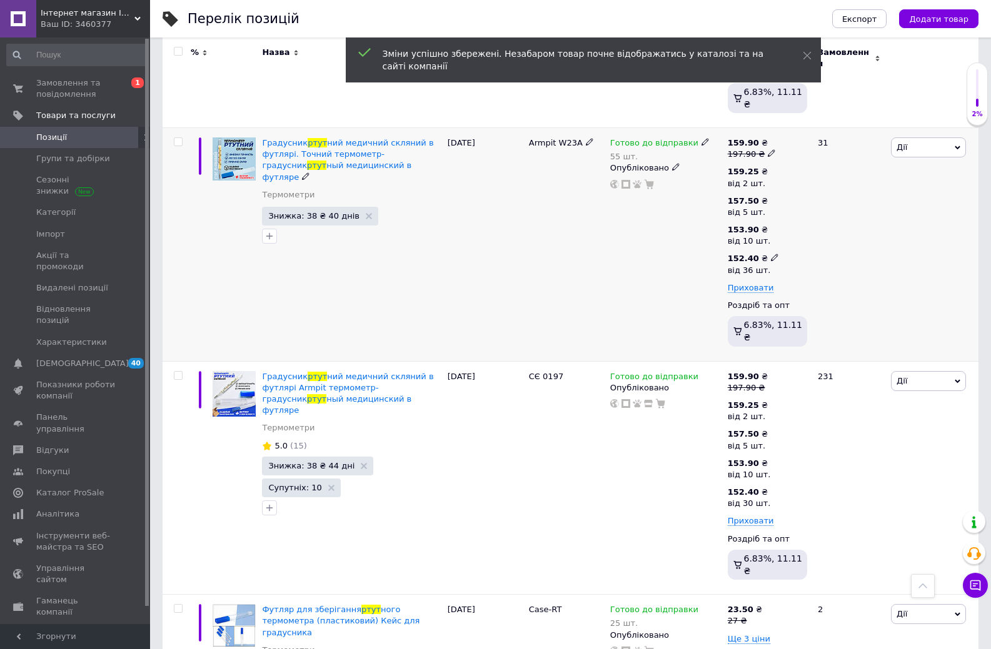
click at [771, 254] on icon at bounding box center [774, 257] width 7 height 7
click at [831, 301] on input "36" at bounding box center [856, 313] width 95 height 25
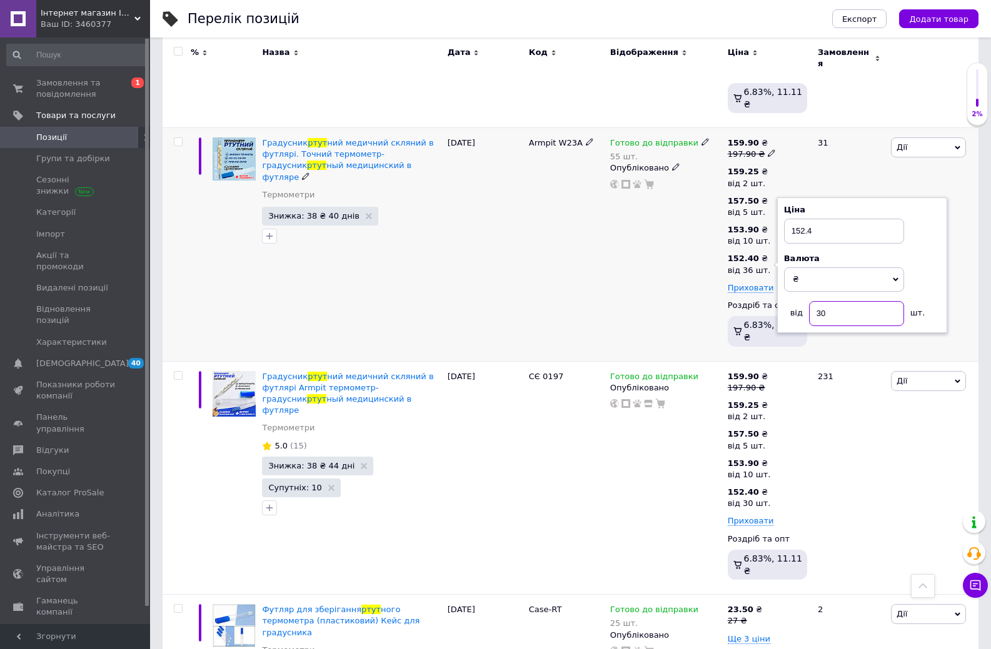
type input "30"
click at [682, 216] on div "Готово до відправки 55 шт. Опубліковано" at bounding box center [665, 244] width 117 height 234
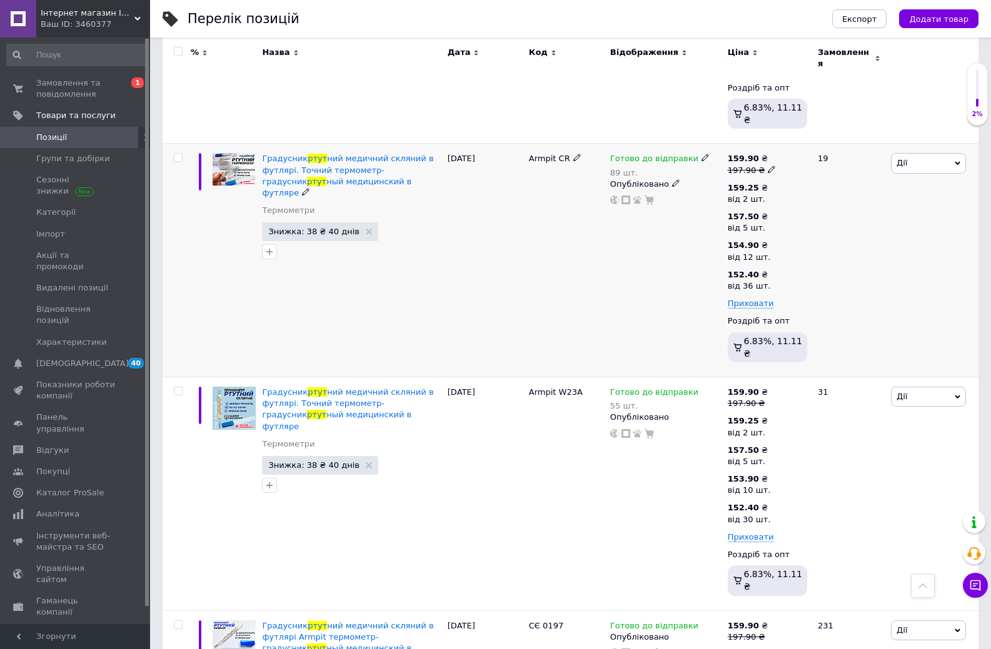
scroll to position [485, 0]
click at [771, 241] on icon at bounding box center [774, 244] width 7 height 7
click at [803, 206] on input "154.9" at bounding box center [844, 218] width 120 height 25
type input "153.9"
click at [679, 241] on div "Готово до відправки 89 шт. Опубліковано" at bounding box center [665, 261] width 117 height 234
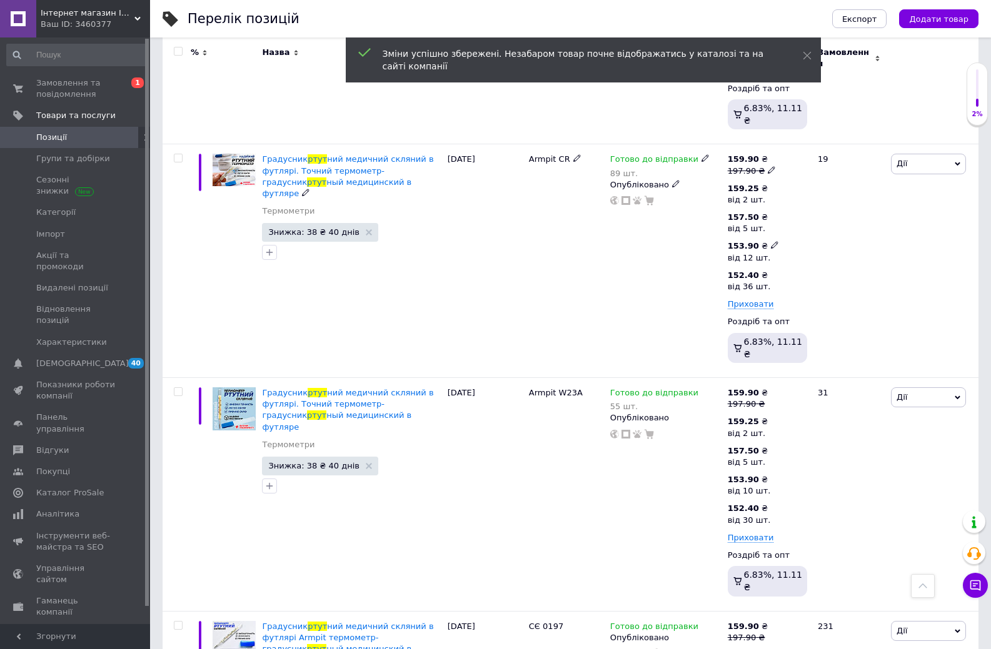
click at [771, 241] on icon at bounding box center [774, 244] width 7 height 7
click at [830, 289] on input "12" at bounding box center [856, 301] width 95 height 25
type input "10"
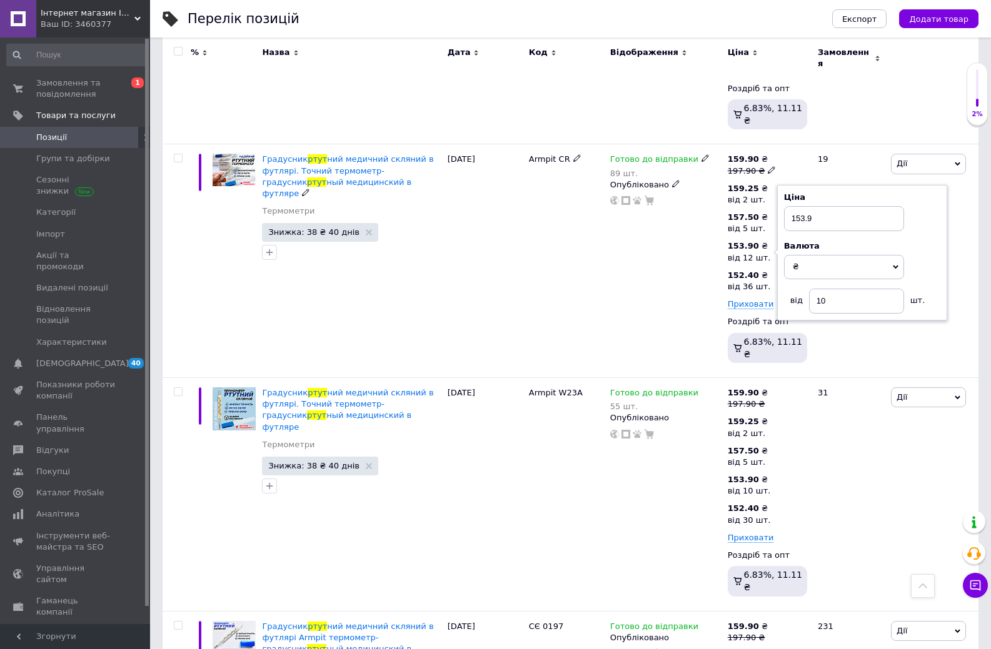
click at [685, 274] on div "Готово до відправки 89 шт. Опубліковано" at bounding box center [665, 261] width 117 height 234
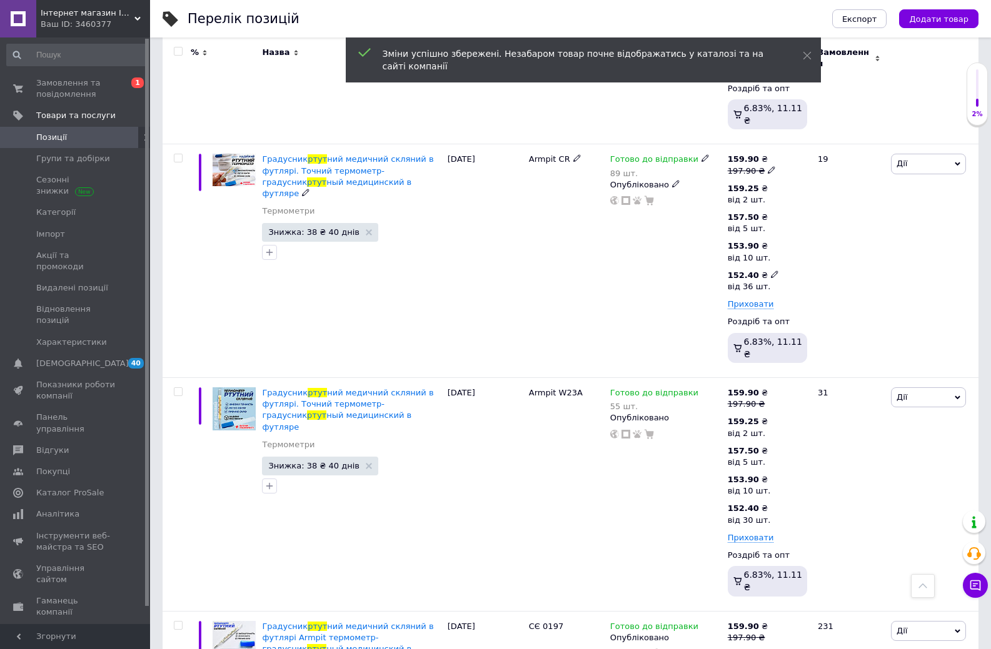
click at [754, 281] on div "від 36 шт." at bounding box center [752, 286] width 51 height 11
click at [831, 317] on input "36" at bounding box center [856, 329] width 95 height 25
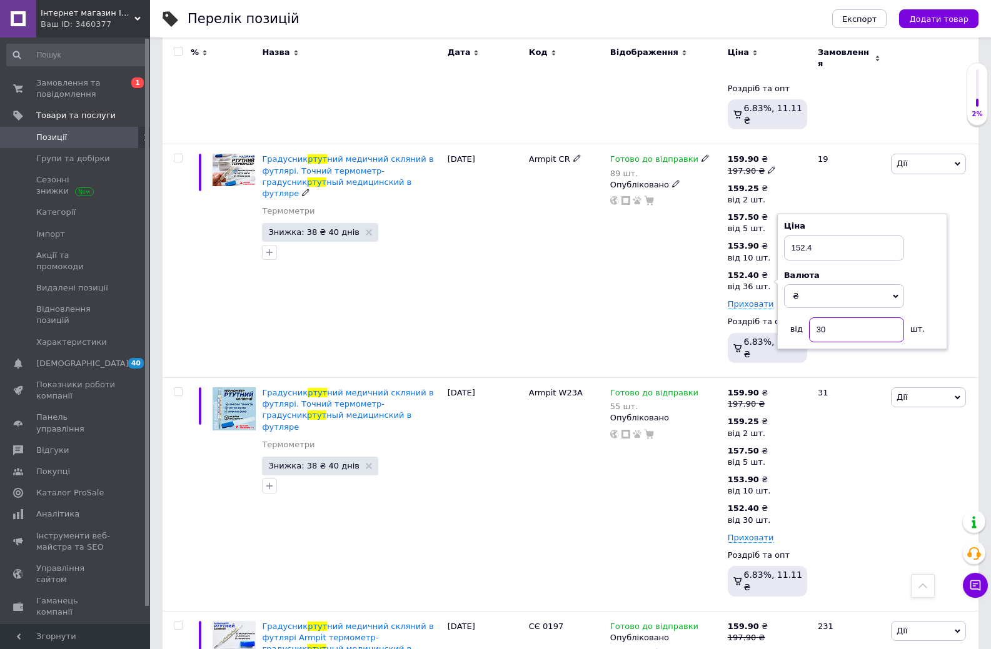
type input "30"
click at [696, 235] on div "Готово до відправки 89 шт. Опубліковано" at bounding box center [665, 261] width 117 height 234
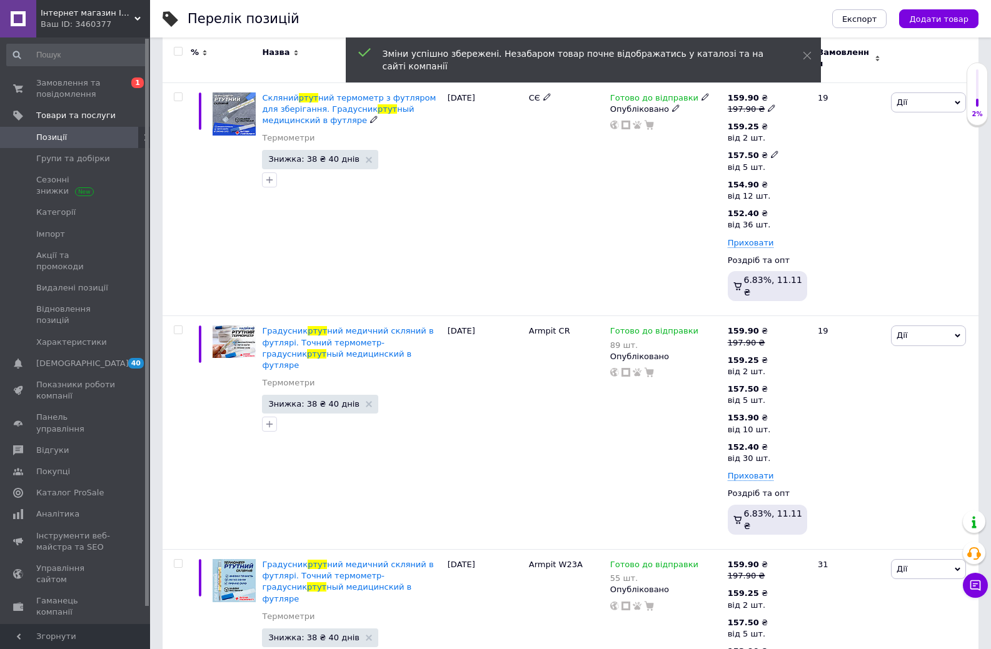
scroll to position [235, 0]
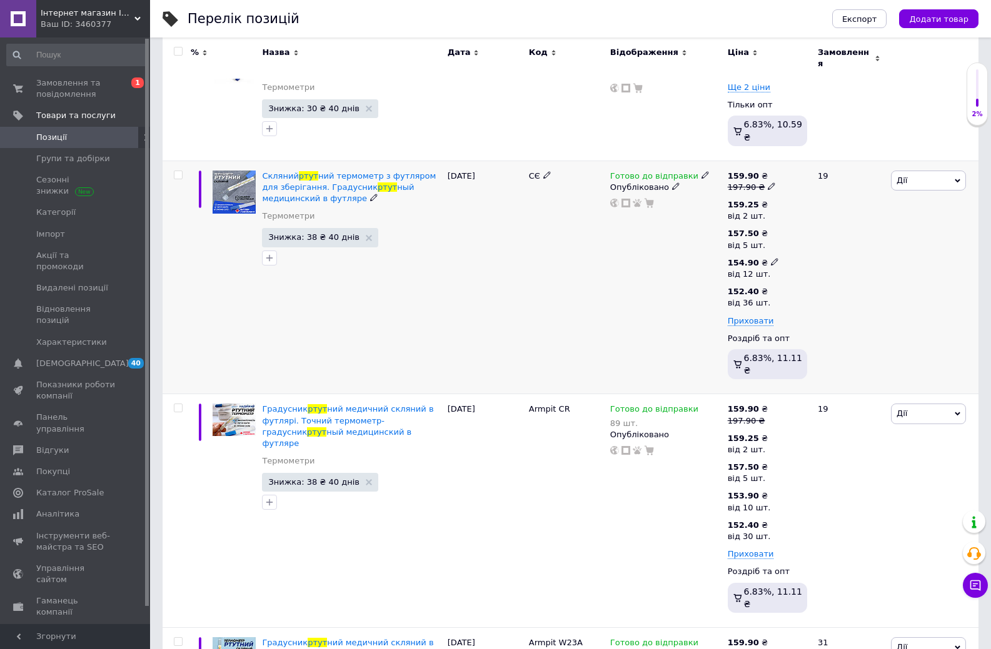
click at [771, 259] on use at bounding box center [774, 262] width 7 height 7
click at [829, 305] on input "12" at bounding box center [856, 317] width 95 height 25
type input "10"
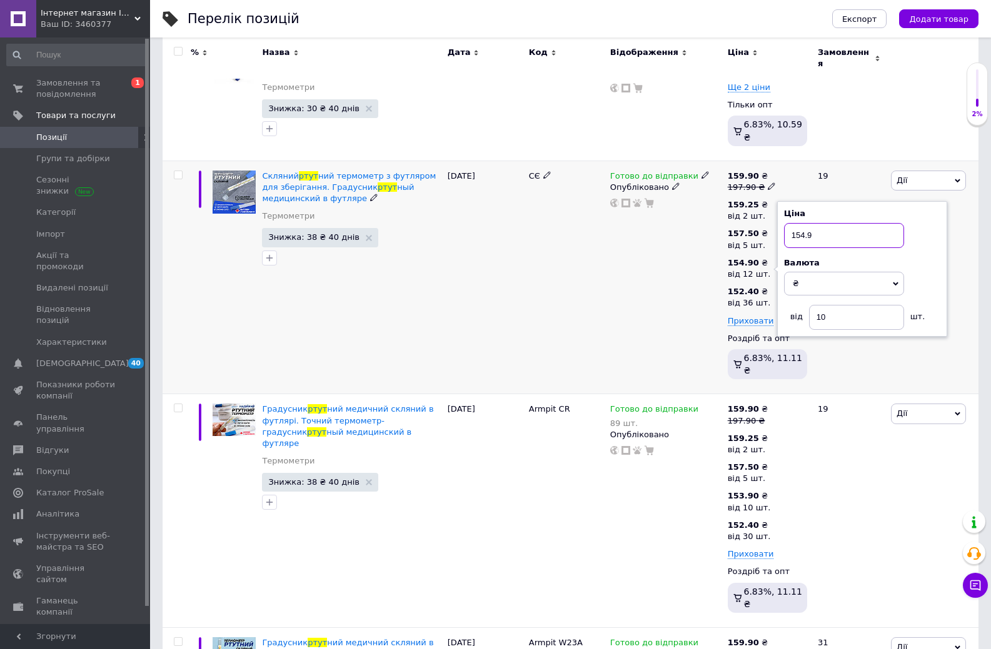
click at [801, 223] on input "154.9" at bounding box center [844, 235] width 120 height 25
type input "153.9"
click at [684, 252] on div "Готово до відправки Опубліковано" at bounding box center [665, 278] width 117 height 234
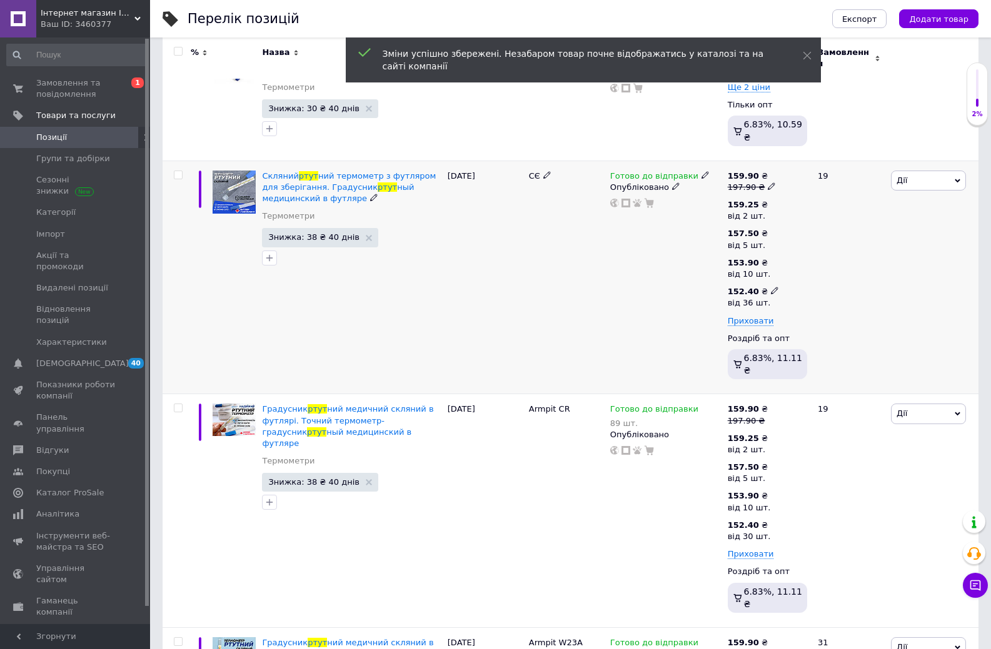
click at [771, 287] on icon at bounding box center [774, 290] width 7 height 7
click at [826, 334] on input "36" at bounding box center [856, 346] width 95 height 25
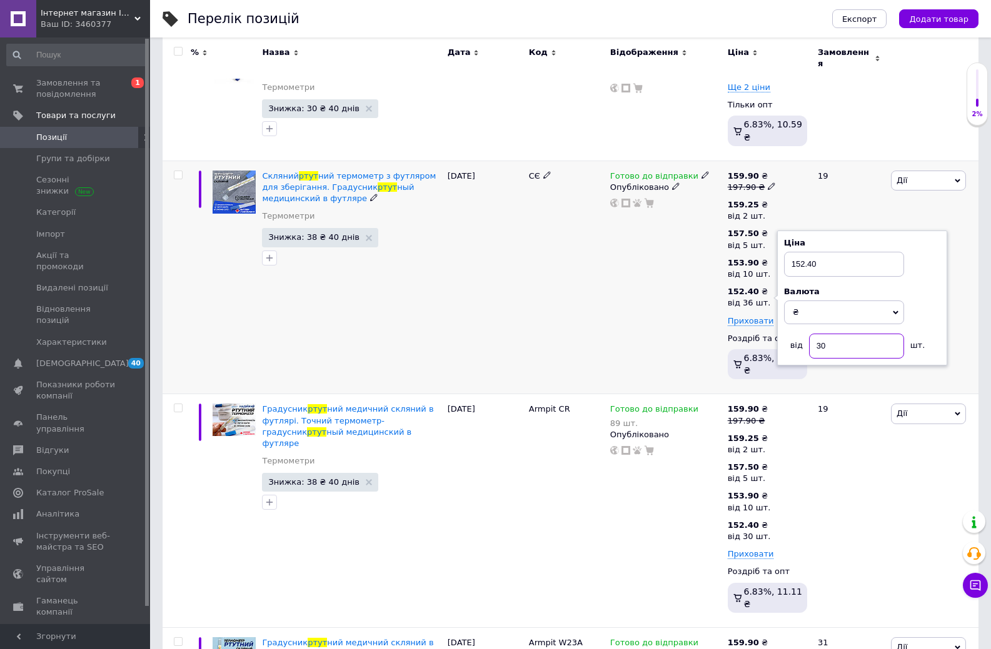
type input "30"
click at [674, 309] on div "Готово до відправки Опубліковано" at bounding box center [665, 278] width 117 height 234
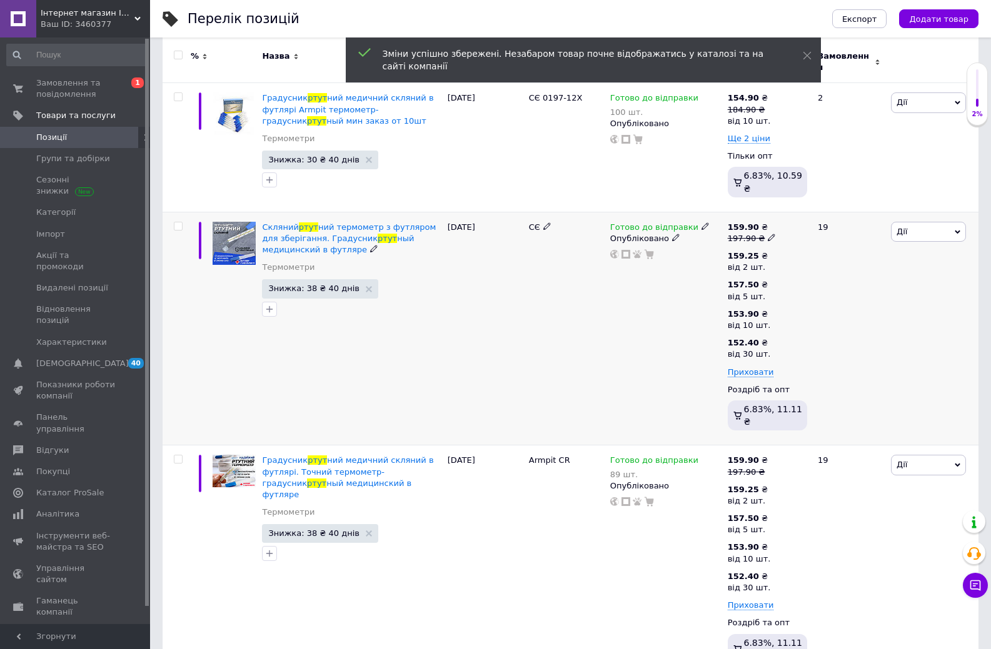
scroll to position [110, 0]
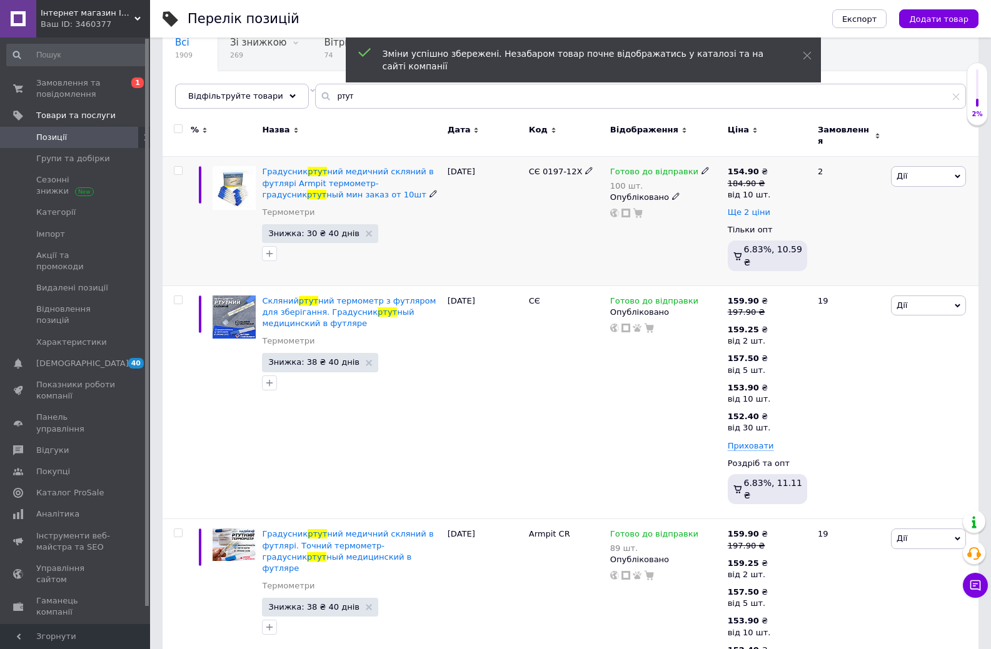
click at [752, 208] on span "Ще 2 ціни" at bounding box center [748, 212] width 42 height 10
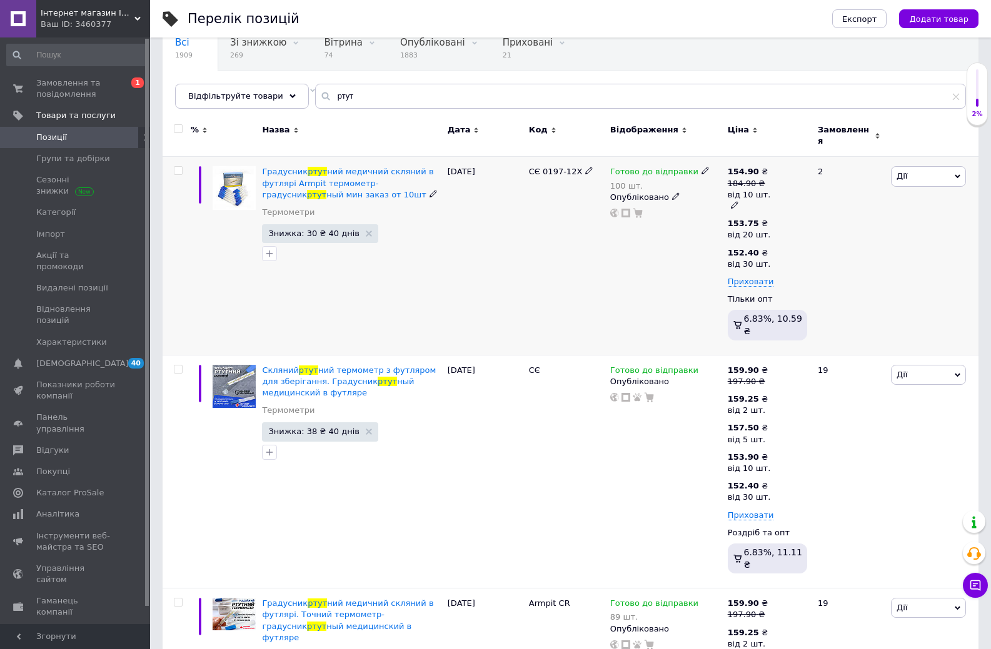
click at [751, 178] on div "184.90 ₴" at bounding box center [748, 183] width 43 height 11
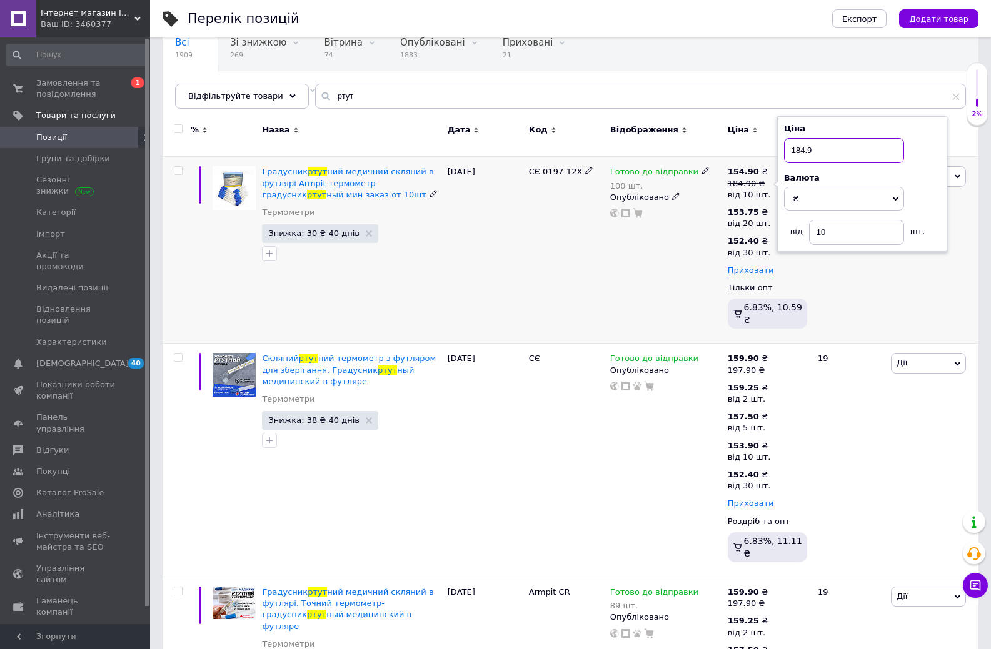
click at [805, 142] on input "184.9" at bounding box center [844, 150] width 120 height 25
type input "183.9"
click at [704, 234] on div "Готово до відправки 100 шт. Опубліковано" at bounding box center [665, 250] width 117 height 187
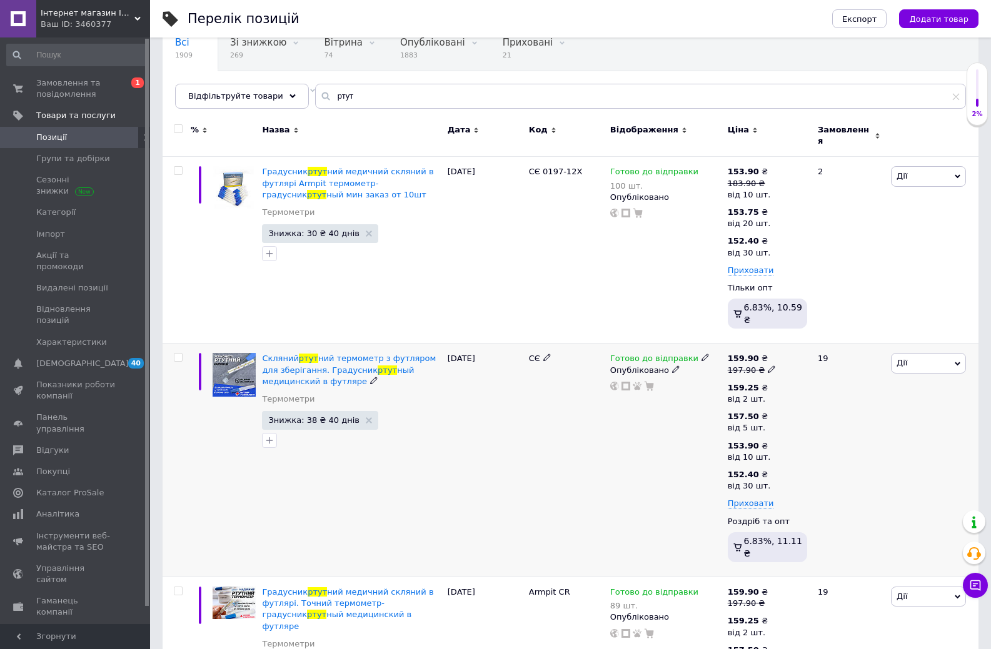
click at [665, 487] on div "Готово до відправки Опубліковано" at bounding box center [665, 461] width 117 height 234
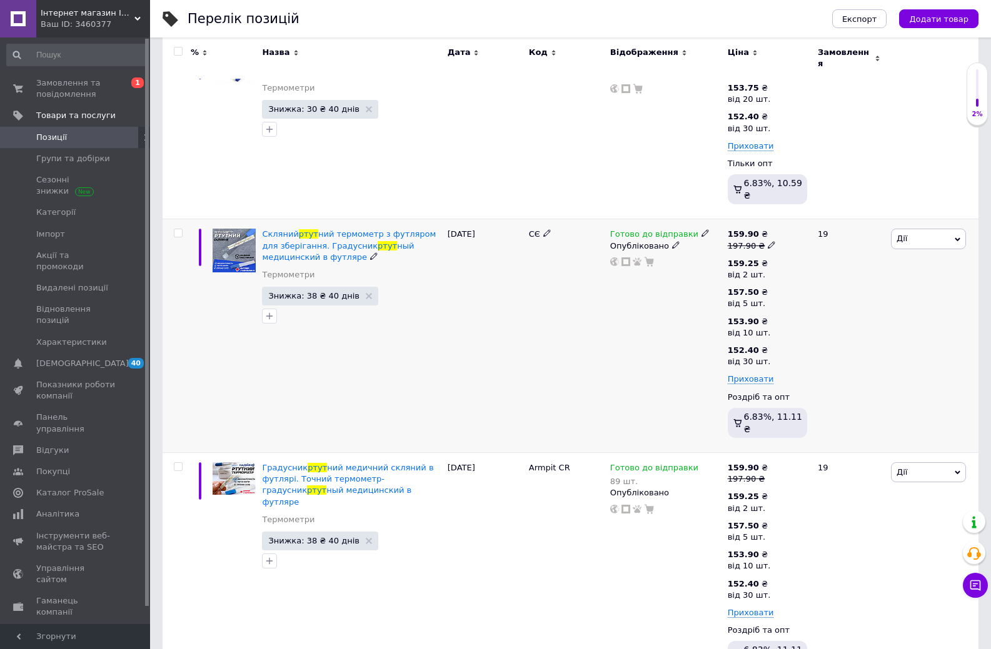
scroll to position [235, 0]
click at [771, 345] on icon at bounding box center [774, 348] width 7 height 7
click at [804, 310] on input "152.40" at bounding box center [844, 322] width 120 height 25
click at [674, 341] on div "Готово до відправки Опубліковано" at bounding box center [665, 336] width 117 height 234
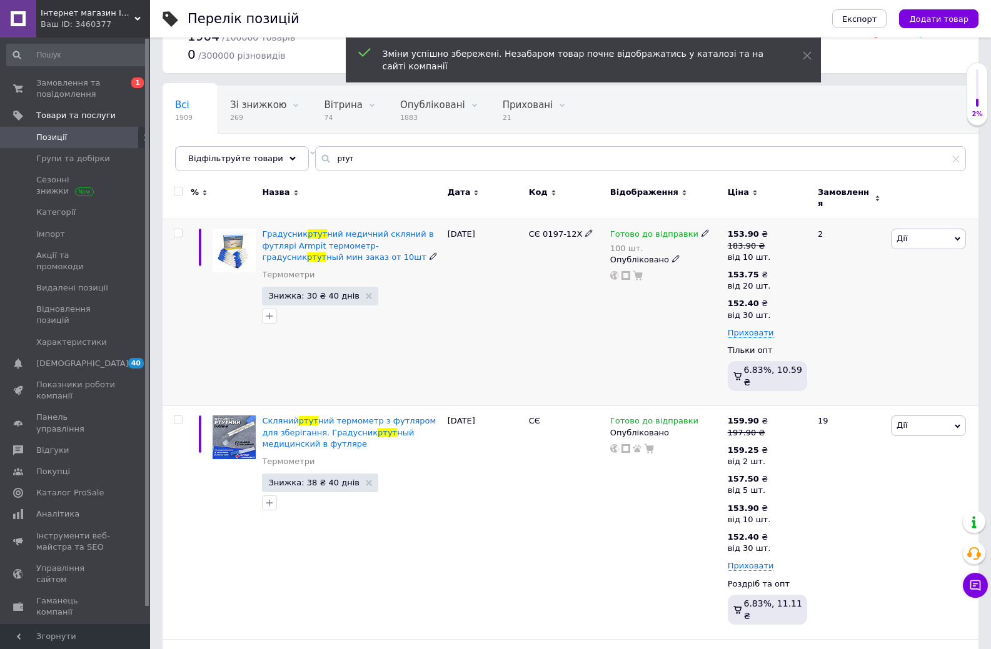
scroll to position [0, 0]
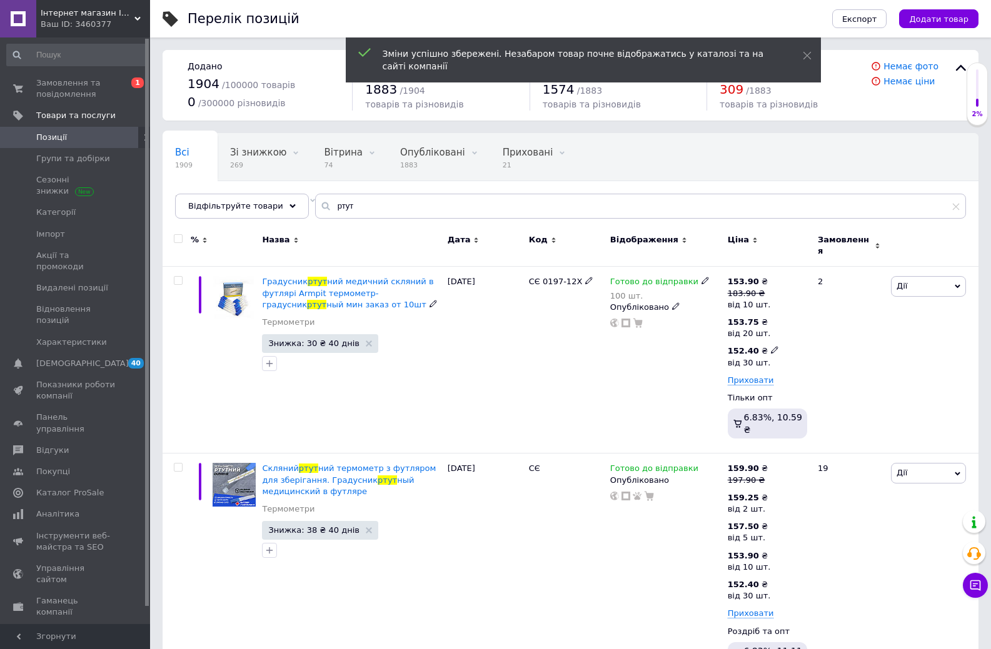
click at [771, 346] on icon at bounding box center [774, 349] width 7 height 7
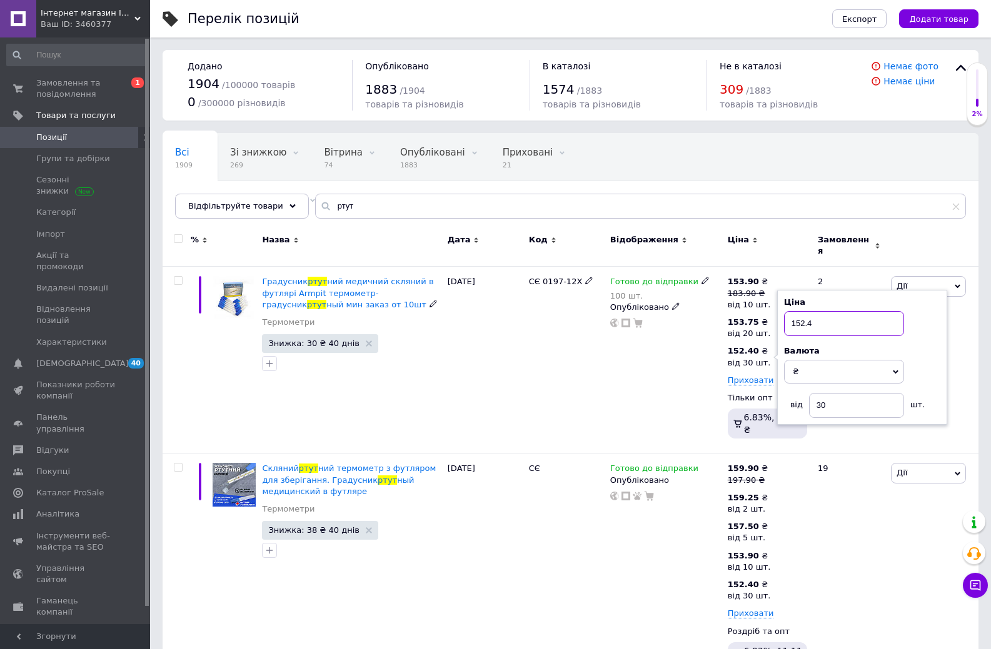
click at [814, 317] on input "152.4" at bounding box center [844, 323] width 120 height 25
type input "149.80"
click at [694, 361] on div "Готово до відправки 100 шт. Опубліковано" at bounding box center [665, 360] width 117 height 187
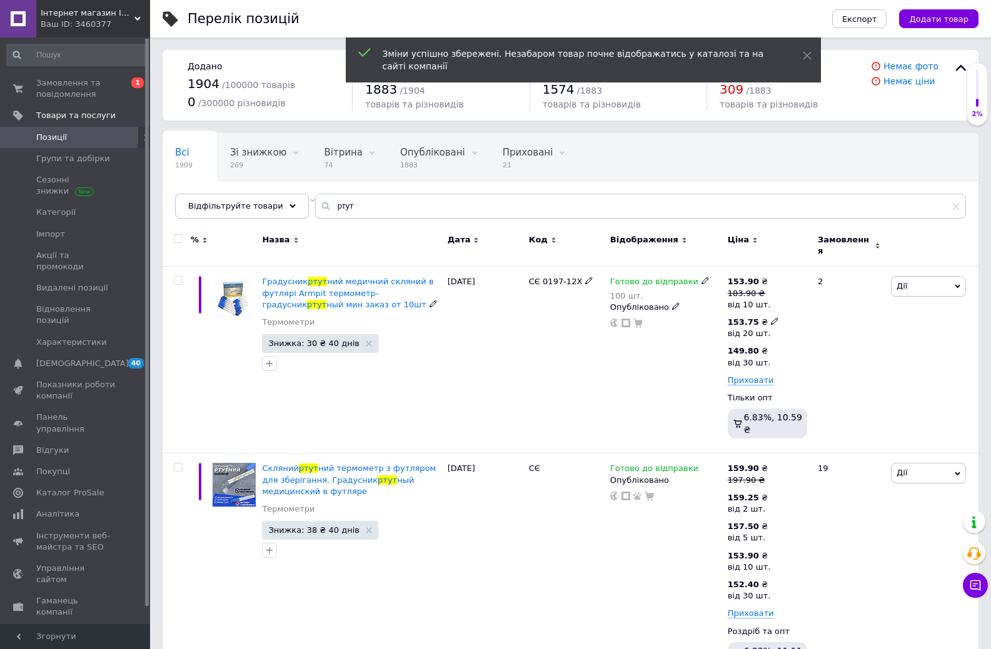
click at [771, 317] on icon at bounding box center [774, 320] width 7 height 7
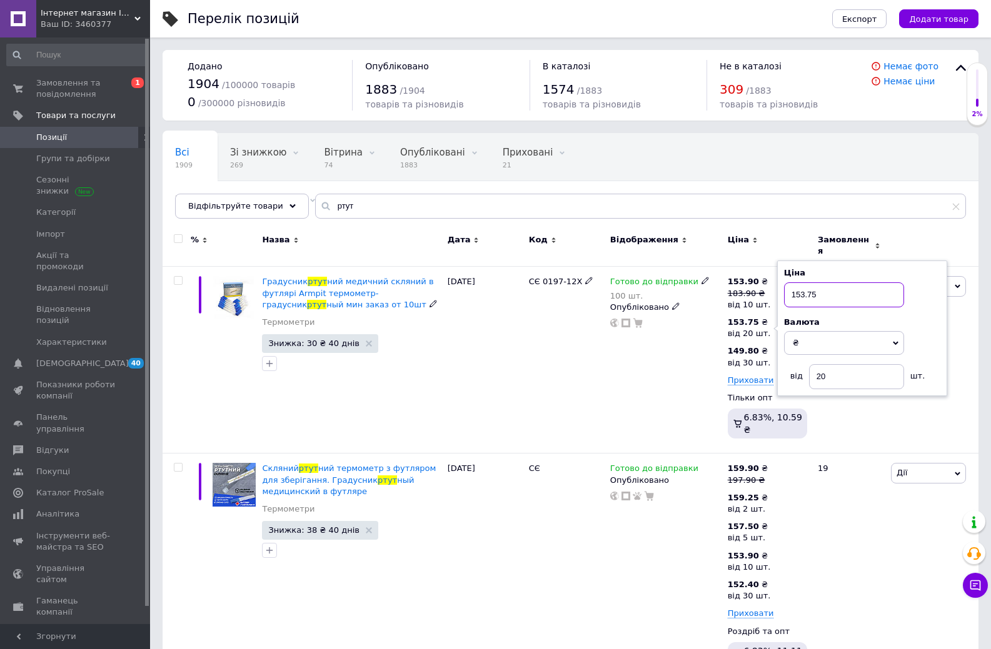
click at [805, 288] on input "153.75" at bounding box center [844, 294] width 120 height 25
click at [803, 291] on input "153.75" at bounding box center [844, 294] width 120 height 25
drag, startPoint x: 801, startPoint y: 287, endPoint x: 827, endPoint y: 289, distance: 26.3
click at [827, 289] on input "153.75" at bounding box center [844, 294] width 120 height 25
click at [804, 286] on input "153.75" at bounding box center [844, 294] width 120 height 25
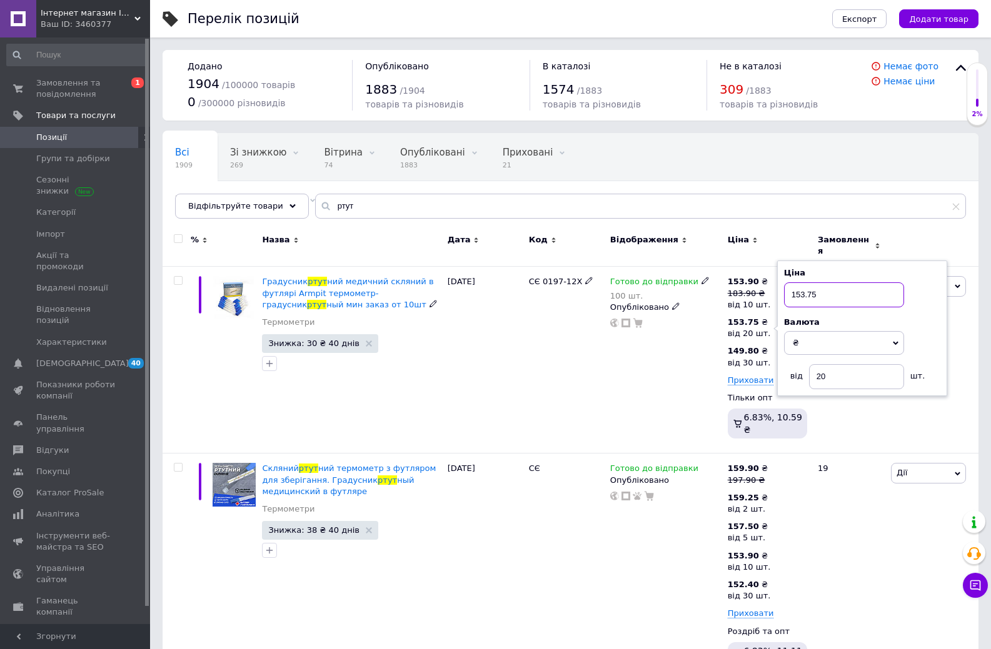
drag, startPoint x: 799, startPoint y: 283, endPoint x: 827, endPoint y: 285, distance: 28.2
click at [827, 285] on input "153.75" at bounding box center [844, 294] width 120 height 25
type input "152.10"
click at [682, 352] on div "Готово до відправки 100 шт. Опубліковано" at bounding box center [665, 360] width 117 height 187
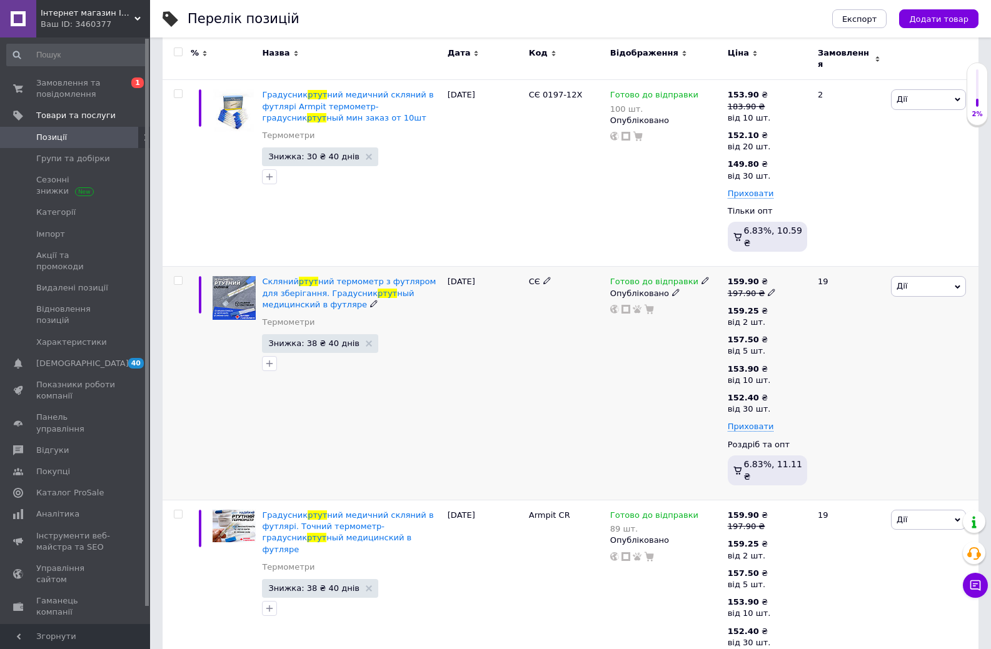
scroll to position [187, 0]
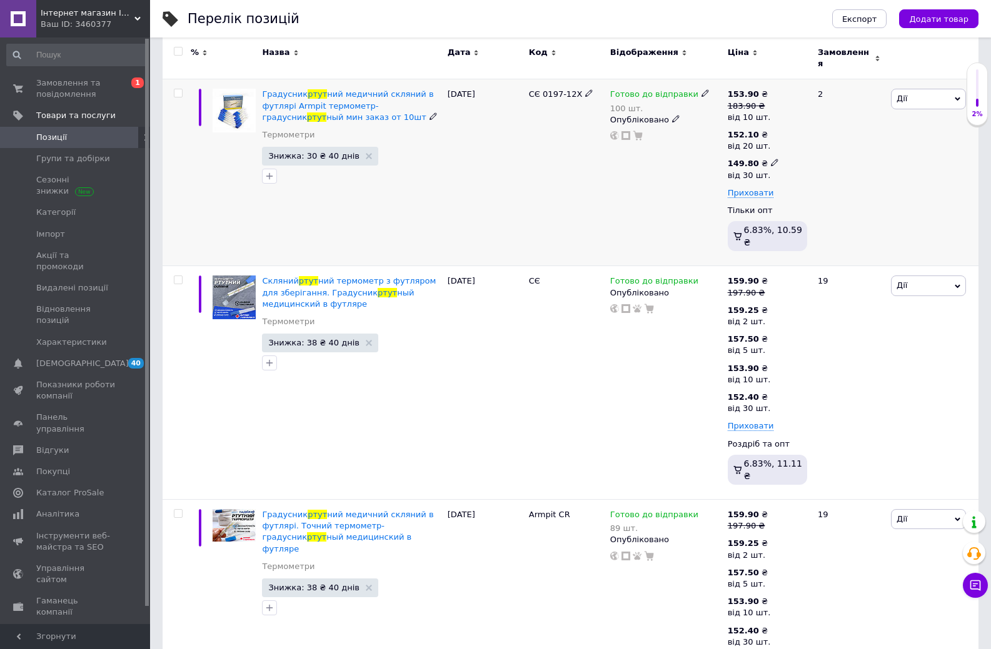
click at [771, 159] on icon at bounding box center [774, 162] width 7 height 7
click at [821, 125] on input "149.80" at bounding box center [844, 136] width 120 height 25
click at [679, 348] on div "Готово до відправки Опубліковано" at bounding box center [665, 383] width 117 height 234
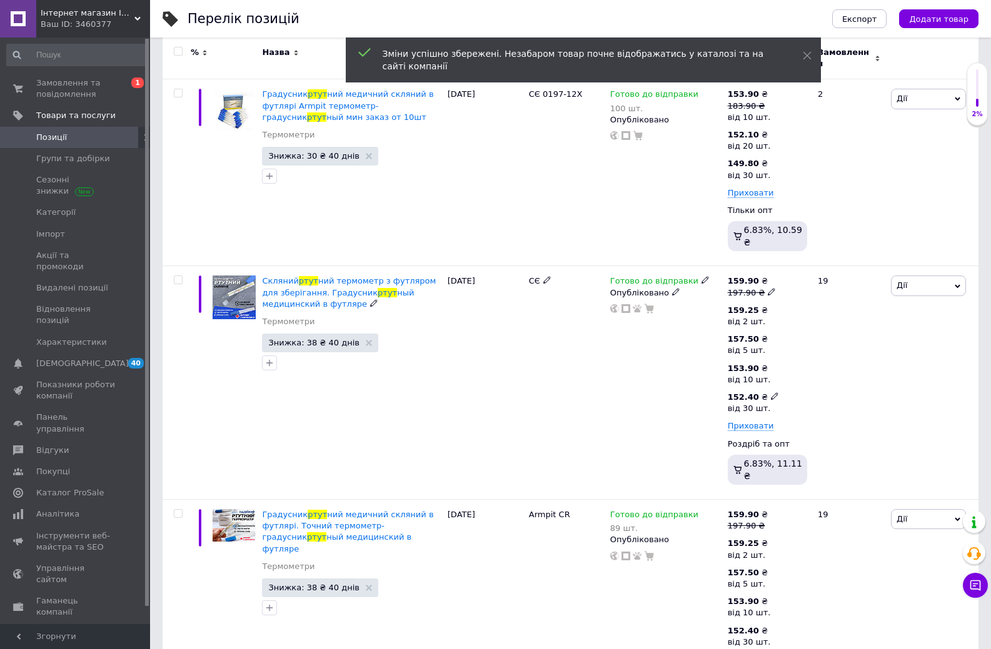
click at [771, 392] on icon at bounding box center [774, 395] width 7 height 7
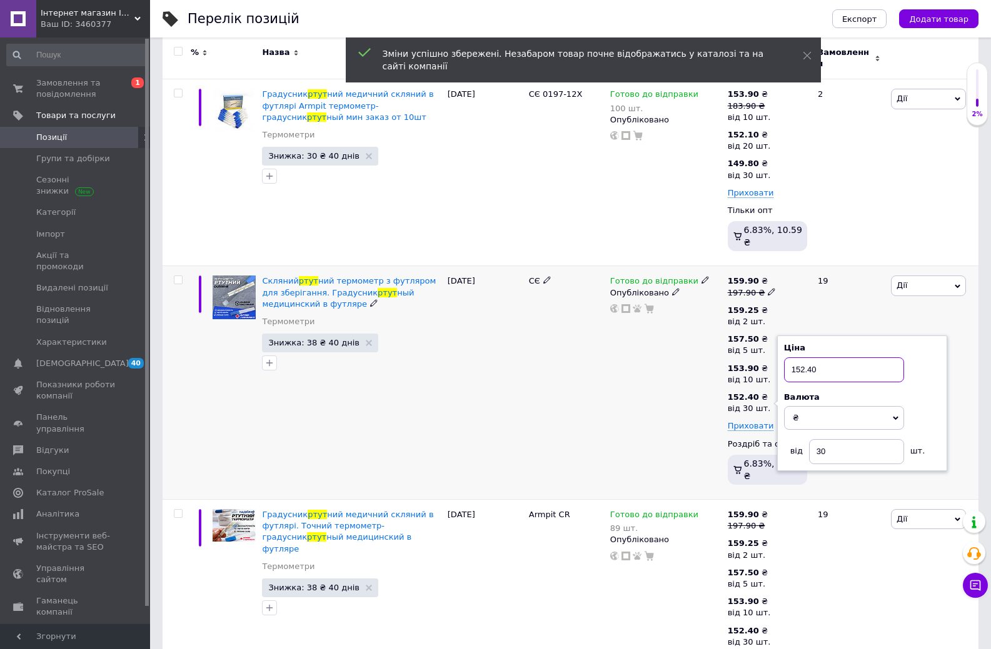
click at [817, 357] on input "152.40" at bounding box center [844, 369] width 120 height 25
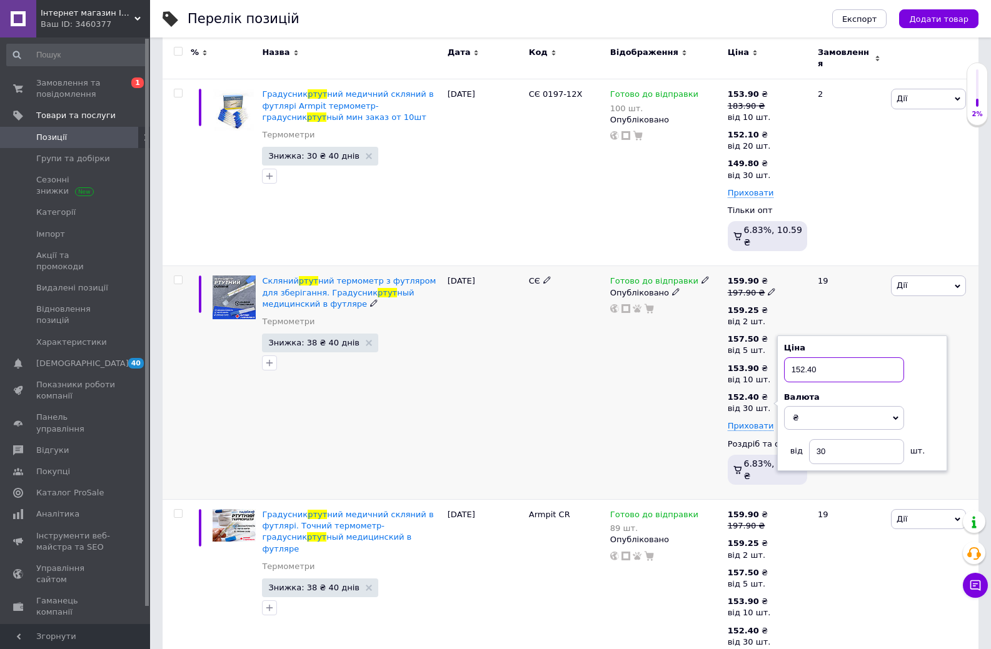
paste input "49.8"
type input "149.80"
click at [676, 384] on div "Готово до відправки Опубліковано" at bounding box center [665, 383] width 117 height 234
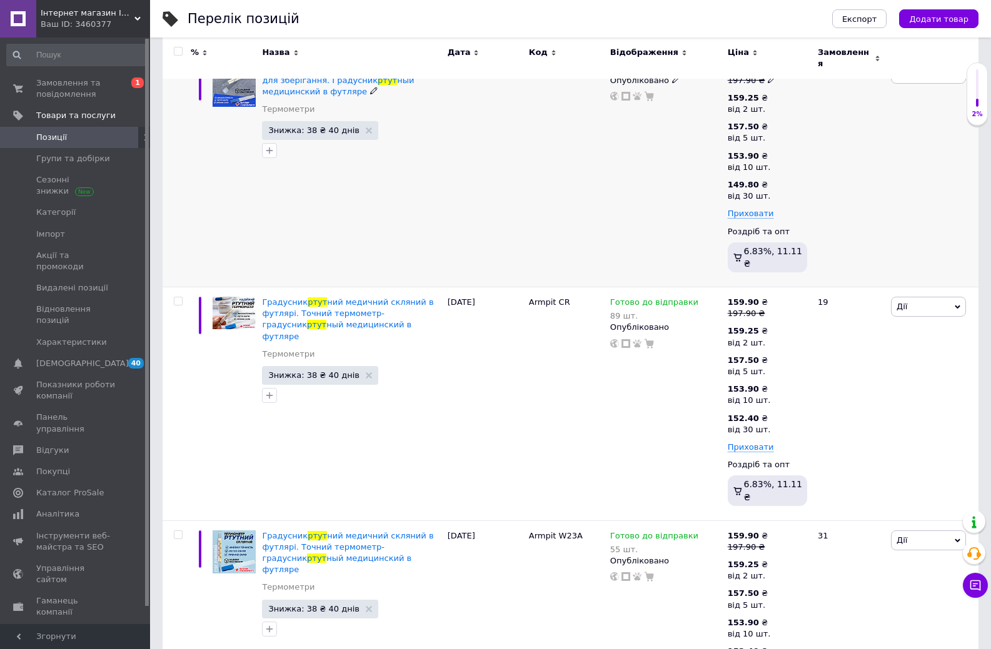
scroll to position [437, 0]
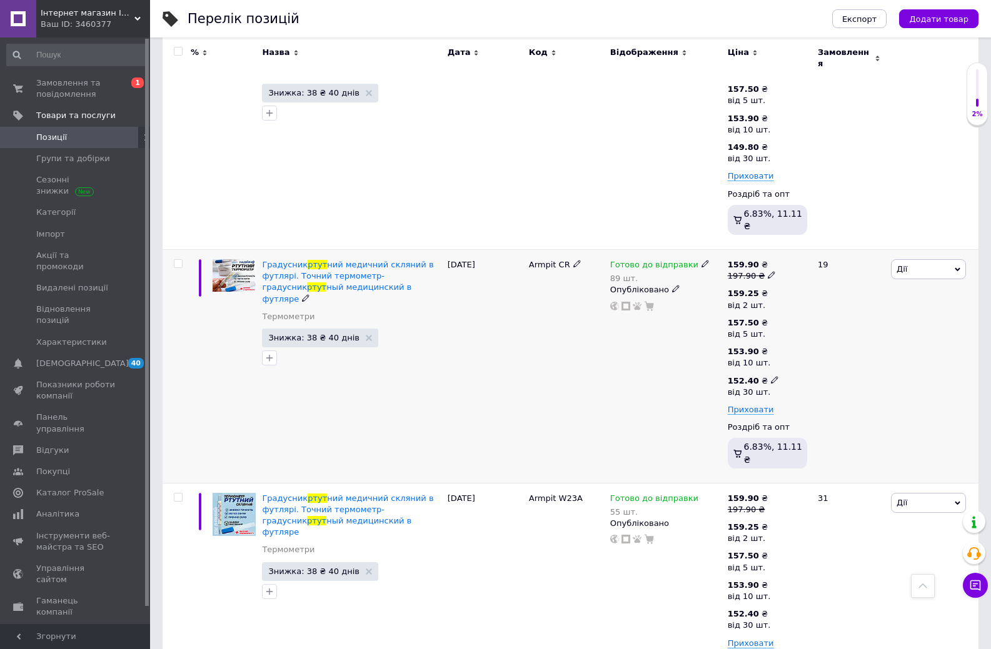
click at [771, 376] on icon at bounding box center [774, 379] width 7 height 7
click at [824, 341] on input "152.4" at bounding box center [844, 353] width 120 height 25
paste input "49.80"
type input "149.80"
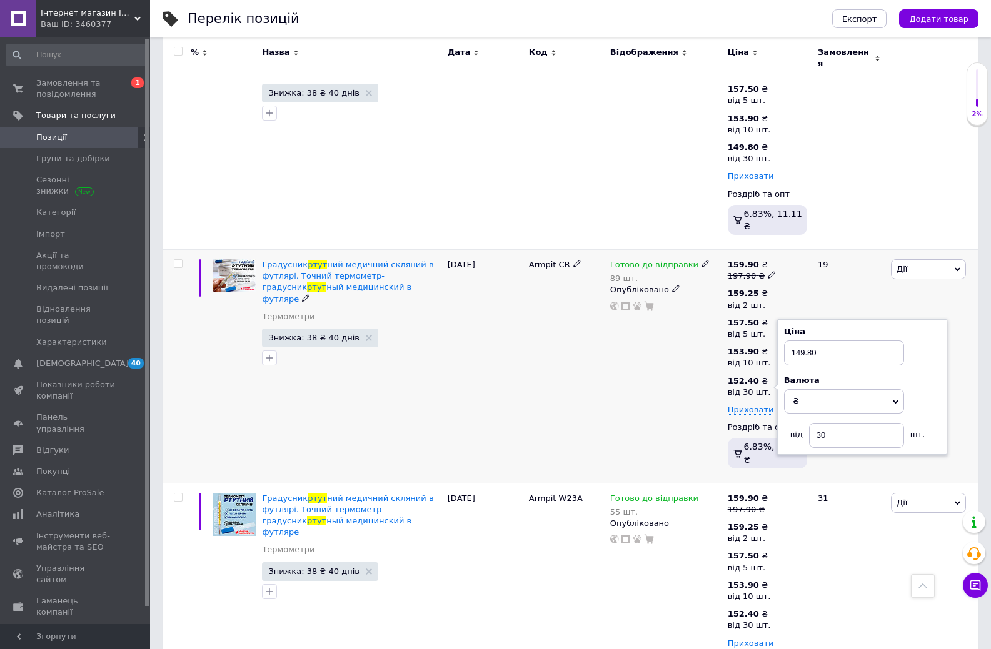
click at [675, 371] on div "Готово до відправки 89 шт. Опубліковано" at bounding box center [665, 367] width 117 height 234
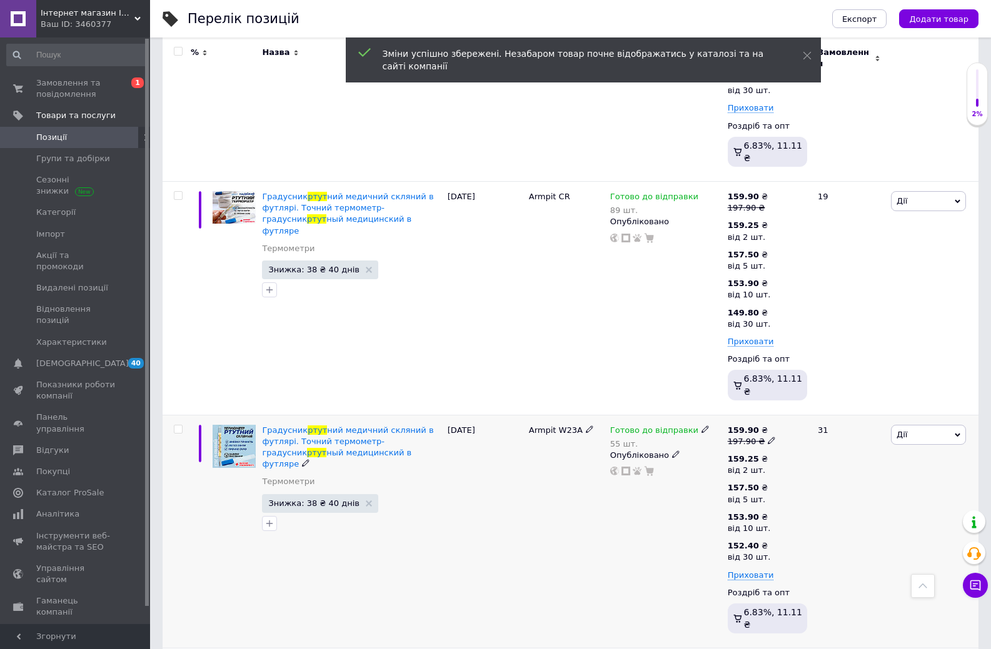
scroll to position [625, 0]
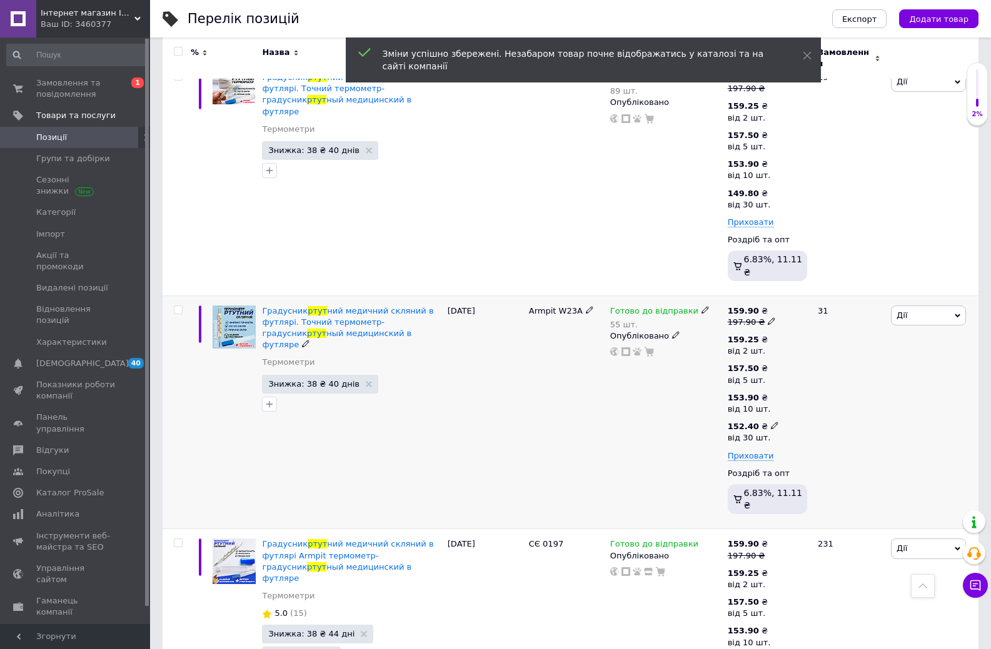
click at [771, 422] on icon at bounding box center [774, 425] width 7 height 7
click at [831, 387] on input "152.4" at bounding box center [844, 399] width 120 height 25
paste input "49.80"
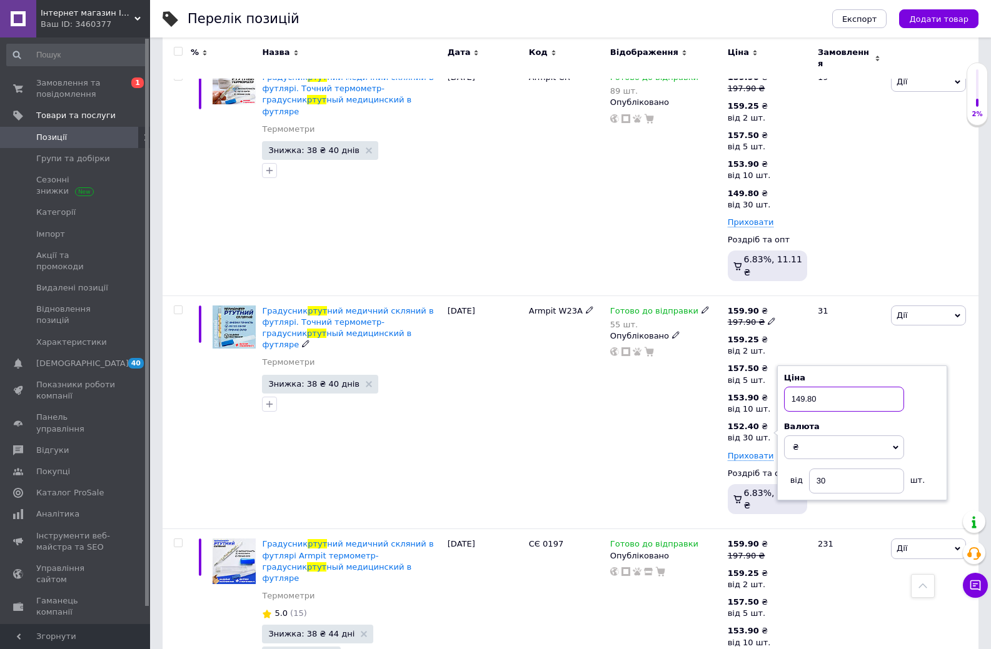
type input "149.80"
click at [679, 404] on div "Готово до відправки 55 шт. Опубліковано" at bounding box center [665, 413] width 117 height 234
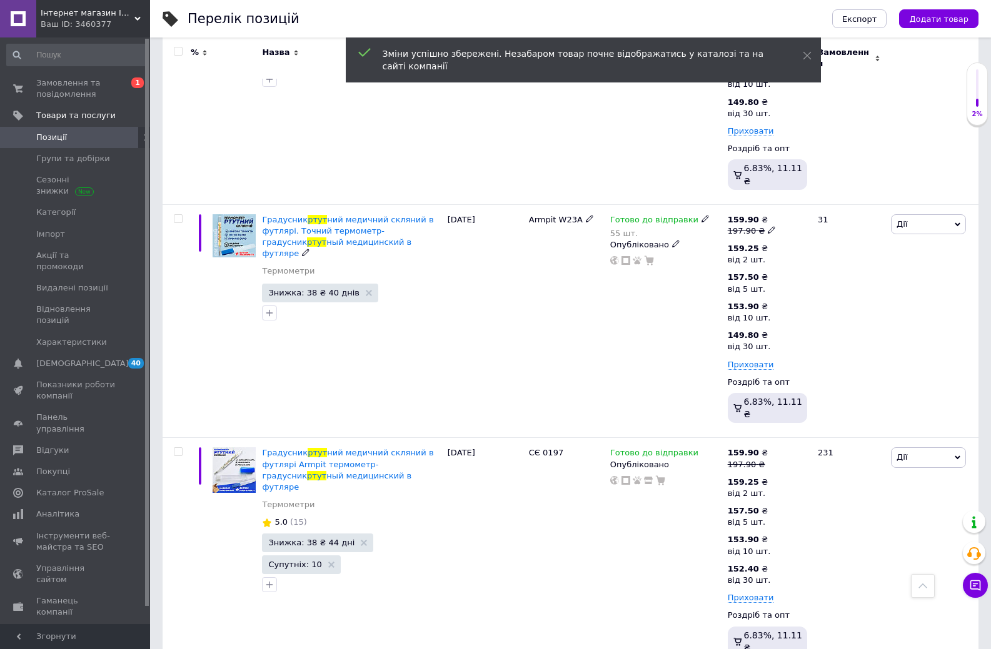
scroll to position [789, 0]
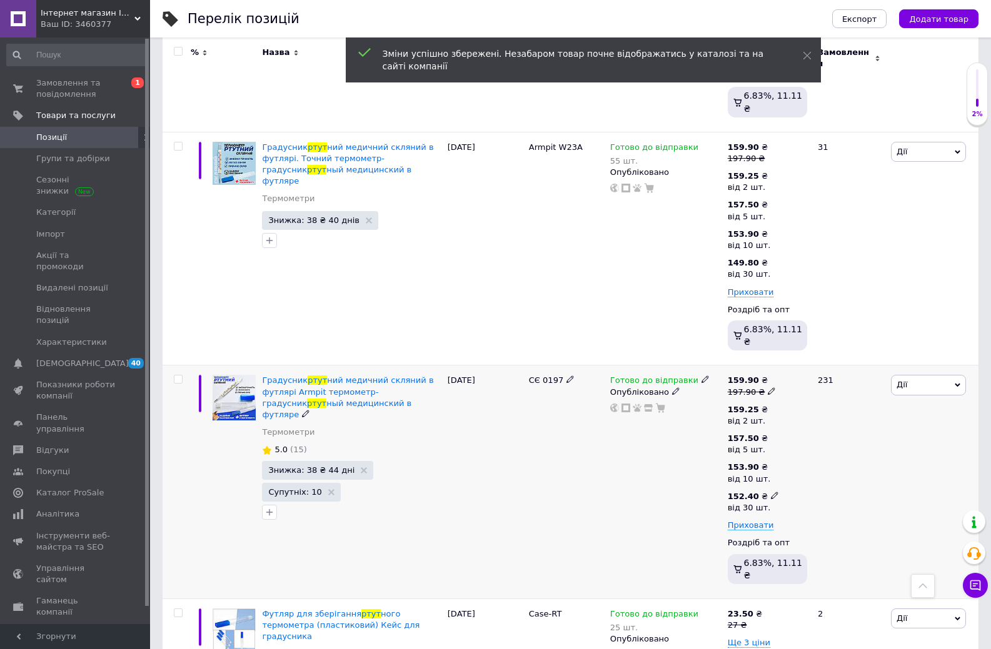
click at [771, 492] on icon at bounding box center [774, 495] width 7 height 7
click at [837, 457] on input "152.4" at bounding box center [844, 469] width 120 height 25
paste input "49.80"
type input "149.80"
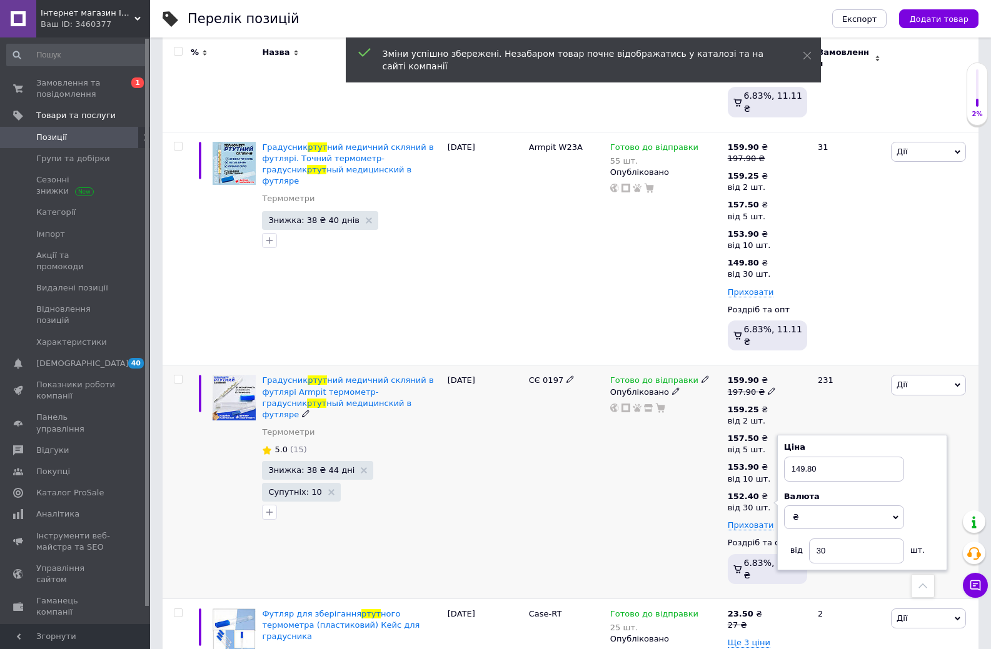
click at [685, 444] on div "Готово до відправки Опубліковано" at bounding box center [665, 483] width 117 height 234
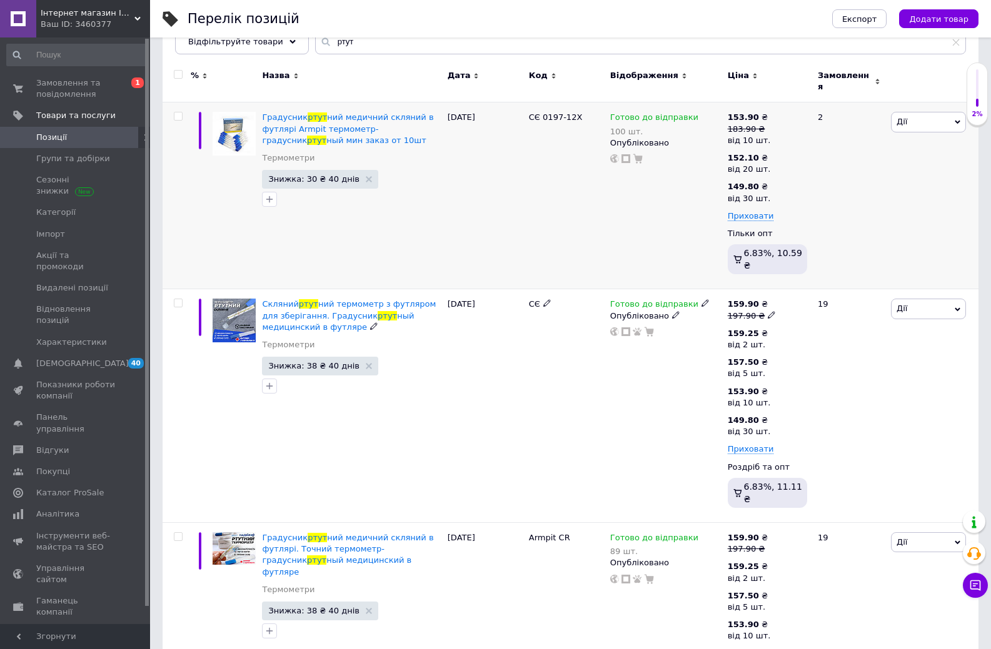
scroll to position [164, 0]
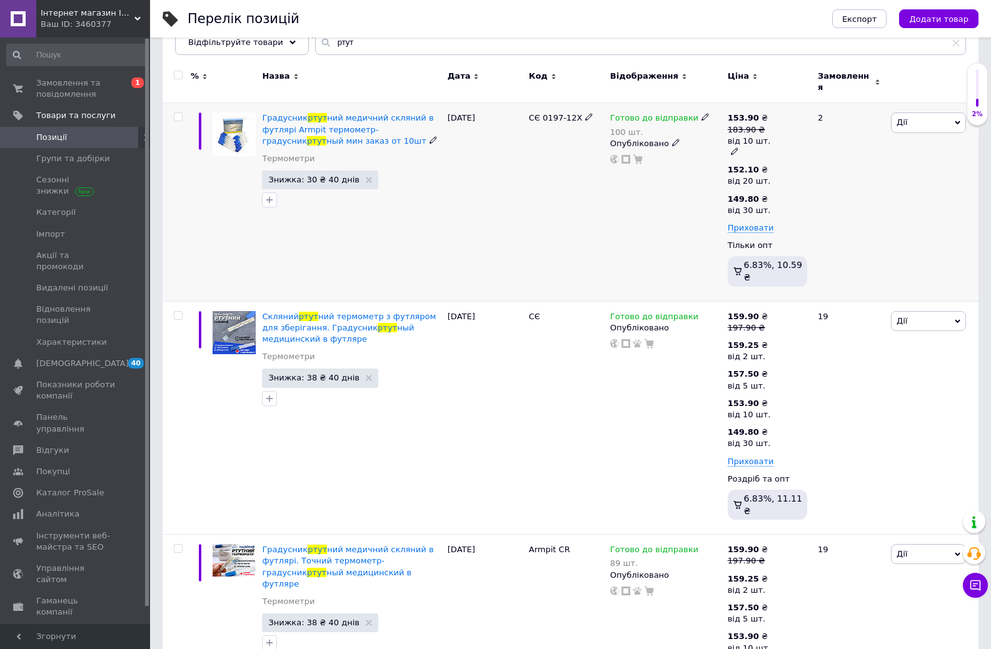
click at [759, 124] on div "183.90 ₴" at bounding box center [748, 129] width 43 height 11
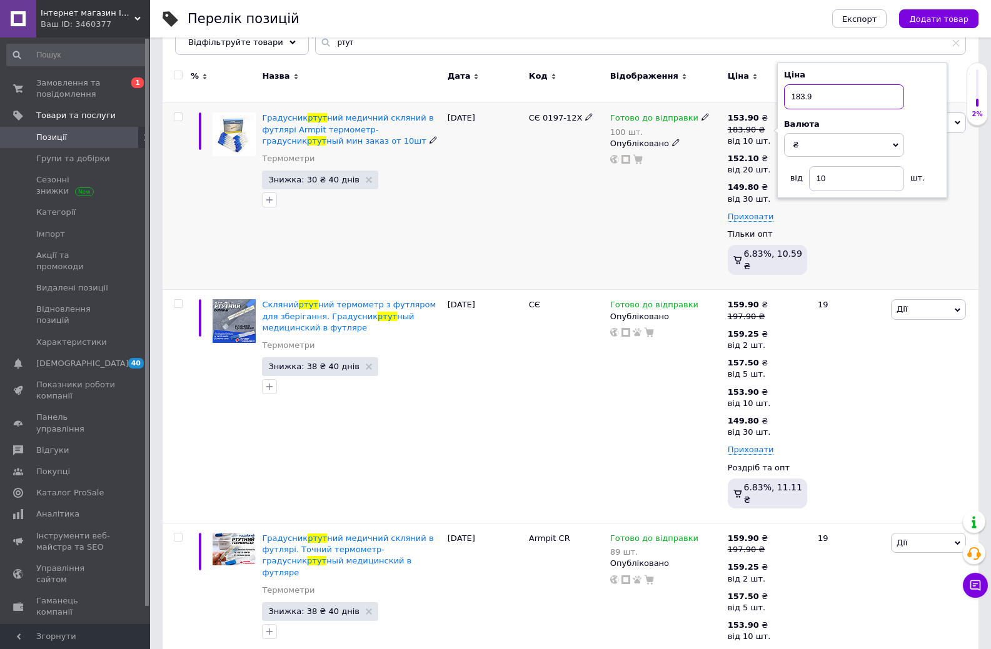
click at [799, 86] on input "183.9" at bounding box center [844, 96] width 120 height 25
click at [808, 89] on input "182.9" at bounding box center [844, 96] width 120 height 25
type input "182.60"
click at [715, 164] on div "Готово до відправки 100 шт. Опубліковано" at bounding box center [665, 196] width 117 height 187
click at [771, 152] on span at bounding box center [774, 156] width 7 height 9
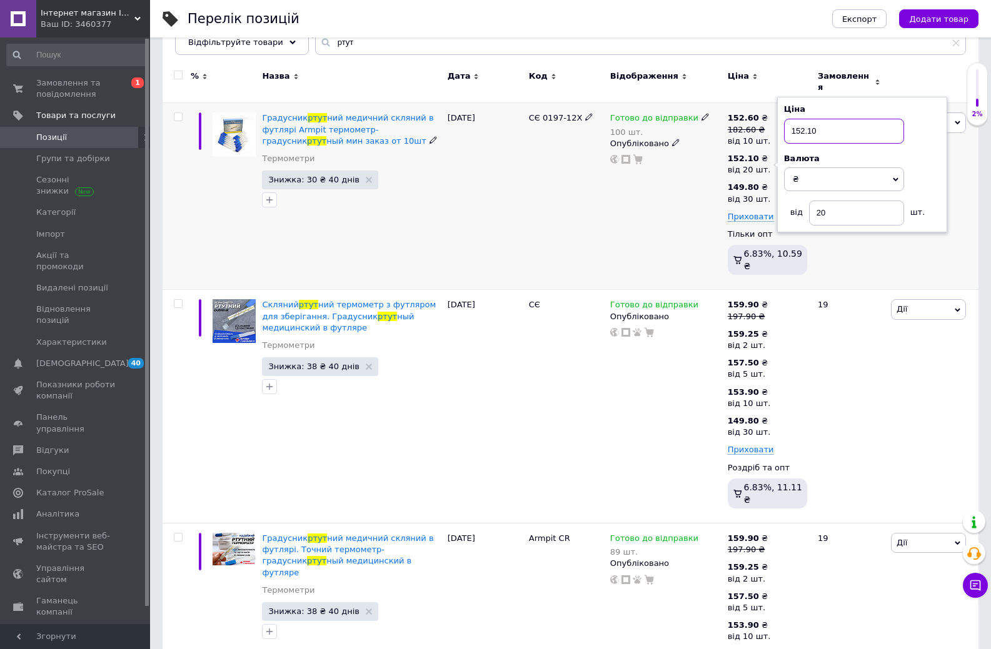
click at [802, 122] on input "152.10" at bounding box center [844, 131] width 120 height 25
drag, startPoint x: 809, startPoint y: 123, endPoint x: 817, endPoint y: 123, distance: 8.7
click at [817, 123] on input "151.10" at bounding box center [844, 131] width 120 height 25
drag, startPoint x: 808, startPoint y: 122, endPoint x: 819, endPoint y: 122, distance: 11.3
click at [819, 122] on input "151.50" at bounding box center [844, 131] width 120 height 25
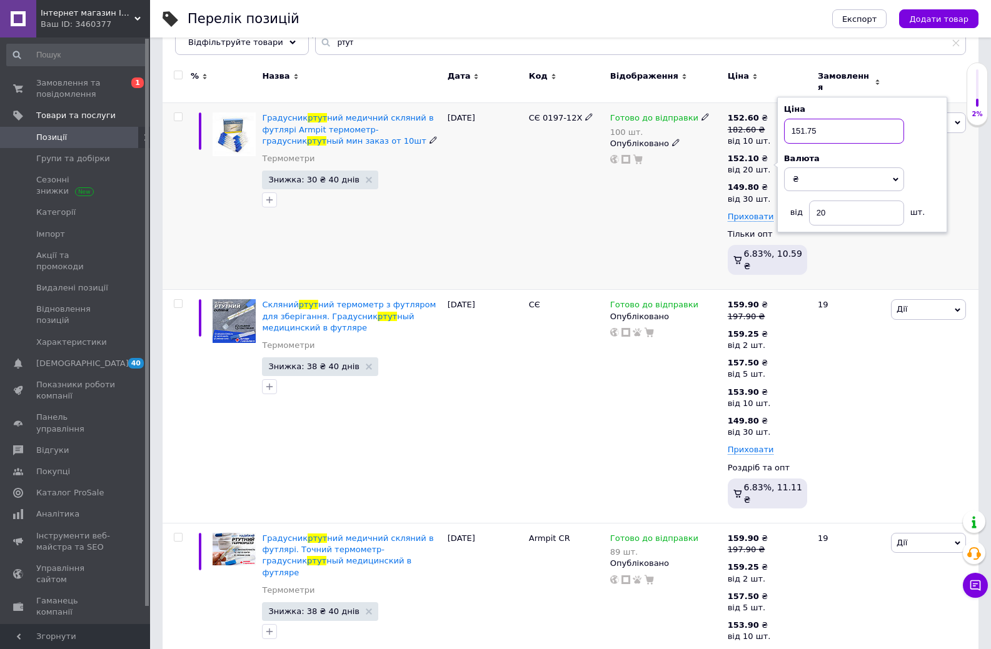
type input "151.75"
click at [699, 179] on div "Готово до відправки 100 шт. Опубліковано" at bounding box center [665, 196] width 117 height 187
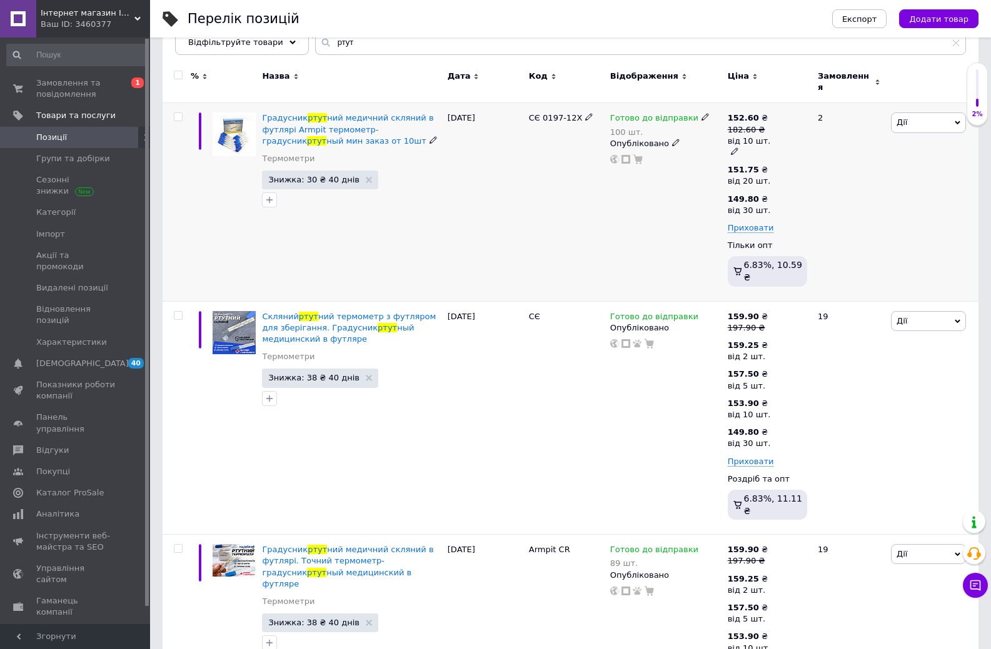
click at [736, 148] on use at bounding box center [734, 151] width 7 height 7
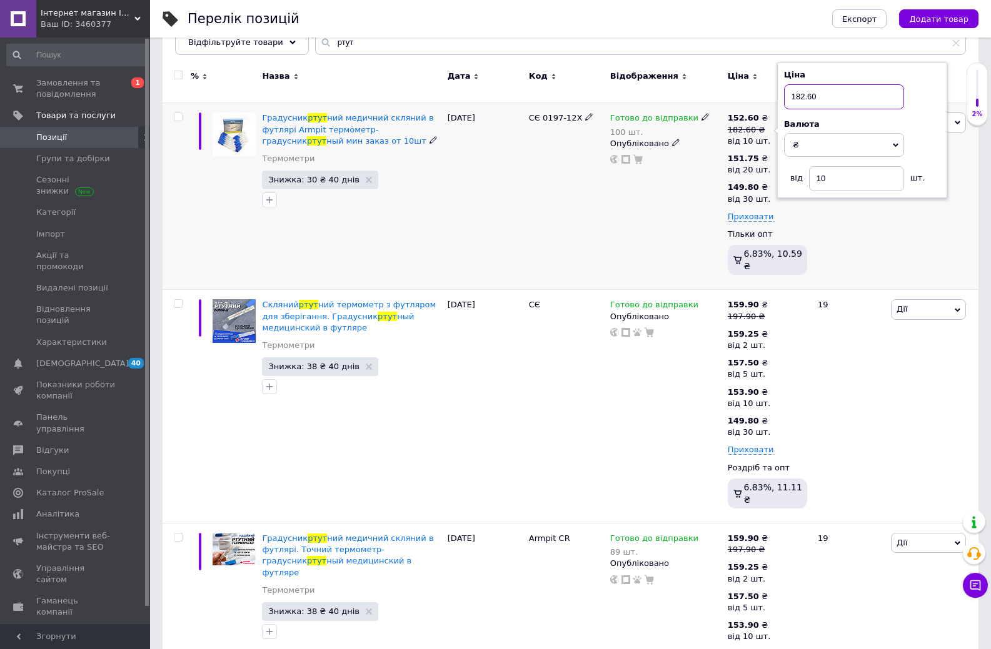
drag, startPoint x: 808, startPoint y: 91, endPoint x: 817, endPoint y: 91, distance: 8.7
click at [817, 91] on input "182.60" at bounding box center [844, 96] width 120 height 25
type input "182.40"
click at [697, 162] on div "Готово до відправки 100 шт. Опубліковано" at bounding box center [665, 196] width 117 height 187
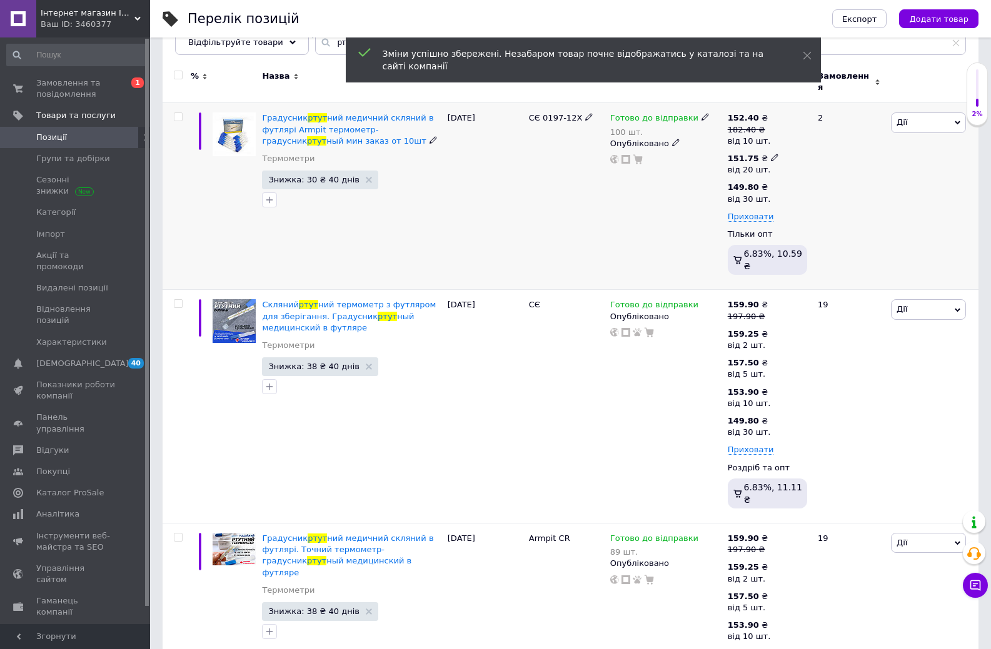
click at [771, 154] on icon at bounding box center [774, 157] width 7 height 7
click at [821, 119] on input "151.75" at bounding box center [844, 131] width 120 height 25
click at [829, 201] on input "20" at bounding box center [856, 213] width 95 height 25
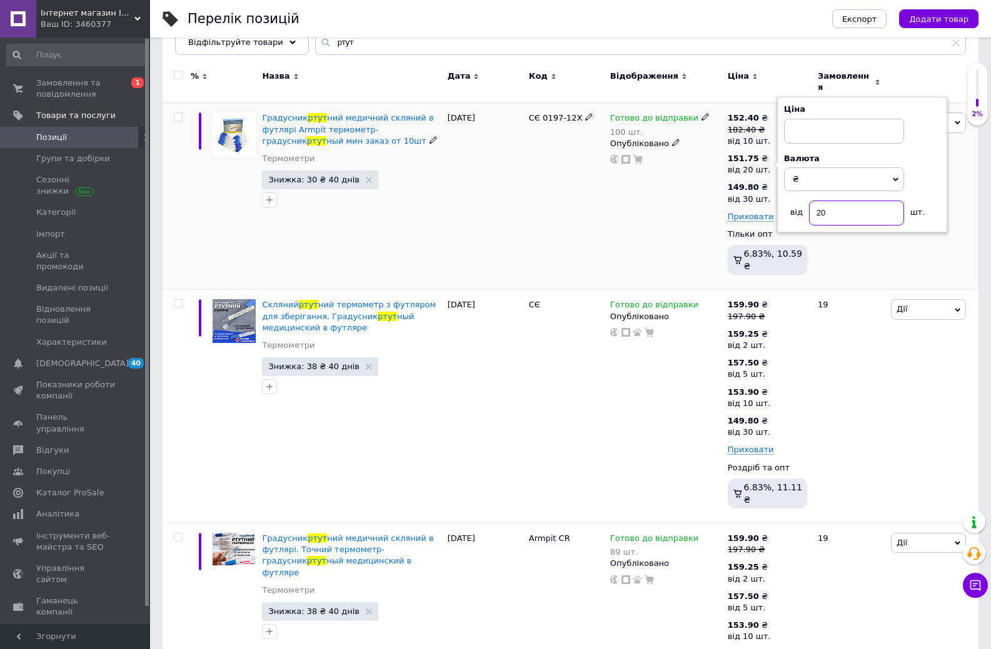
click at [829, 201] on input "20" at bounding box center [856, 213] width 95 height 25
click at [681, 198] on div "Готово до відправки 100 шт. Опубліковано" at bounding box center [665, 196] width 117 height 187
